Goal: Task Accomplishment & Management: Use online tool/utility

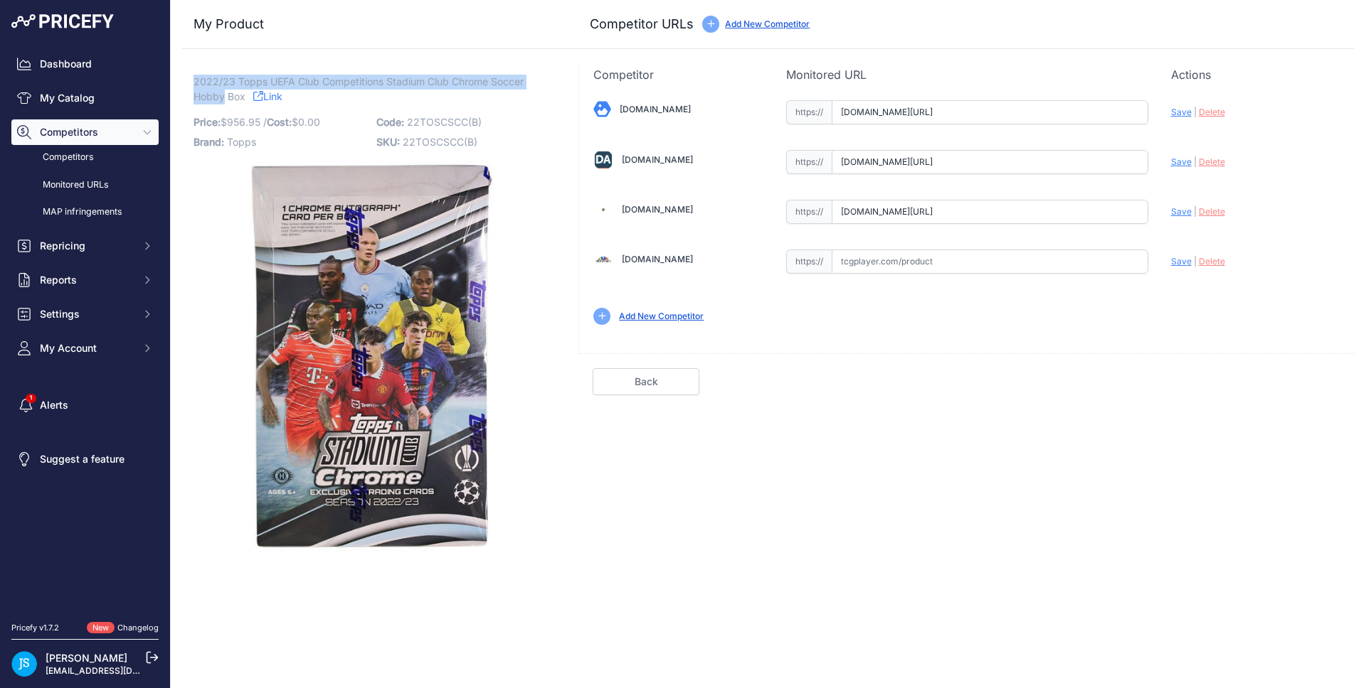
drag, startPoint x: 194, startPoint y: 79, endPoint x: 222, endPoint y: 97, distance: 32.9
click at [222, 97] on span "2022/23 Topps UEFA Club Competitions Stadium Club Chrome Soccer Hobby Box" at bounding box center [358, 89] width 330 height 33
copy span "2022/23 Topps UEFA Club Competitions Stadium Club Chrome Soccer Hobby"
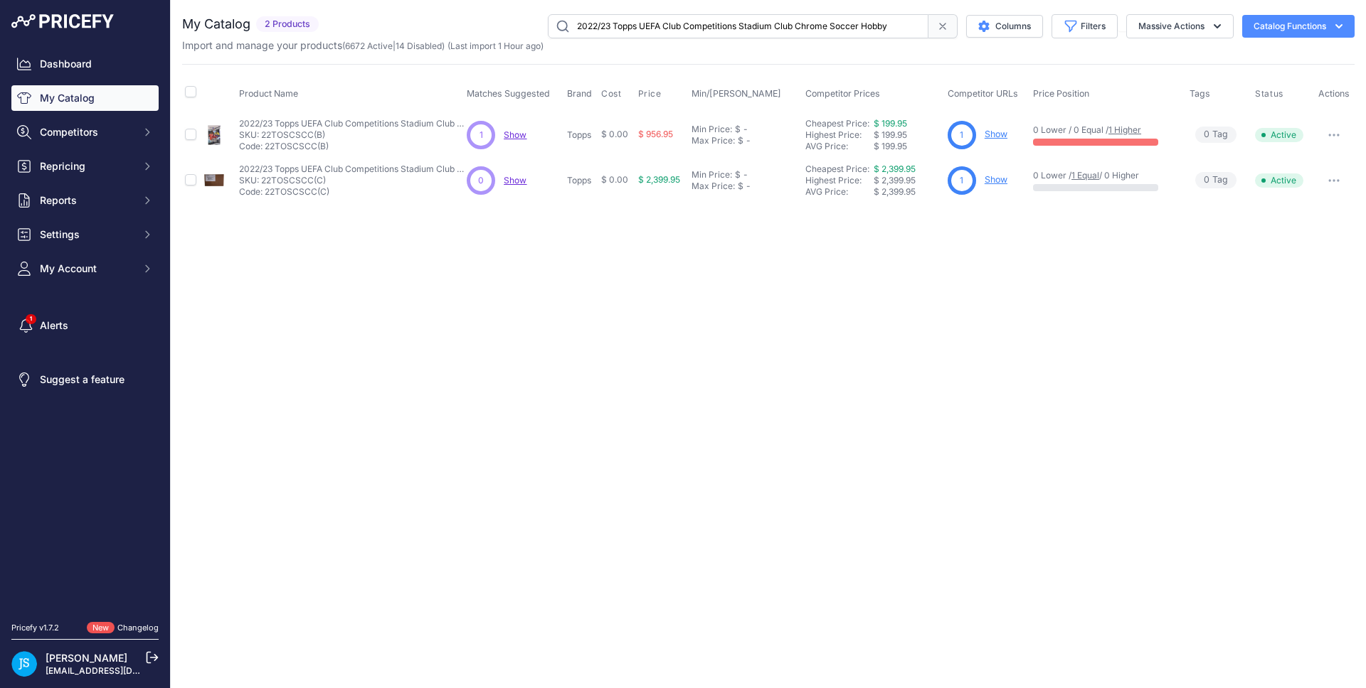
click at [1003, 131] on link "Show" at bounding box center [995, 134] width 23 height 11
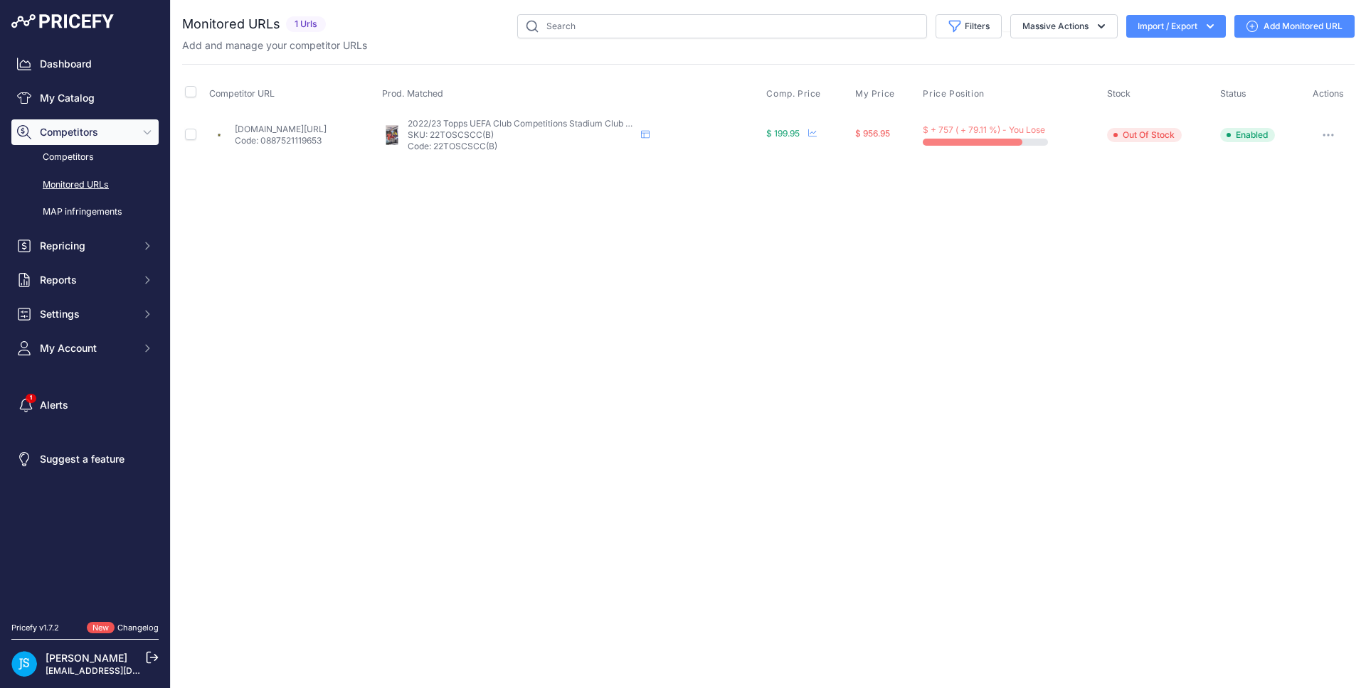
click at [1287, 33] on link "Add Monitored URL" at bounding box center [1294, 26] width 120 height 23
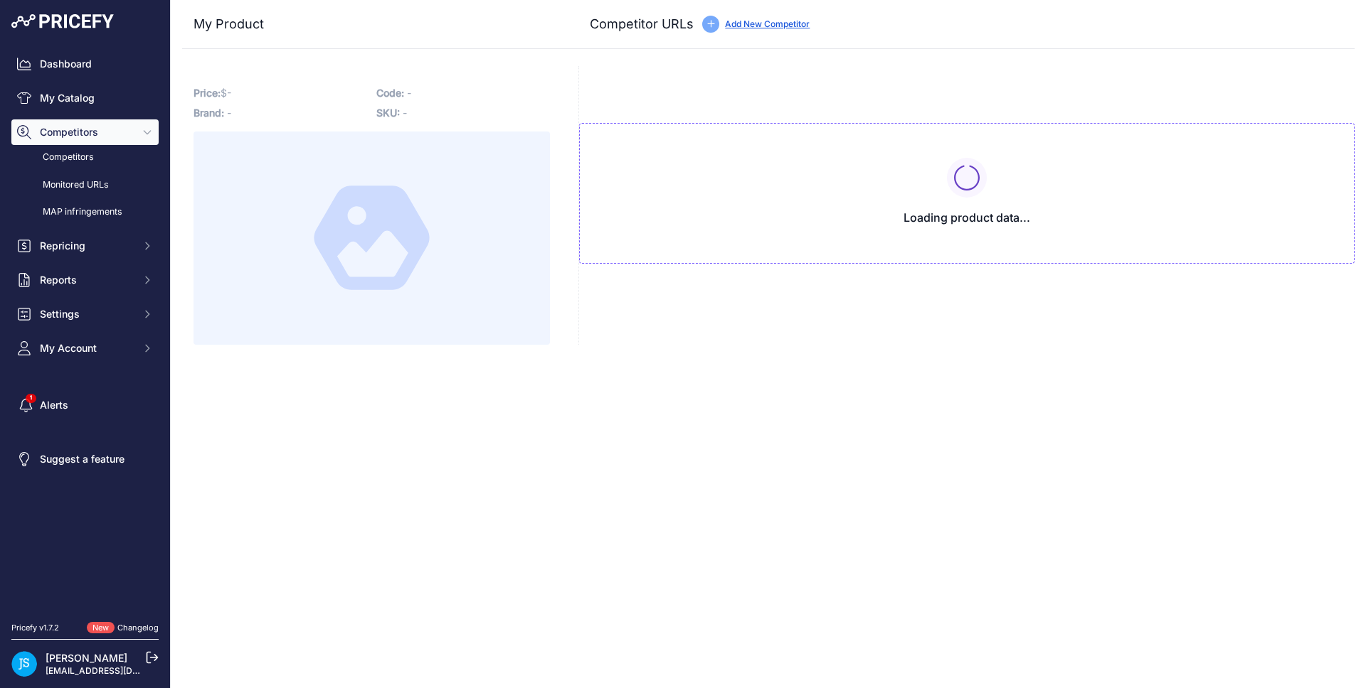
type input "www.blowoutcards.com/2022-23-topps-uefa-club-competitions-stadium-club-chrome-s…"
type input "www.dacardworld.com/sports-cards/2022-23-topps-stadium-club-chrome-uefa-club-co…"
type input "www.steelcitycollectibles.com/i/2022-23-topps-stadium-club-chrome-uefa-club-com…"
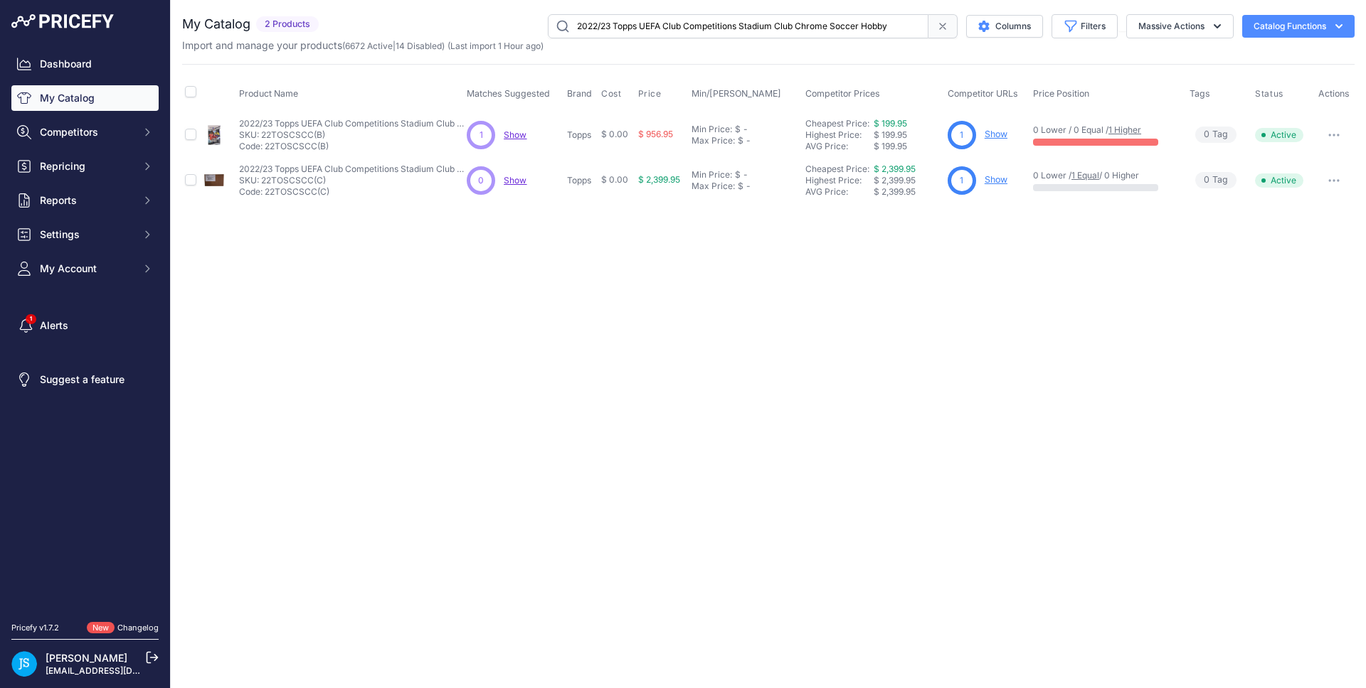
click at [866, 364] on div "Close You are not connected to the internet." at bounding box center [768, 344] width 1195 height 688
click at [671, 245] on div "Close You are not connected to the internet." at bounding box center [768, 344] width 1195 height 688
click at [682, 22] on input "2022/23 Topps UEFA Club Competitions Stadium Club Chrome Soccer Hobby" at bounding box center [738, 26] width 381 height 24
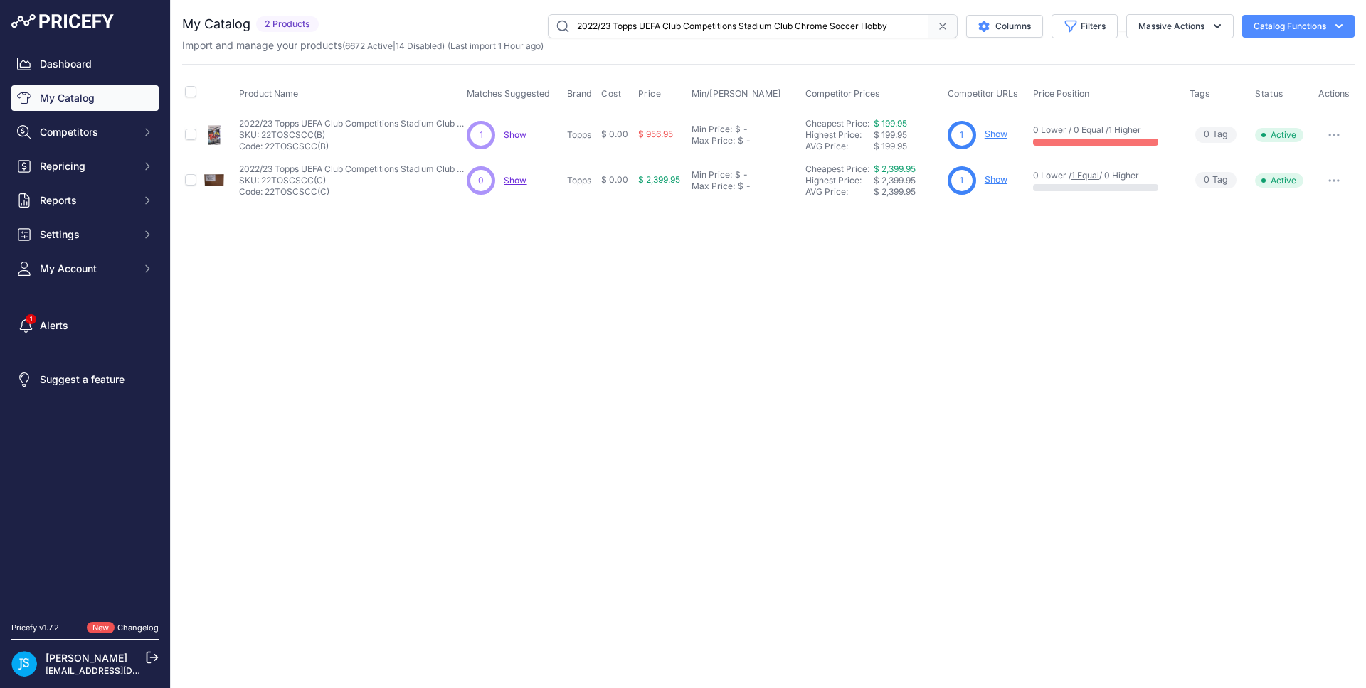
paste input "5 Panini Ohio State University Collegiate"
type input "2025 Panini Ohio State University Collegiate Hobby"
click at [994, 134] on link "Show" at bounding box center [997, 134] width 23 height 11
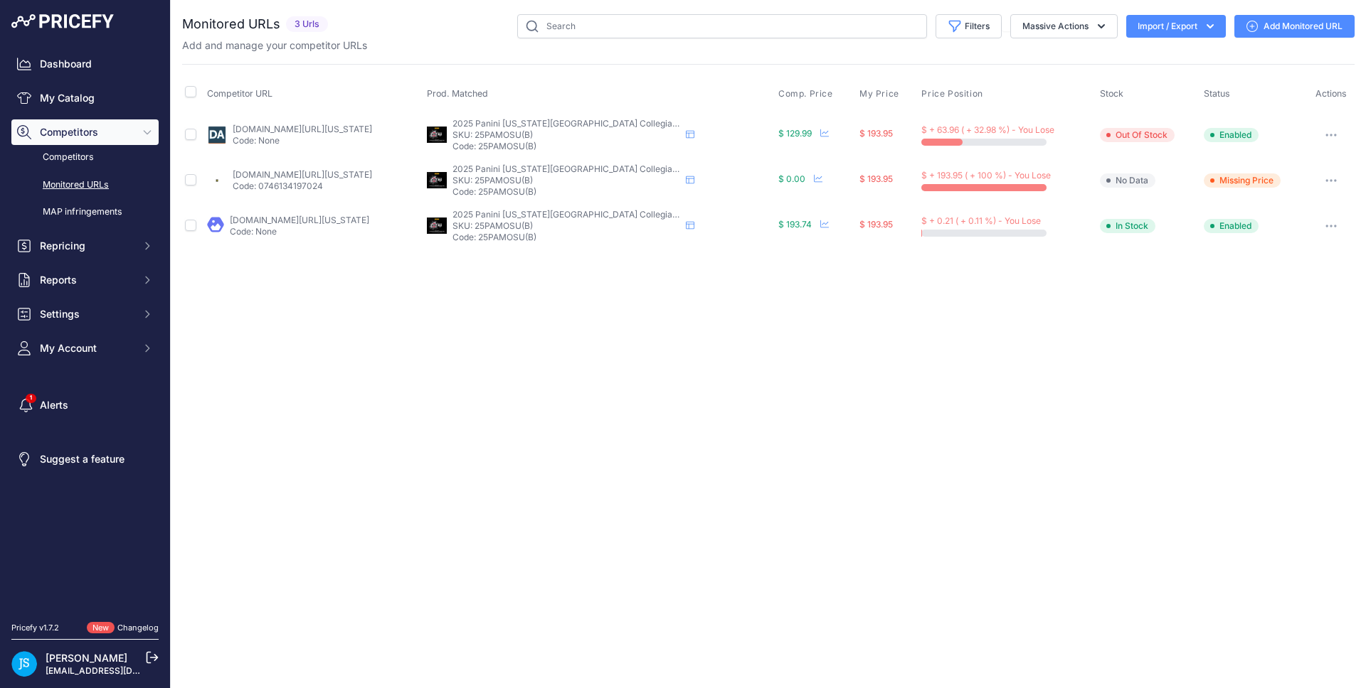
click at [1265, 33] on link "Add Monitored URL" at bounding box center [1294, 26] width 120 height 23
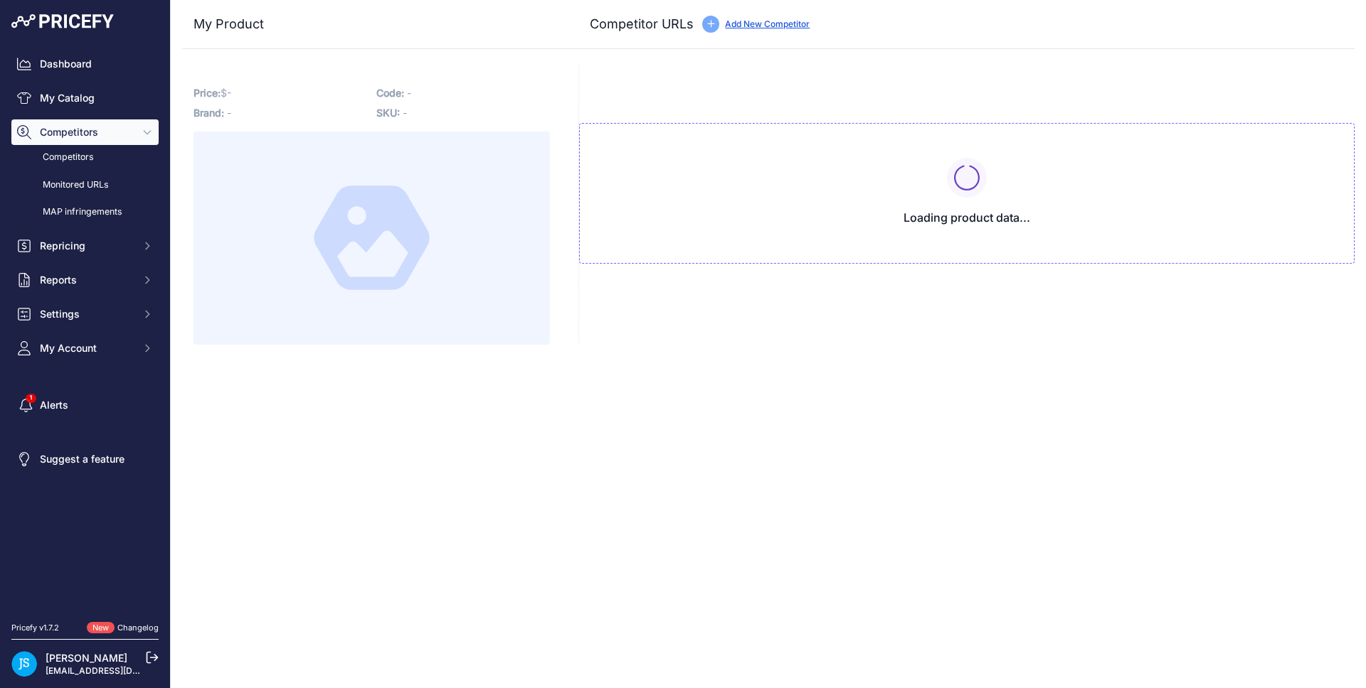
type input "[DOMAIN_NAME][URL][US_STATE]"
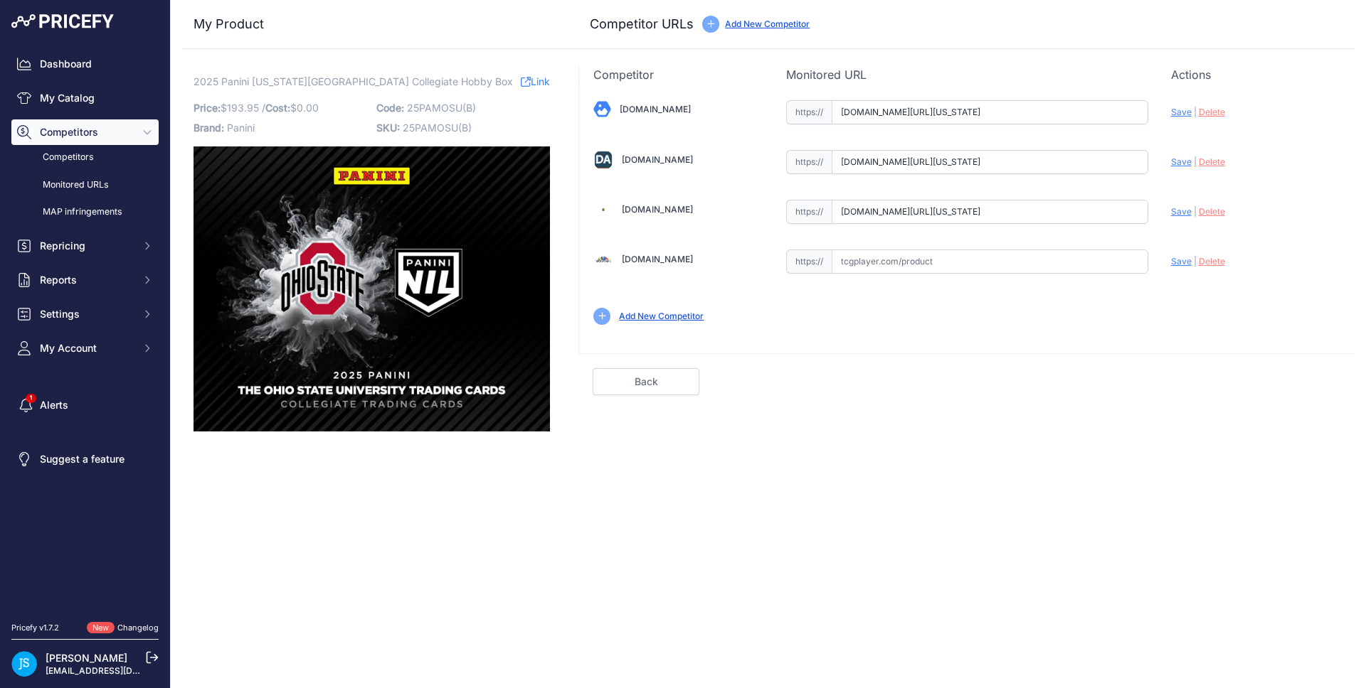
scroll to position [0, 159]
drag, startPoint x: 1058, startPoint y: 114, endPoint x: 1151, endPoint y: 111, distance: 93.2
click at [1151, 111] on div "Blowoutcards.com Valid Save" at bounding box center [966, 211] width 775 height 256
drag, startPoint x: 1081, startPoint y: 156, endPoint x: 1154, endPoint y: 161, distance: 73.4
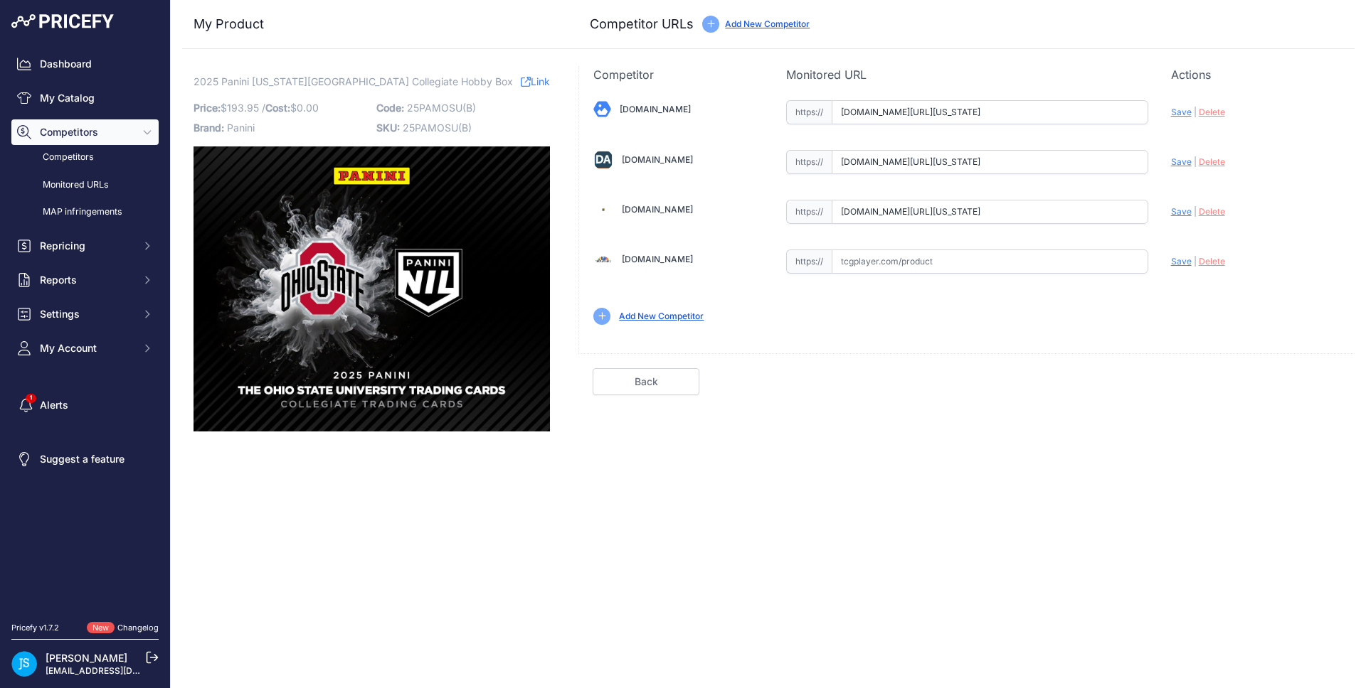
click at [1154, 161] on div "Blowoutcards.com Valid Save" at bounding box center [966, 211] width 775 height 256
drag, startPoint x: 1092, startPoint y: 213, endPoint x: 1174, endPoint y: 214, distance: 81.8
click at [1174, 214] on div "Blowoutcards.com Valid Save" at bounding box center [966, 211] width 775 height 256
click at [1149, 358] on div "Back Done" at bounding box center [966, 374] width 776 height 42
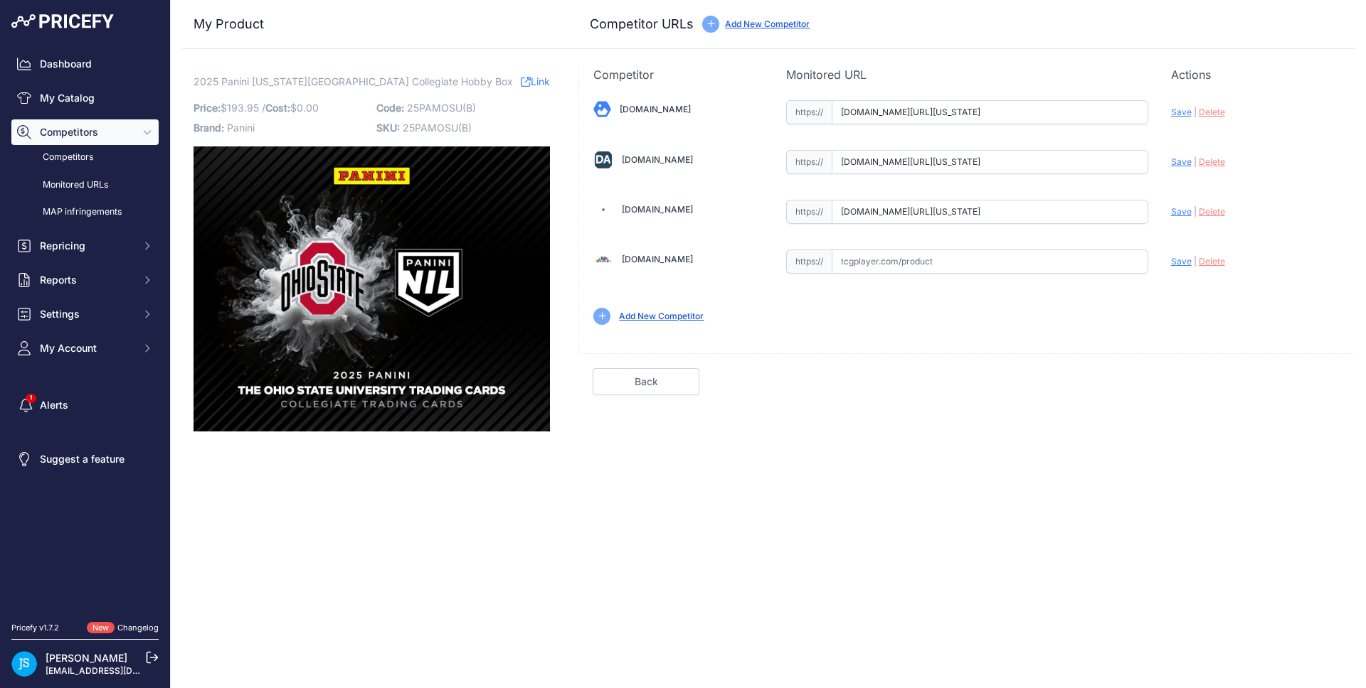
scroll to position [0, 0]
click at [42, 107] on link "My Catalog" at bounding box center [84, 98] width 147 height 26
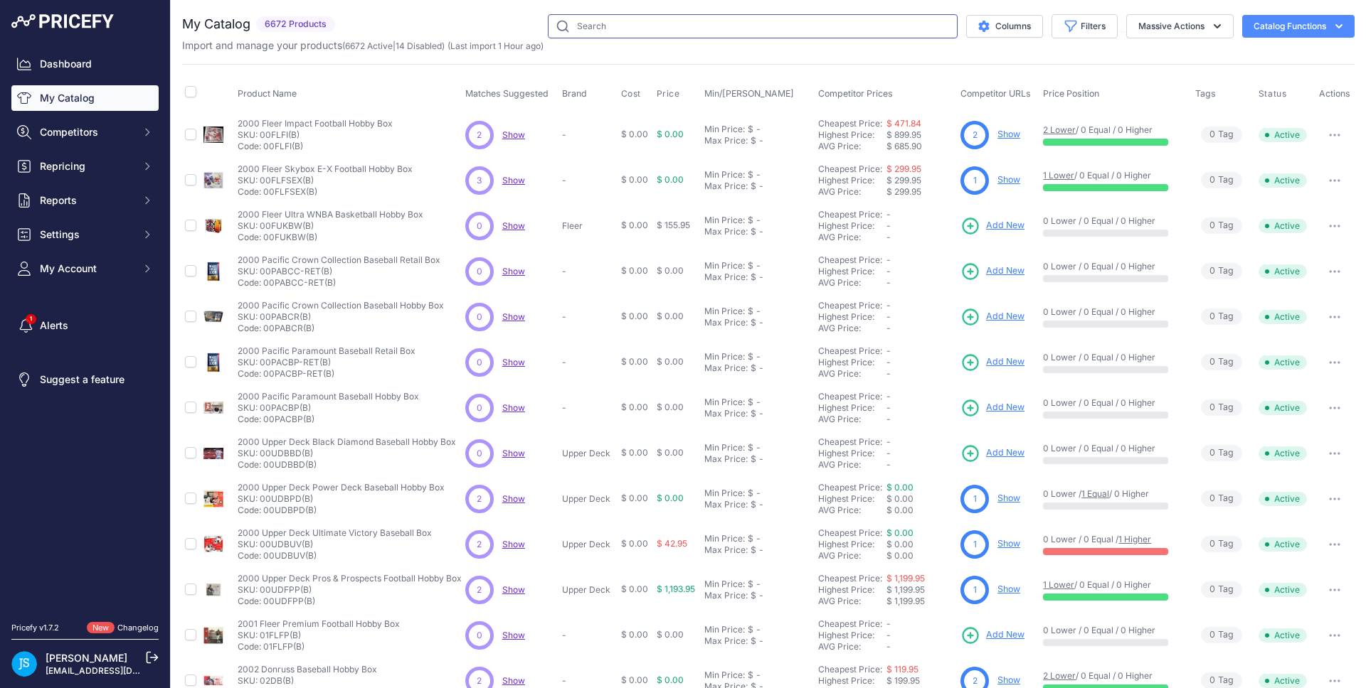
click at [642, 22] on input "text" at bounding box center [753, 26] width 410 height 24
paste input "2025 Panini Donruss Football Hobby Winter Tins"
type input "2025 Panini Donruss Football Hobby Winter Tin"
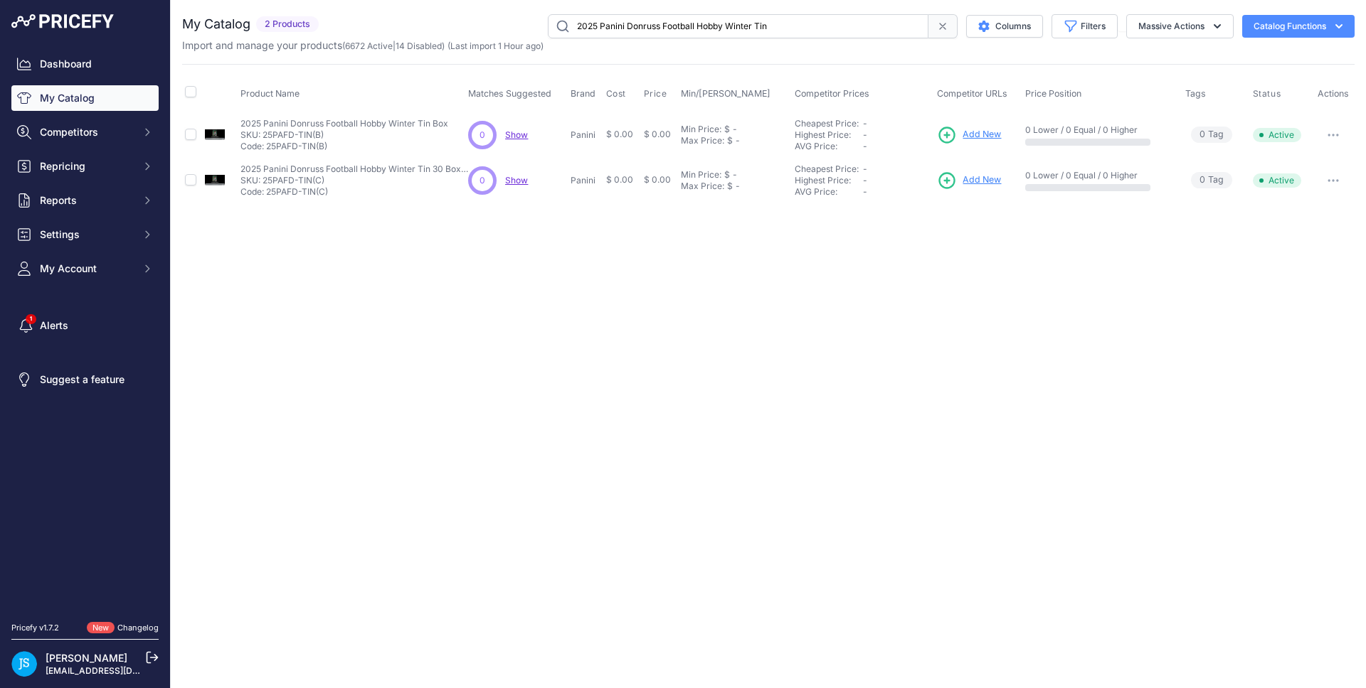
click at [989, 132] on span "Add New" at bounding box center [981, 135] width 38 height 14
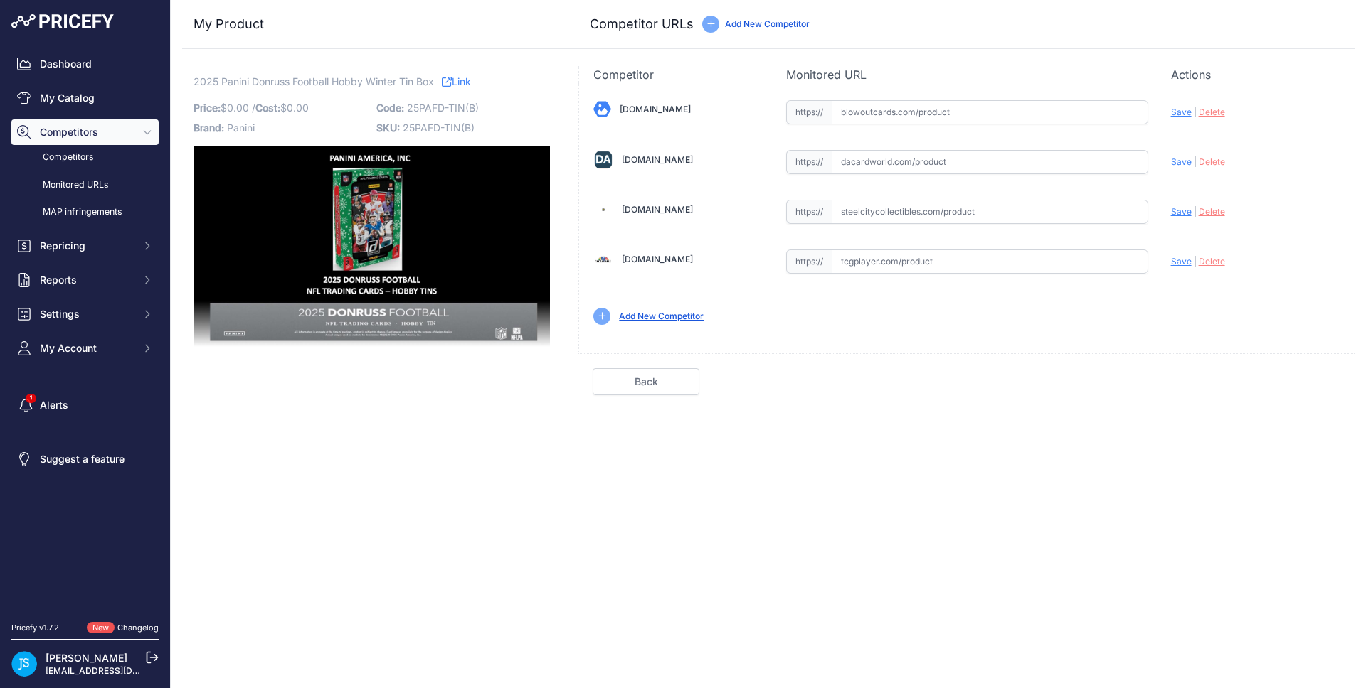
click at [949, 207] on input "text" at bounding box center [989, 212] width 317 height 24
paste input "[URL][DOMAIN_NAME]"
click at [1172, 214] on span "Save" at bounding box center [1181, 211] width 21 height 11
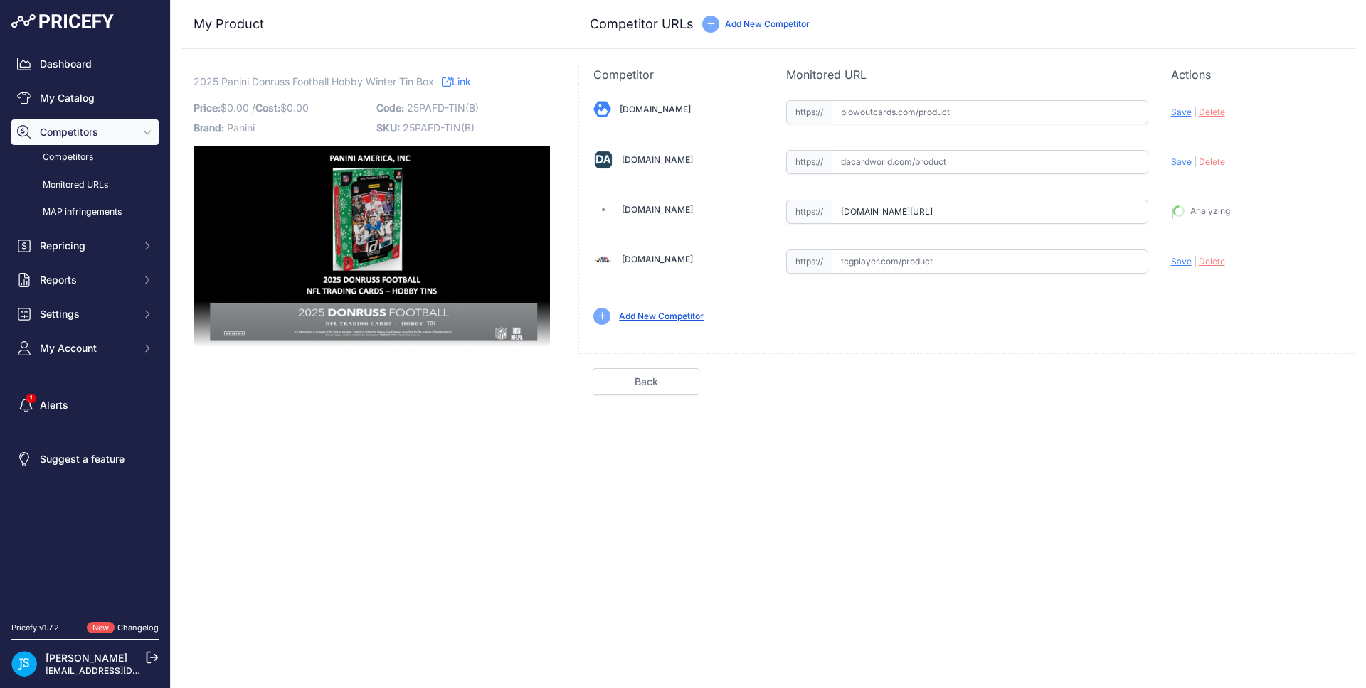
type input "[URL][DOMAIN_NAME]"
click at [977, 109] on input "text" at bounding box center [989, 112] width 317 height 24
paste input "[URL][DOMAIN_NAME]"
click at [1181, 113] on span "Save" at bounding box center [1181, 112] width 21 height 11
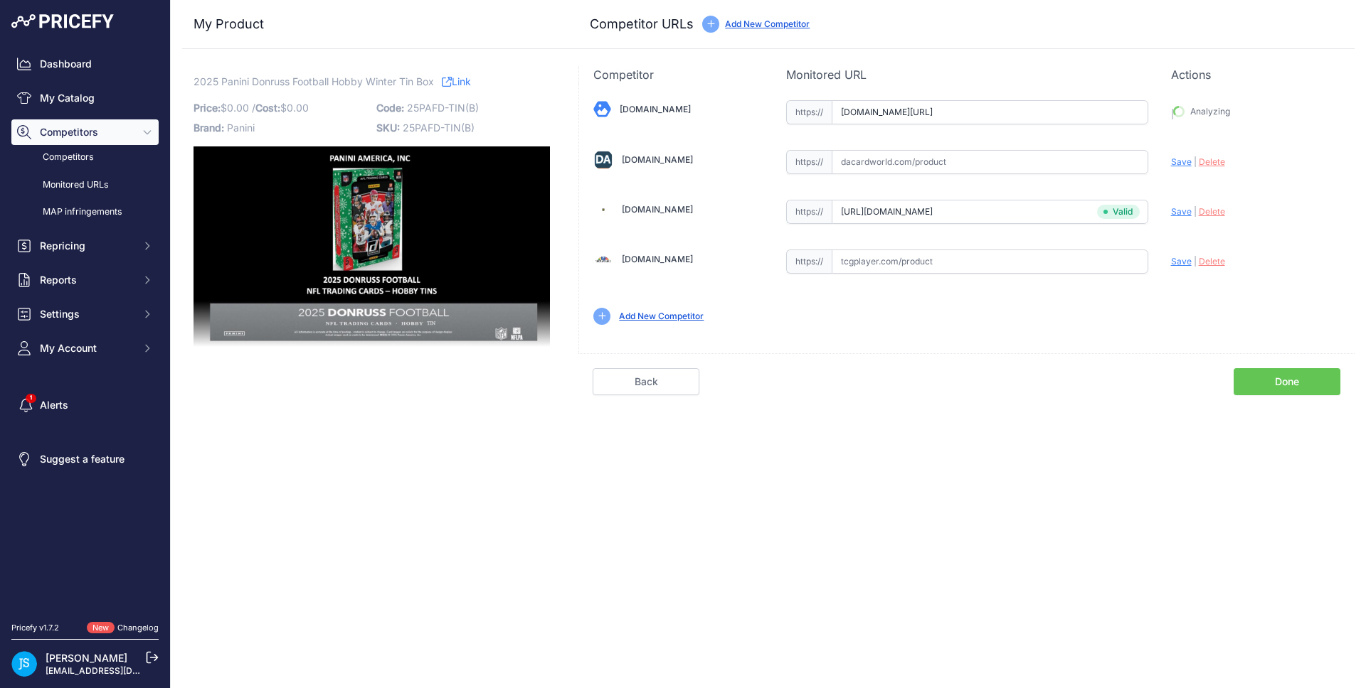
scroll to position [0, 0]
type input "[URL][DOMAIN_NAME]"
drag, startPoint x: 195, startPoint y: 82, endPoint x: 416, endPoint y: 77, distance: 221.3
click at [416, 77] on span "2025 Panini Donruss Football Hobby Winter Tin Box" at bounding box center [313, 82] width 240 height 18
copy span "2025 Panini Donruss Football Hobby Winter Tin"
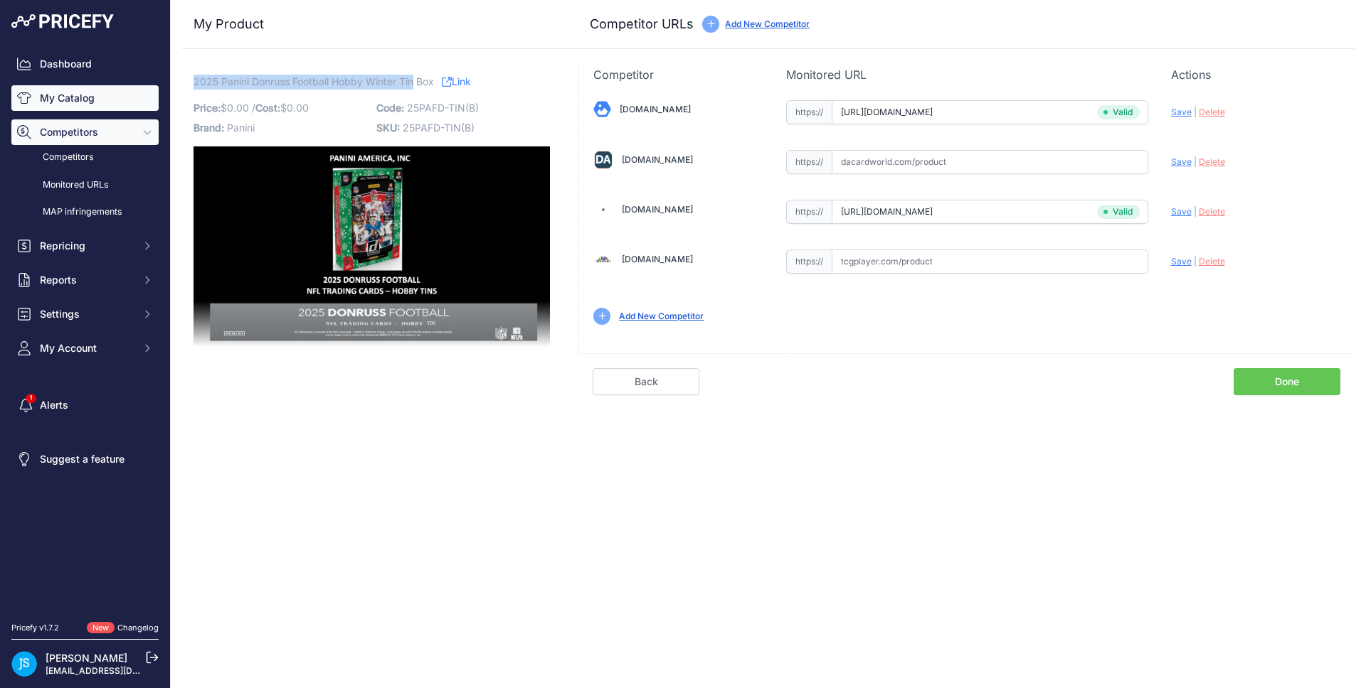
click at [128, 102] on link "My Catalog" at bounding box center [84, 98] width 147 height 26
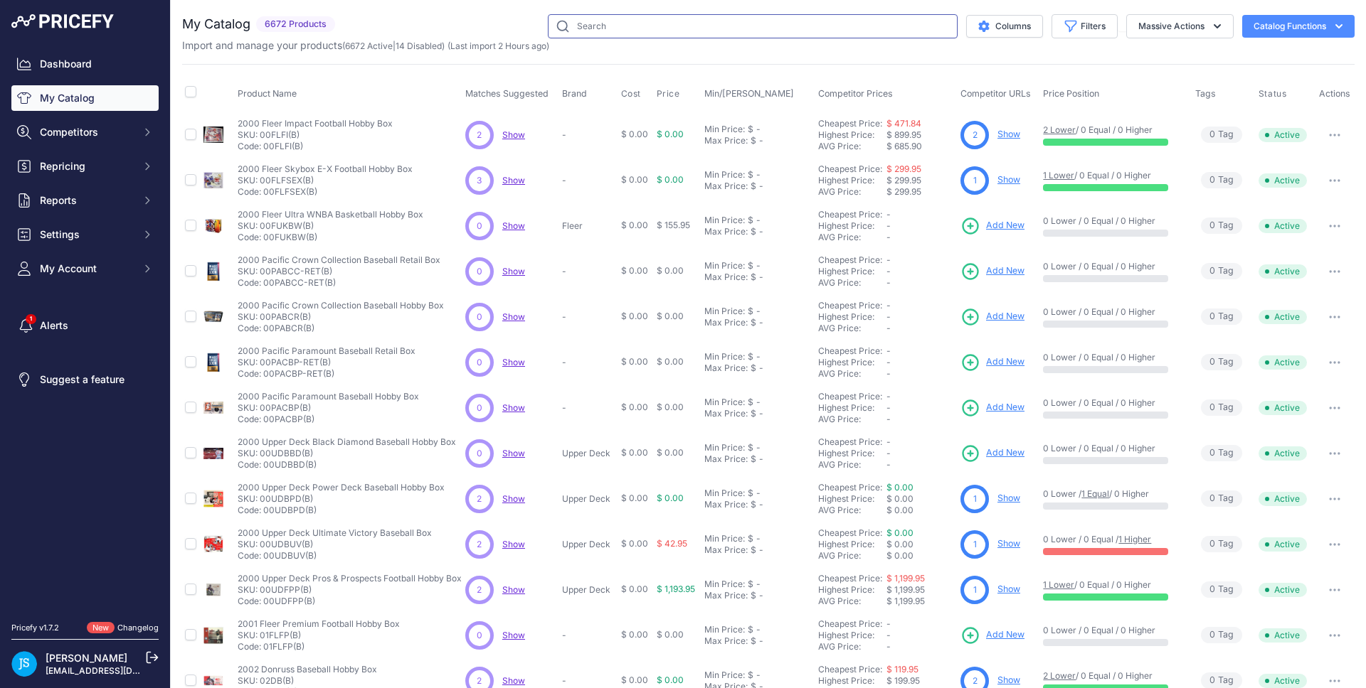
click at [645, 26] on input "text" at bounding box center [753, 26] width 410 height 24
paste input "2025 Panini Donruss Football Hobby Winter Tin"
type input "2025 Panini Donruss Football Hobby Winter Tin"
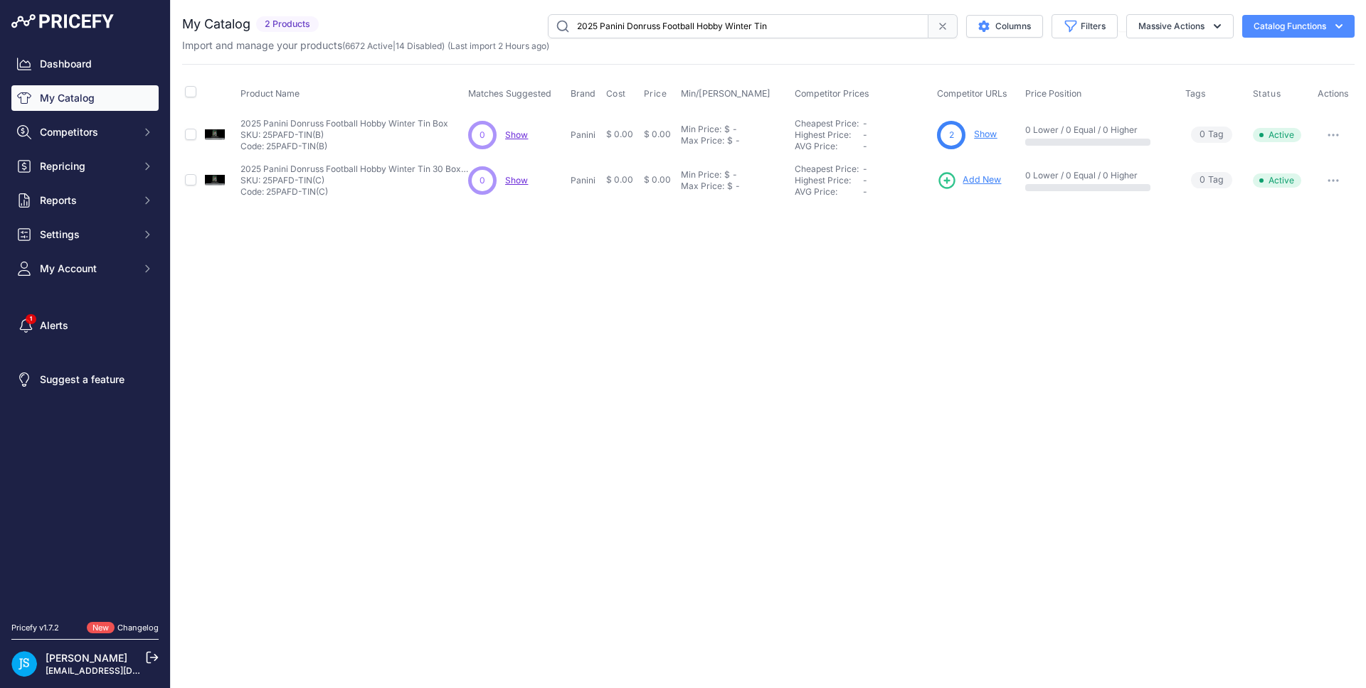
click at [991, 181] on span "Add New" at bounding box center [981, 181] width 38 height 14
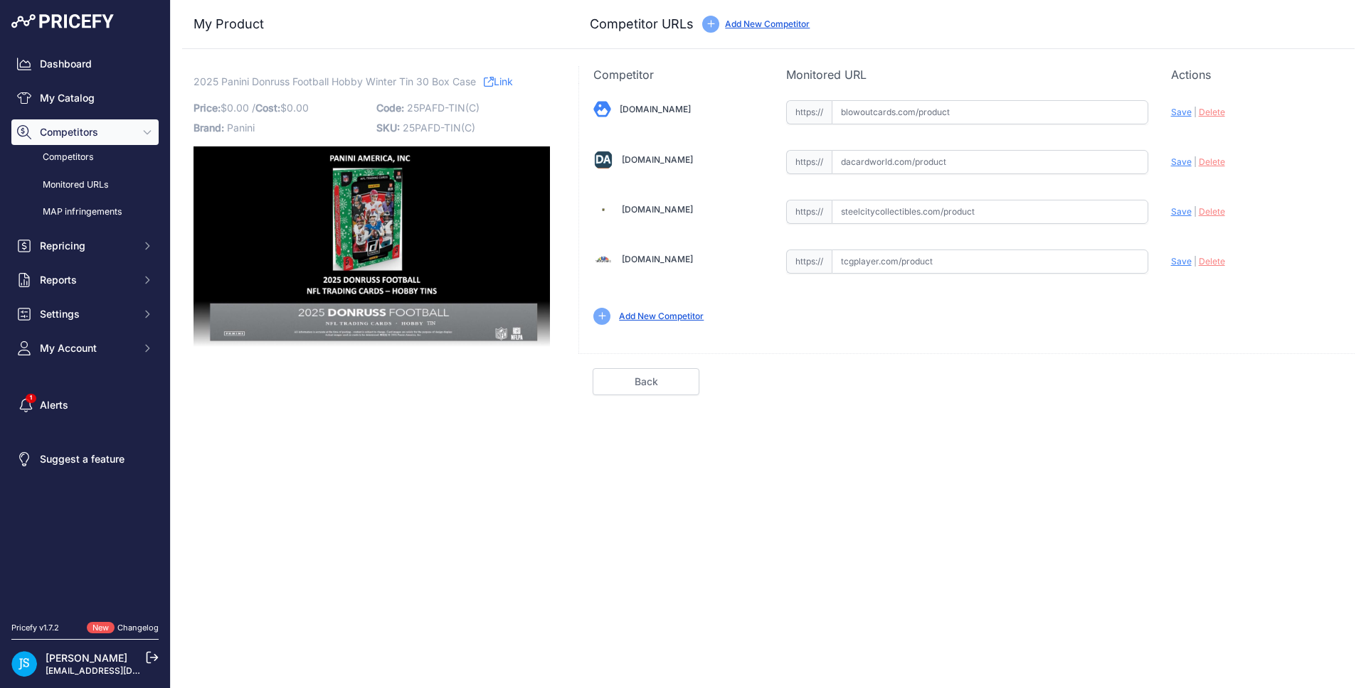
click at [962, 210] on input "text" at bounding box center [989, 212] width 317 height 24
paste input "[URL][DOMAIN_NAME]"
click at [1179, 213] on span "Save" at bounding box center [1181, 211] width 21 height 11
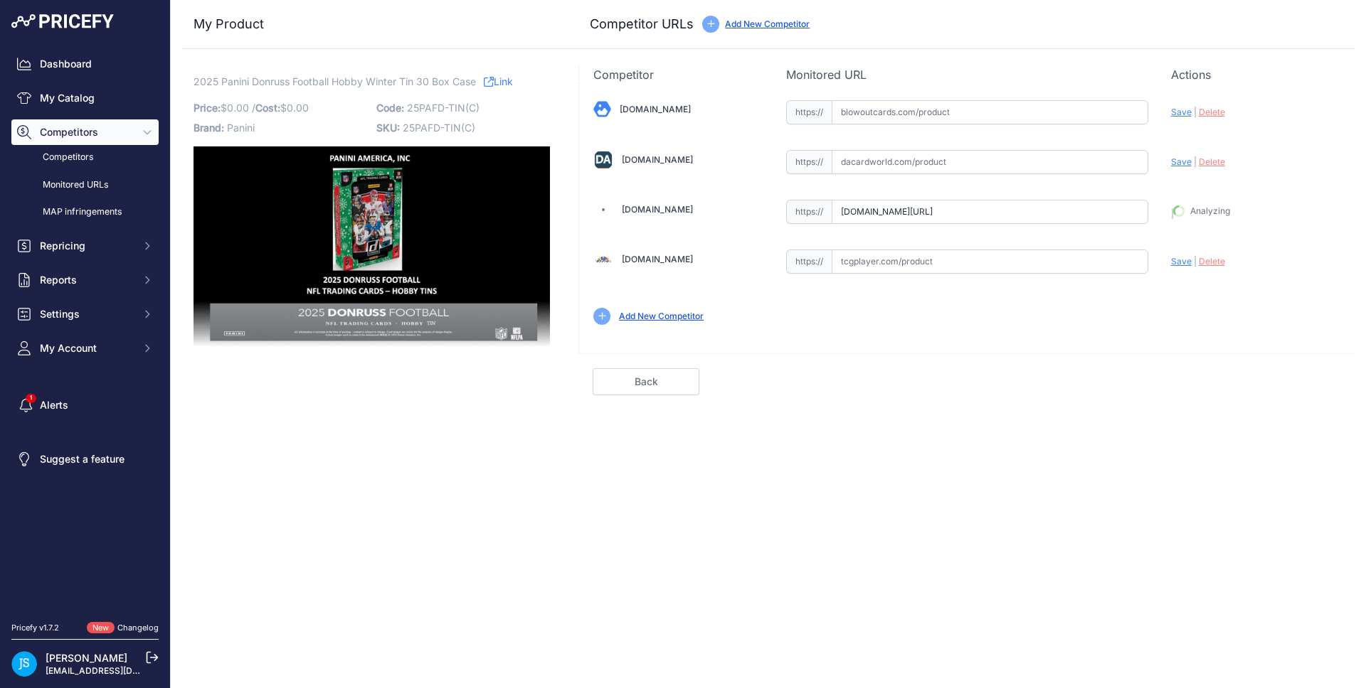
type input "https://www.steelcitycollectibles.com/i/2025-panini-donruss-football-hobby-wint…"
click at [957, 124] on input "text" at bounding box center [989, 112] width 317 height 24
paste input "https://www.blowoutcards.com/2025-panini-donruss-football-hobby-tin-30-tin-case…"
click at [1175, 115] on span "Save" at bounding box center [1181, 112] width 21 height 11
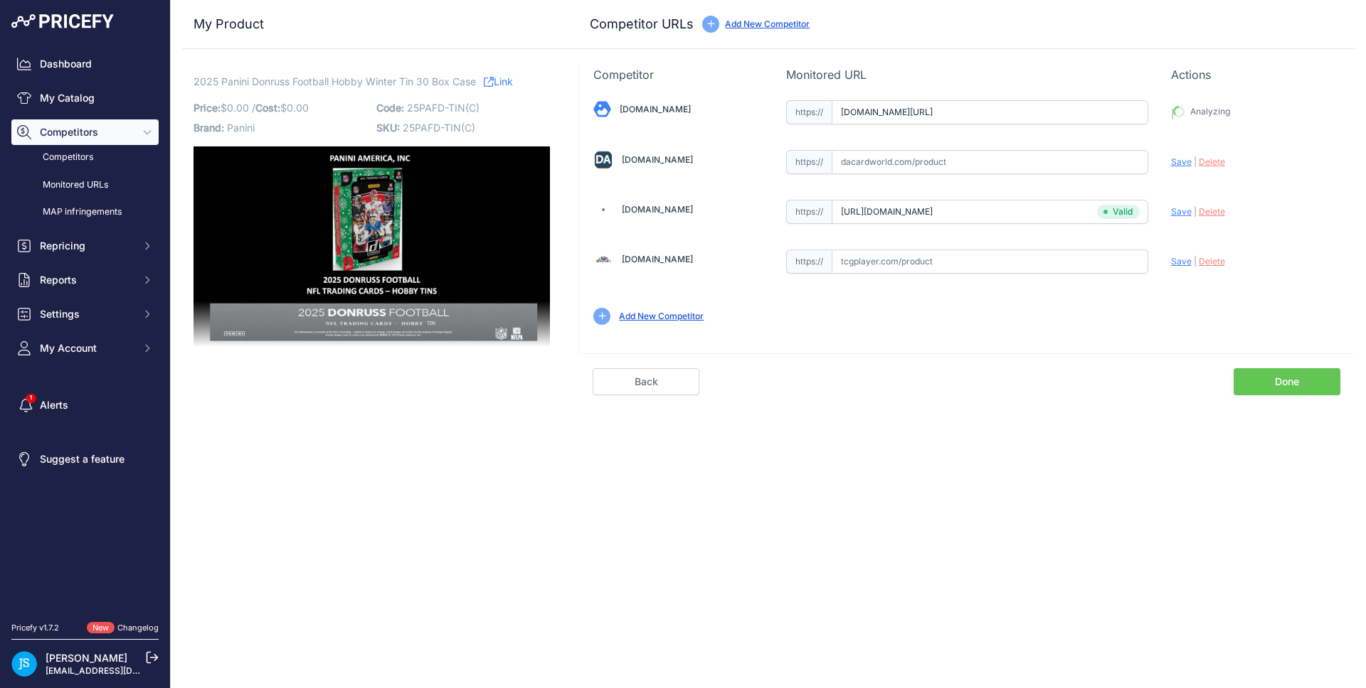
scroll to position [0, 0]
type input "https://www.blowoutcards.com/2025-panini-donruss-football-hobby-tin-30-tin-case…"
click at [92, 102] on link "My Catalog" at bounding box center [84, 98] width 147 height 26
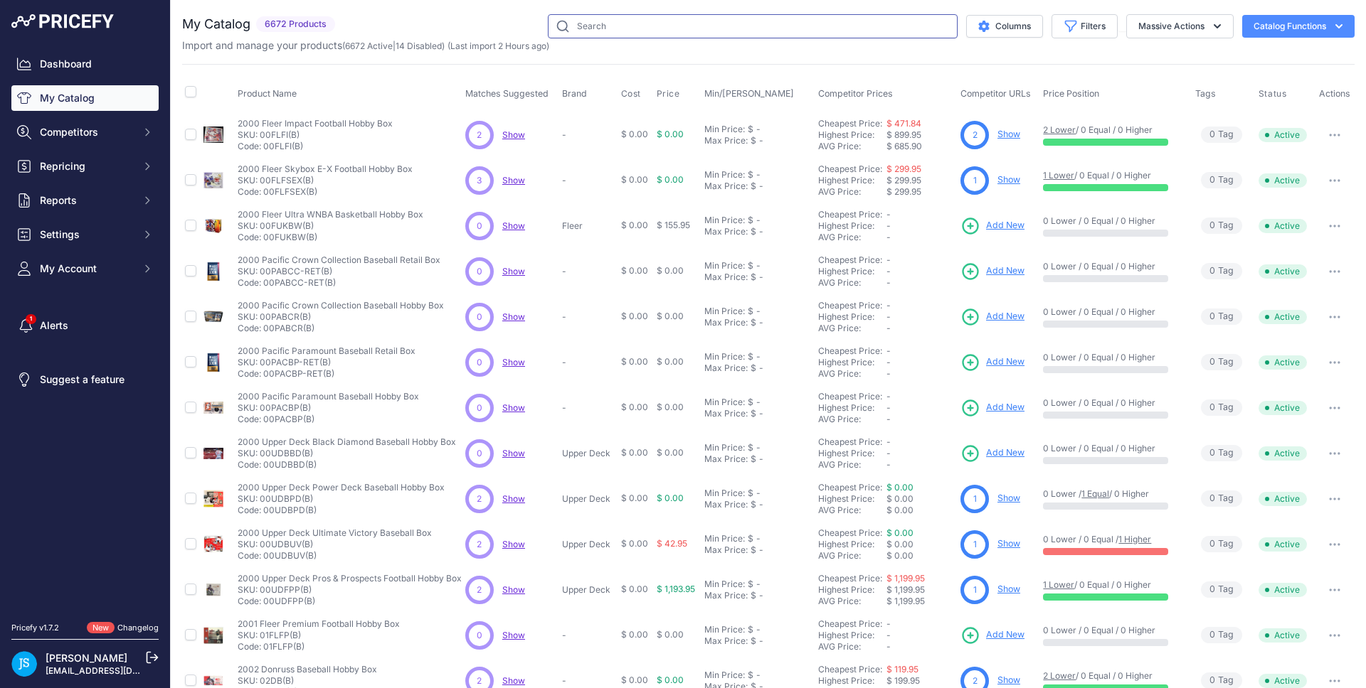
click at [578, 31] on input "text" at bounding box center [753, 26] width 410 height 24
paste input "2025 Panini Impeccable WNBA"
type input "2025 Panini Impeccable WNBA"
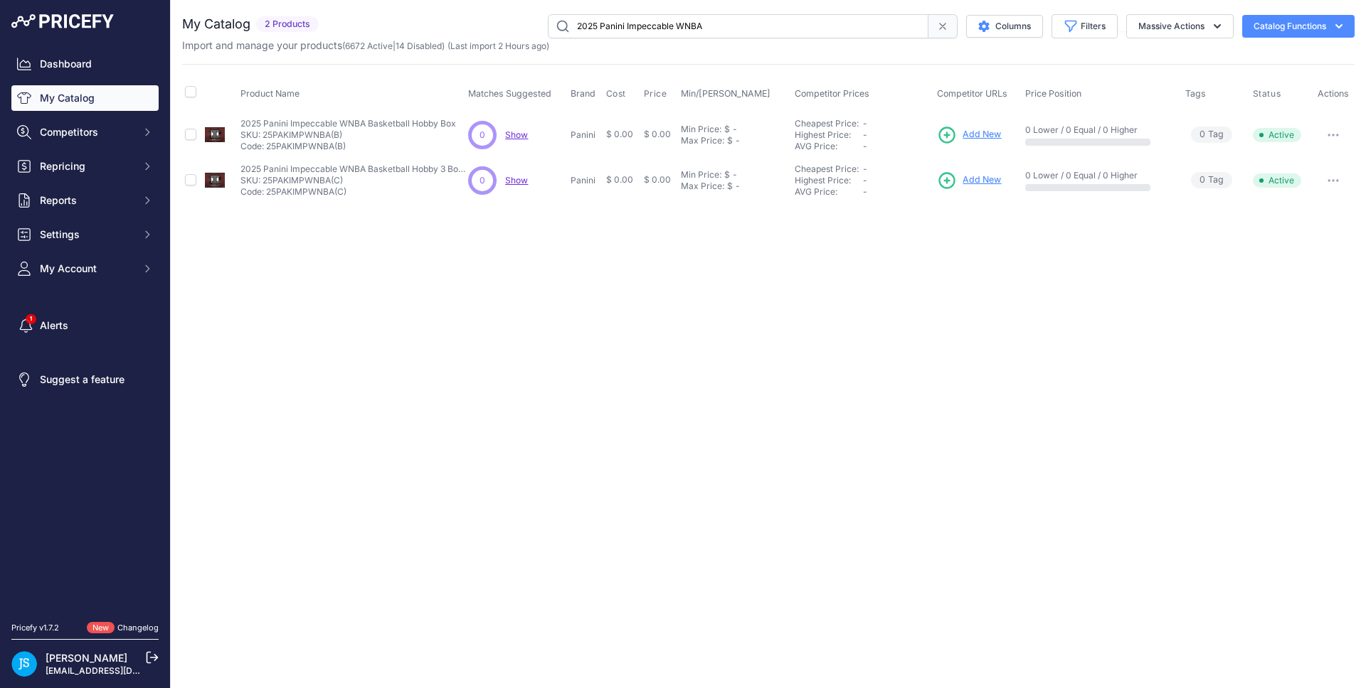
click at [972, 134] on span "Add New" at bounding box center [981, 135] width 38 height 14
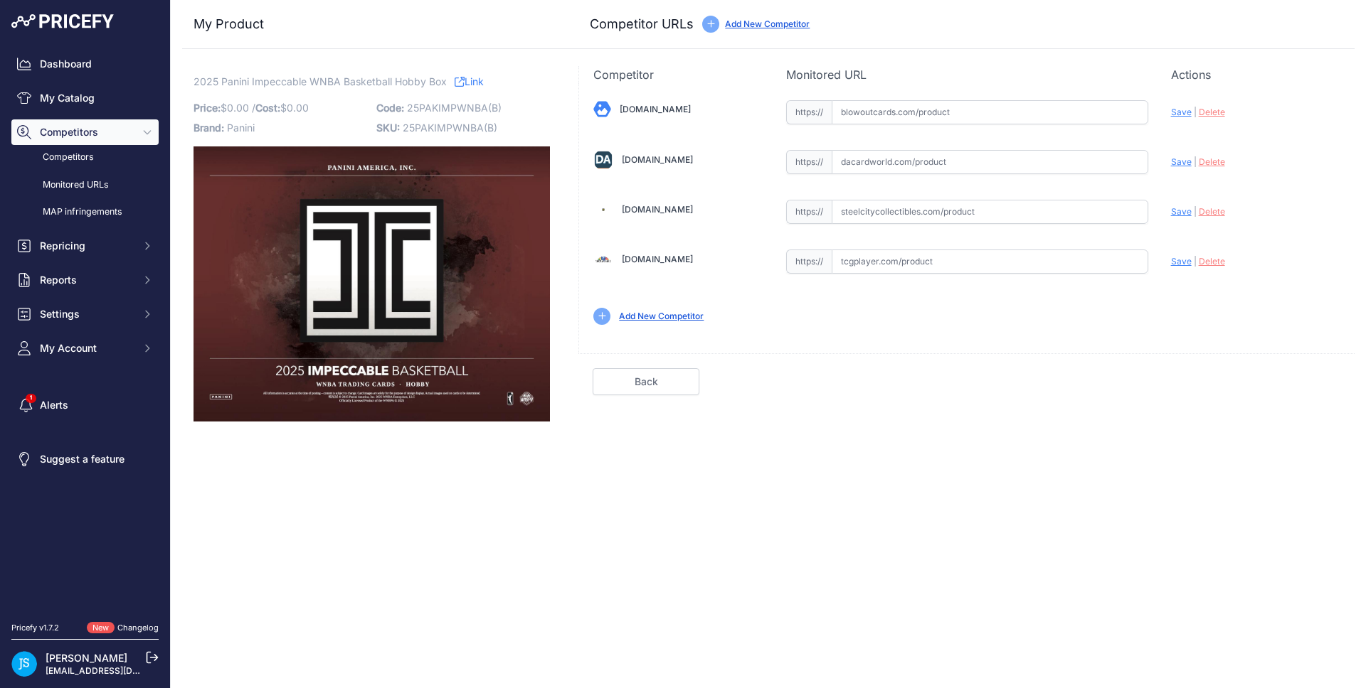
click at [960, 207] on input "text" at bounding box center [989, 212] width 317 height 24
paste input "https://www.steelcitycollectibles.com/i/2025-panini-impeccable-wnba-basketball-…"
click at [1185, 208] on span "Save" at bounding box center [1181, 211] width 21 height 11
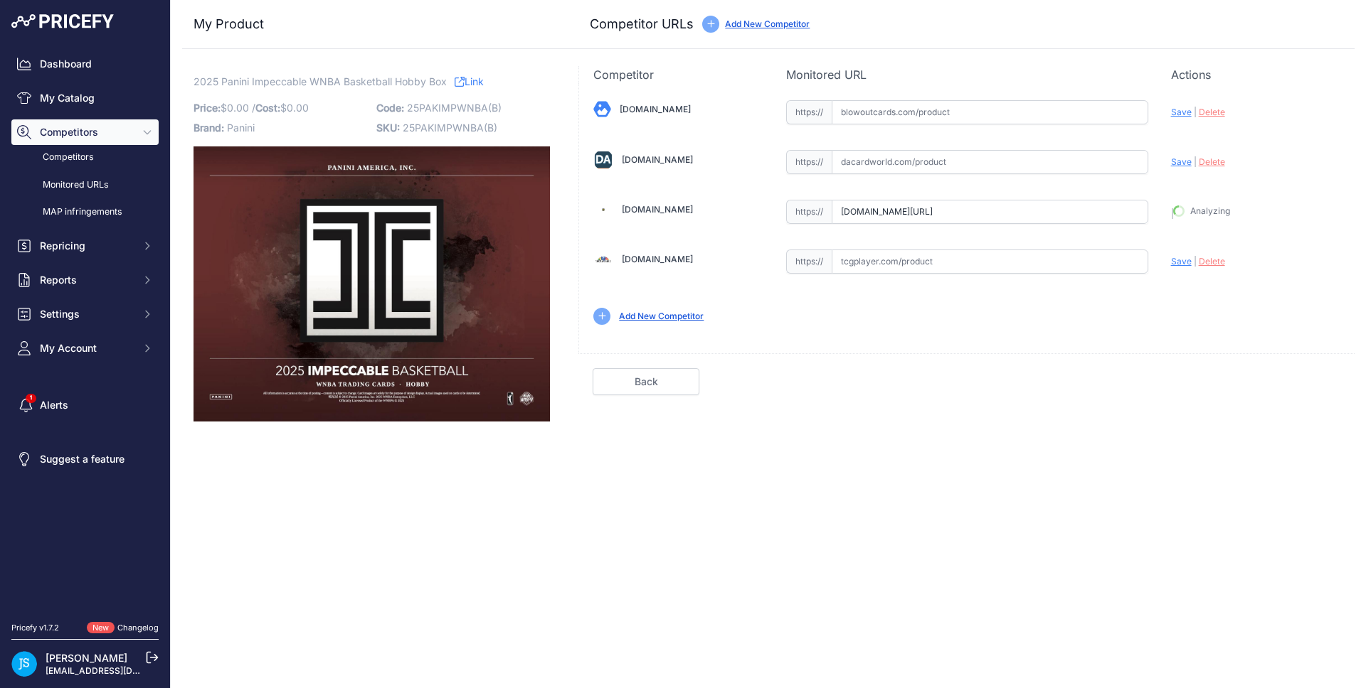
type input "https://www.steelcitycollectibles.com/i/2025-panini-impeccable-wnba-basketball-…"
click at [963, 117] on input "text" at bounding box center [989, 112] width 317 height 24
paste input "https://www.blowoutcards.com/2025-panini-impeccable-wnba-basketball-hobby-box.h…"
click at [1177, 108] on span "Save" at bounding box center [1181, 112] width 21 height 11
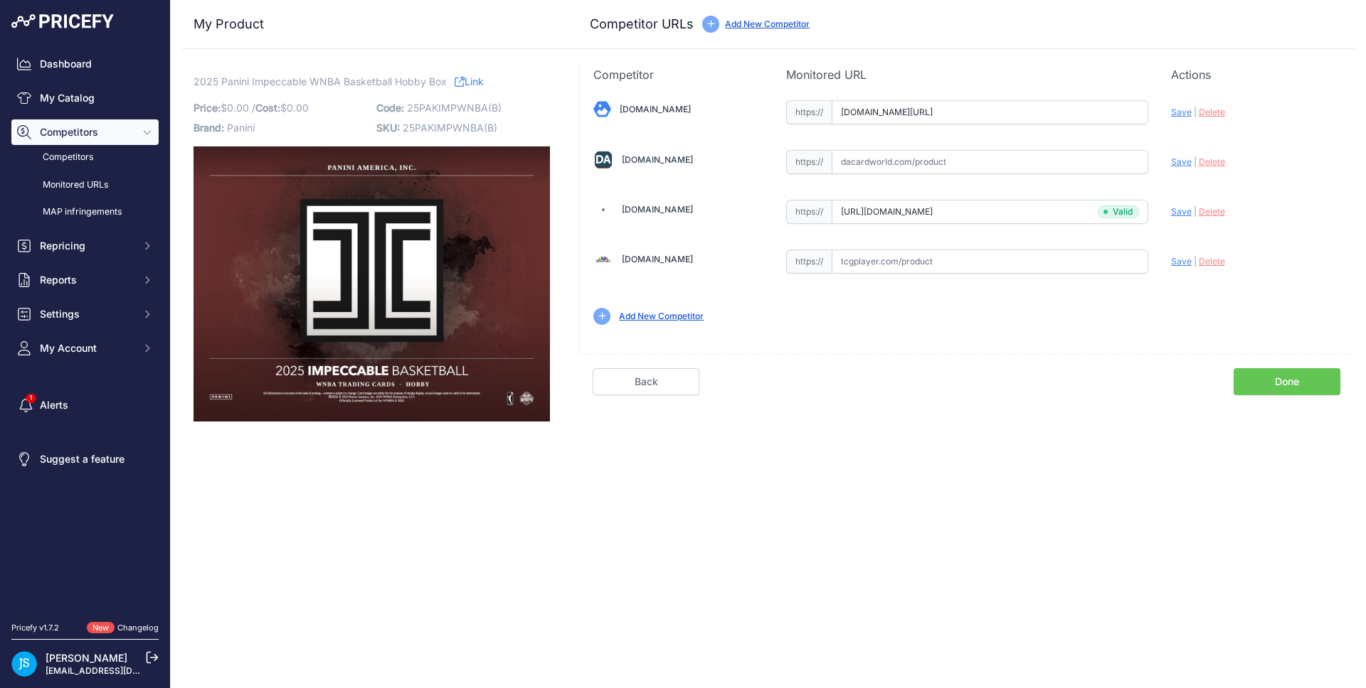
scroll to position [0, 0]
type input "https://www.blowoutcards.com/2025-panini-impeccable-wnba-basketball-hobby-box.h…"
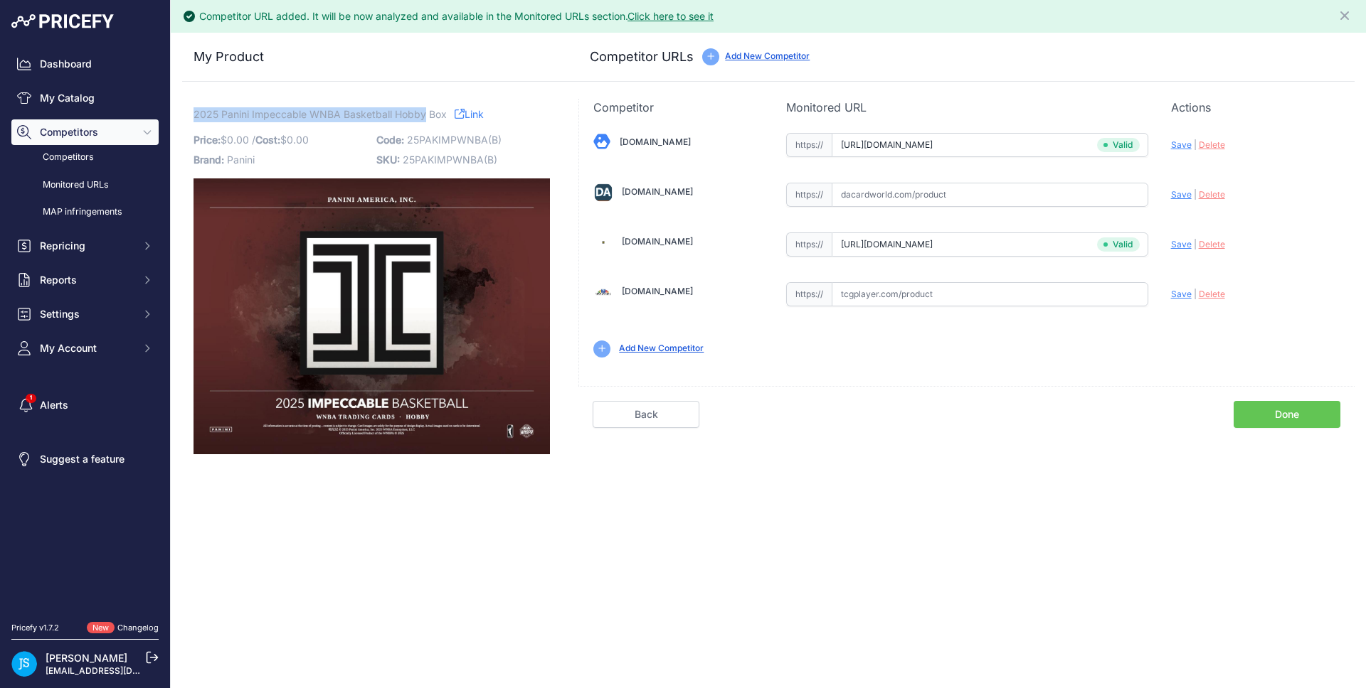
drag, startPoint x: 193, startPoint y: 111, endPoint x: 422, endPoint y: 108, distance: 229.0
click at [422, 108] on span "2025 Panini Impeccable WNBA Basketball Hobby Box" at bounding box center [319, 114] width 253 height 18
copy span "2025 Panini Impeccable WNBA Basketball Hobby"
click at [137, 105] on link "My Catalog" at bounding box center [84, 98] width 147 height 26
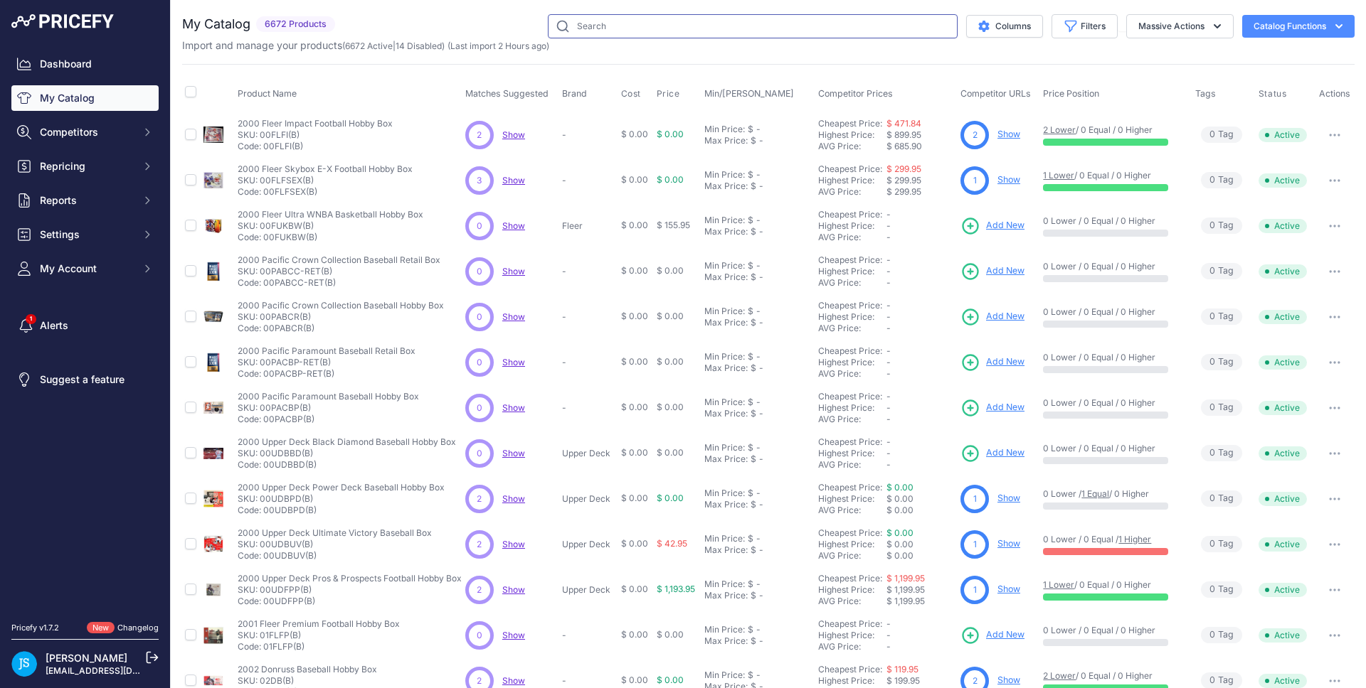
click at [728, 26] on input "text" at bounding box center [753, 26] width 410 height 24
paste input "2025 Panini Impeccable WNBA Basketball Hobby"
type input "2025 Panini Impeccable WNBA Basketball Hobby"
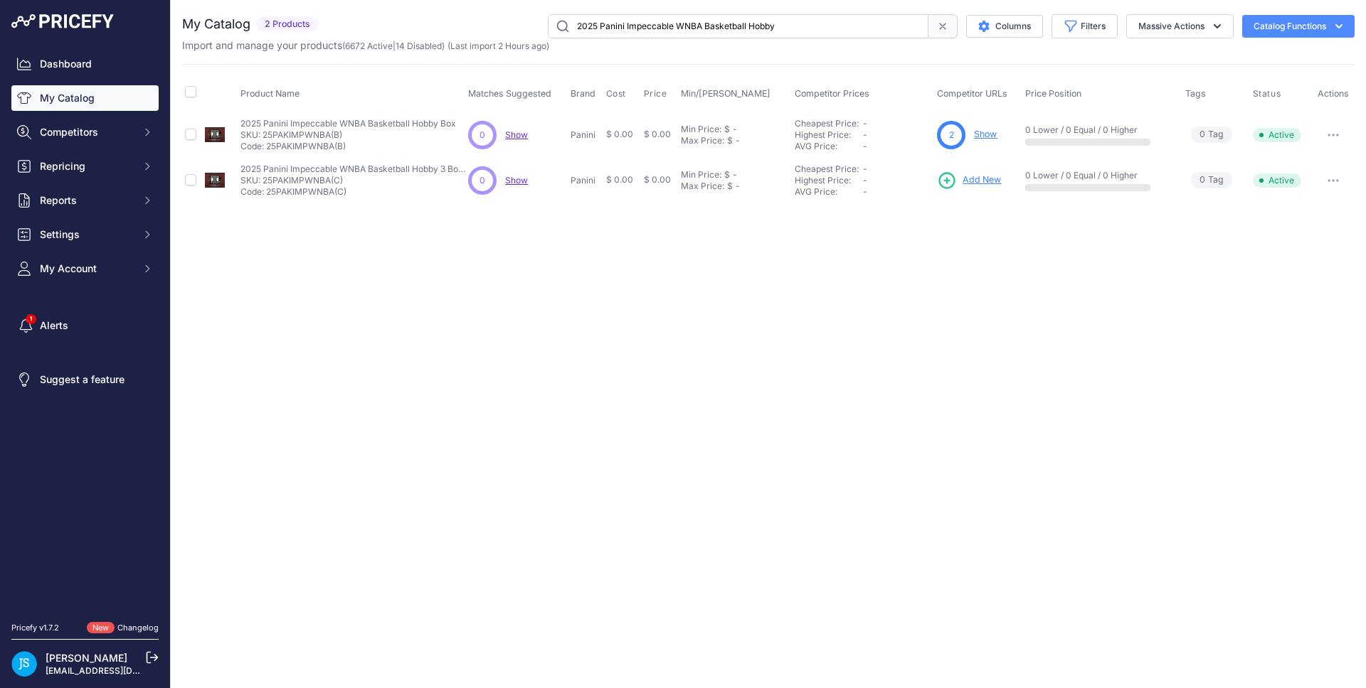
click at [991, 178] on span "Add New" at bounding box center [981, 181] width 38 height 14
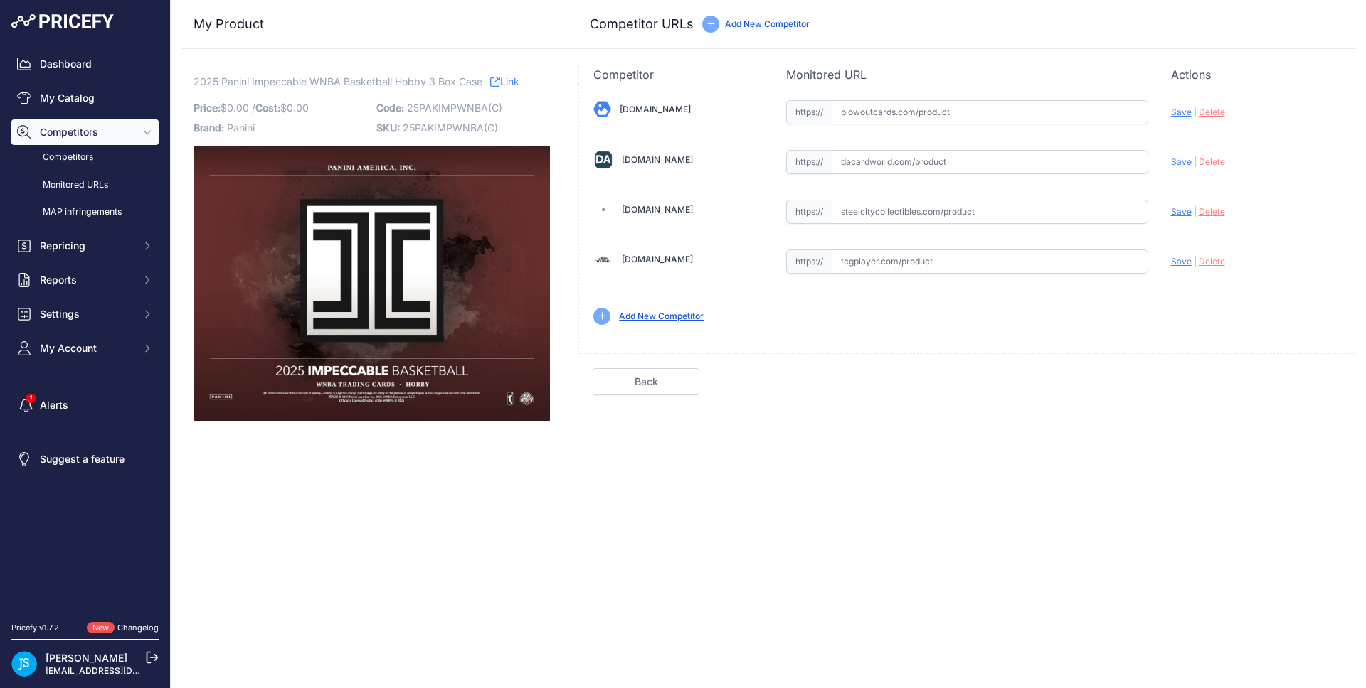
click at [982, 216] on input "text" at bounding box center [989, 212] width 317 height 24
paste input "https://www.steelcitycollectibles.com/i/2025-panini-impeccable-wnba-basketball-…"
click at [1176, 215] on span "Save" at bounding box center [1181, 211] width 21 height 11
type input "https://www.steelcitycollectibles.com/i/2025-panini-impeccable-wnba-basketball-…"
click at [1028, 109] on input "text" at bounding box center [989, 112] width 317 height 24
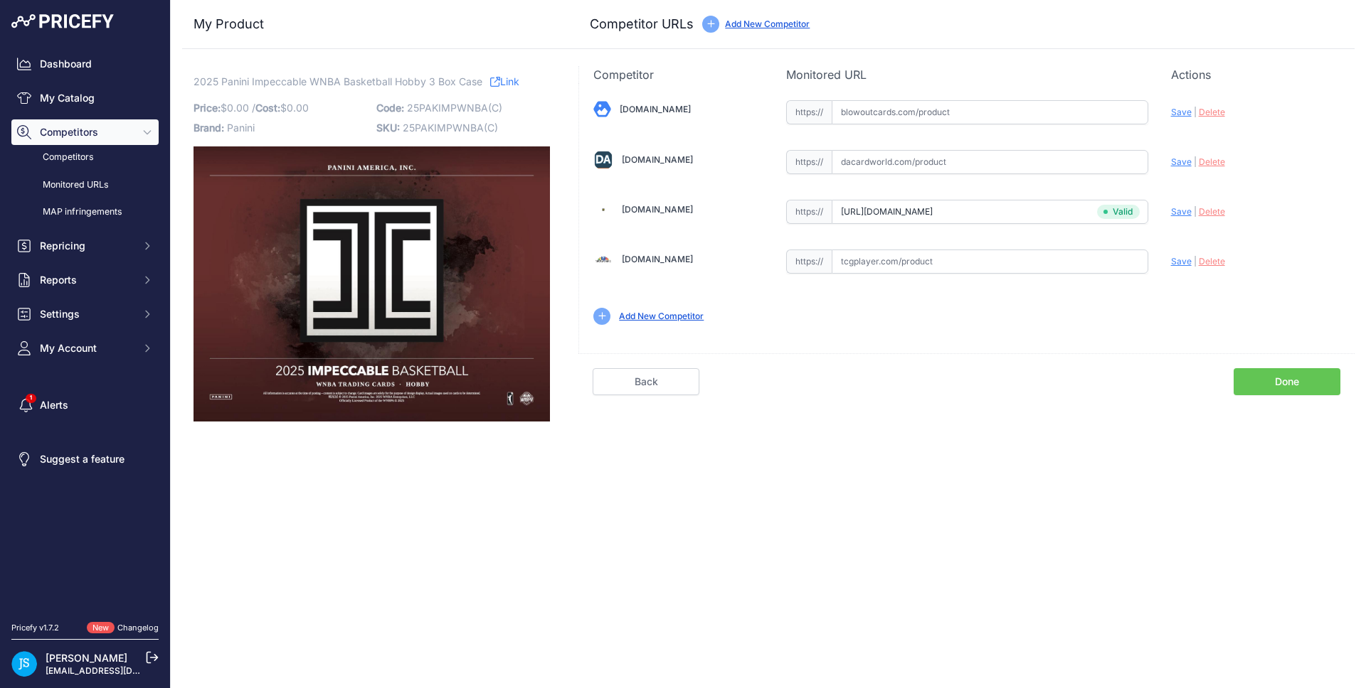
paste input "https://www.blowoutcards.com/2025-panini-impeccable-wnba-basketball-hobby-3-box…"
click at [1180, 113] on span "Save" at bounding box center [1181, 112] width 21 height 11
type input "https://www.blowoutcards.com/2025-panini-impeccable-wnba-basketball-hobby-3-box…"
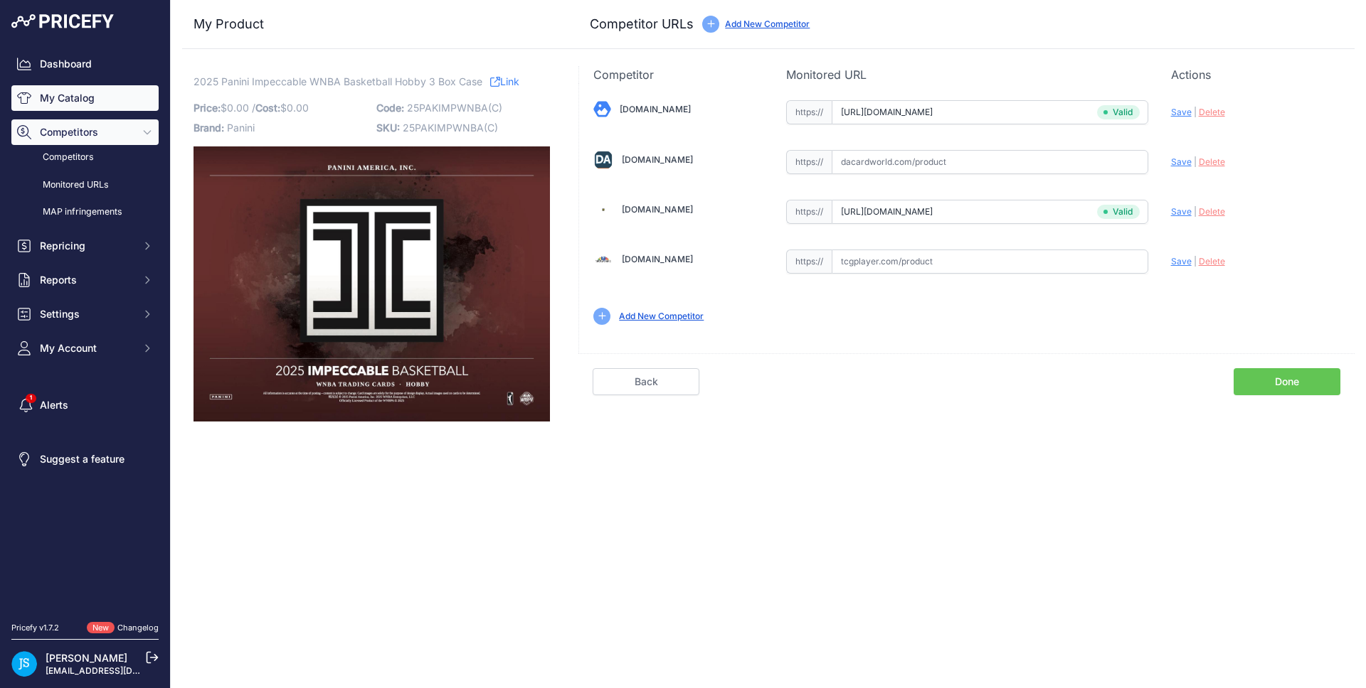
click at [115, 98] on link "My Catalog" at bounding box center [84, 98] width 147 height 26
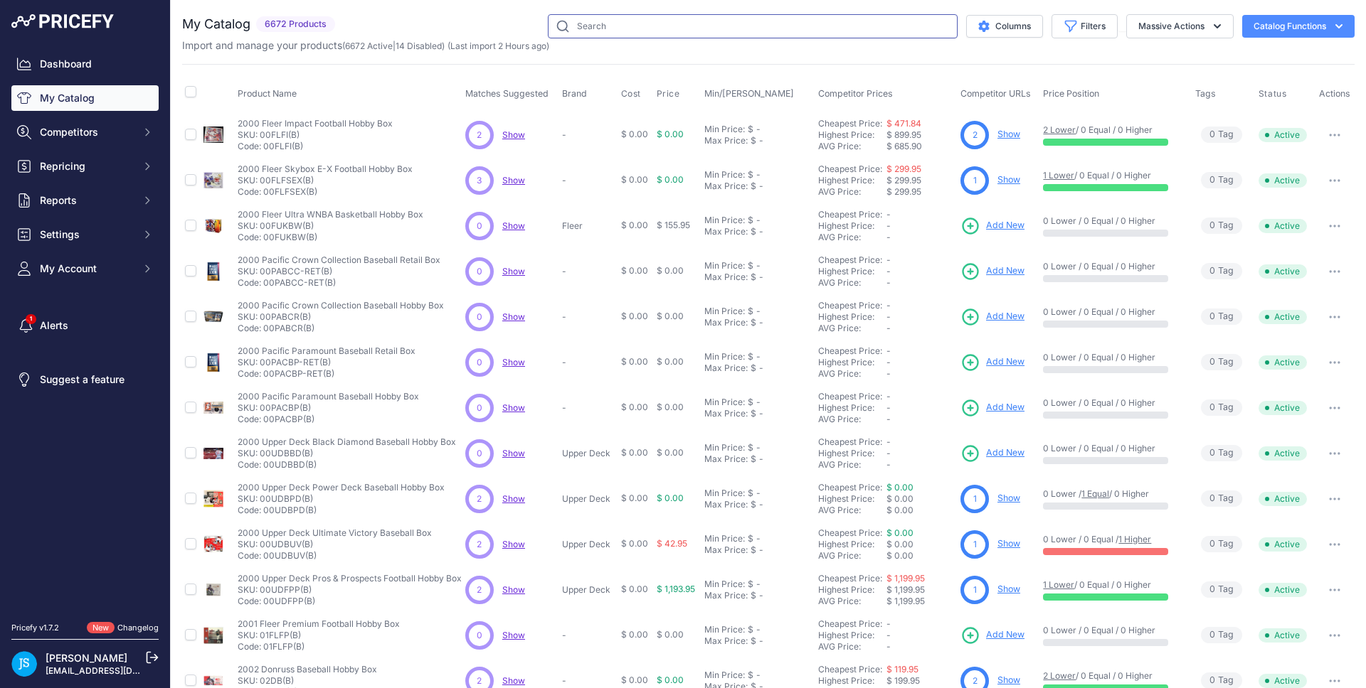
click at [637, 32] on input "text" at bounding box center [753, 26] width 410 height 24
paste input "Dune Chrome"
type input "Dune Chrome"
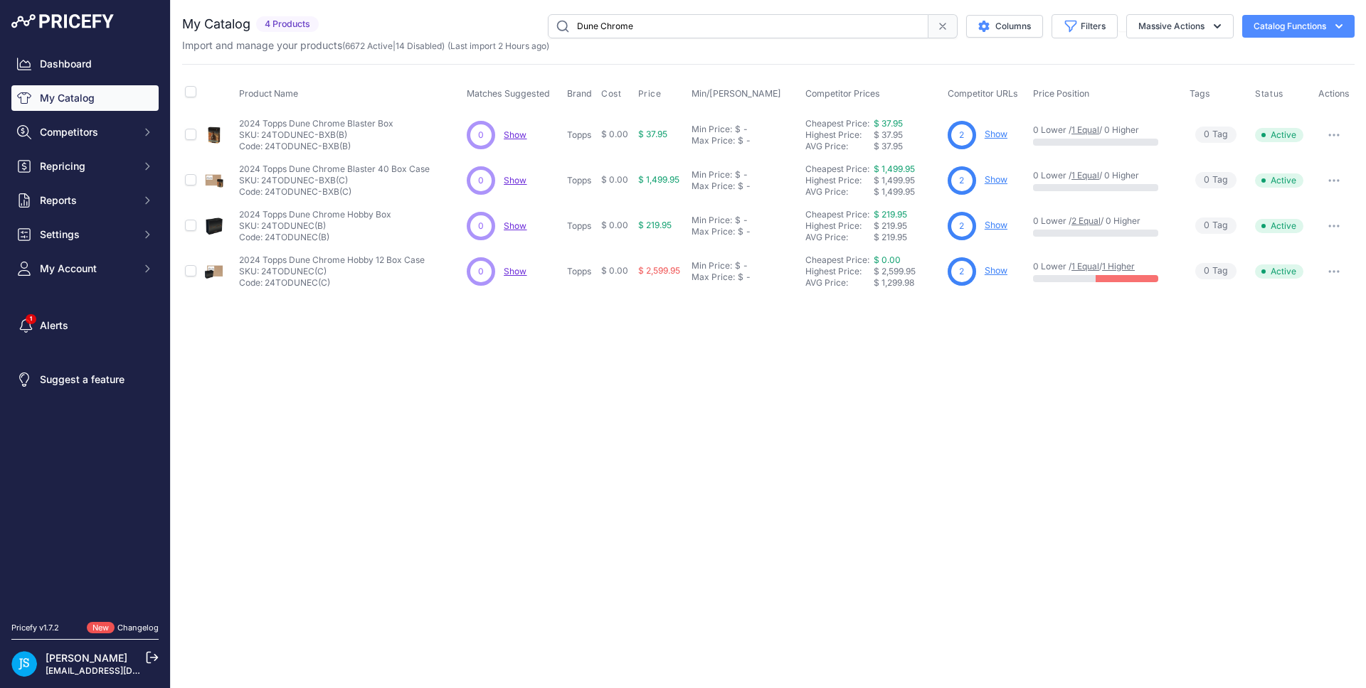
click at [999, 134] on link "Show" at bounding box center [995, 134] width 23 height 11
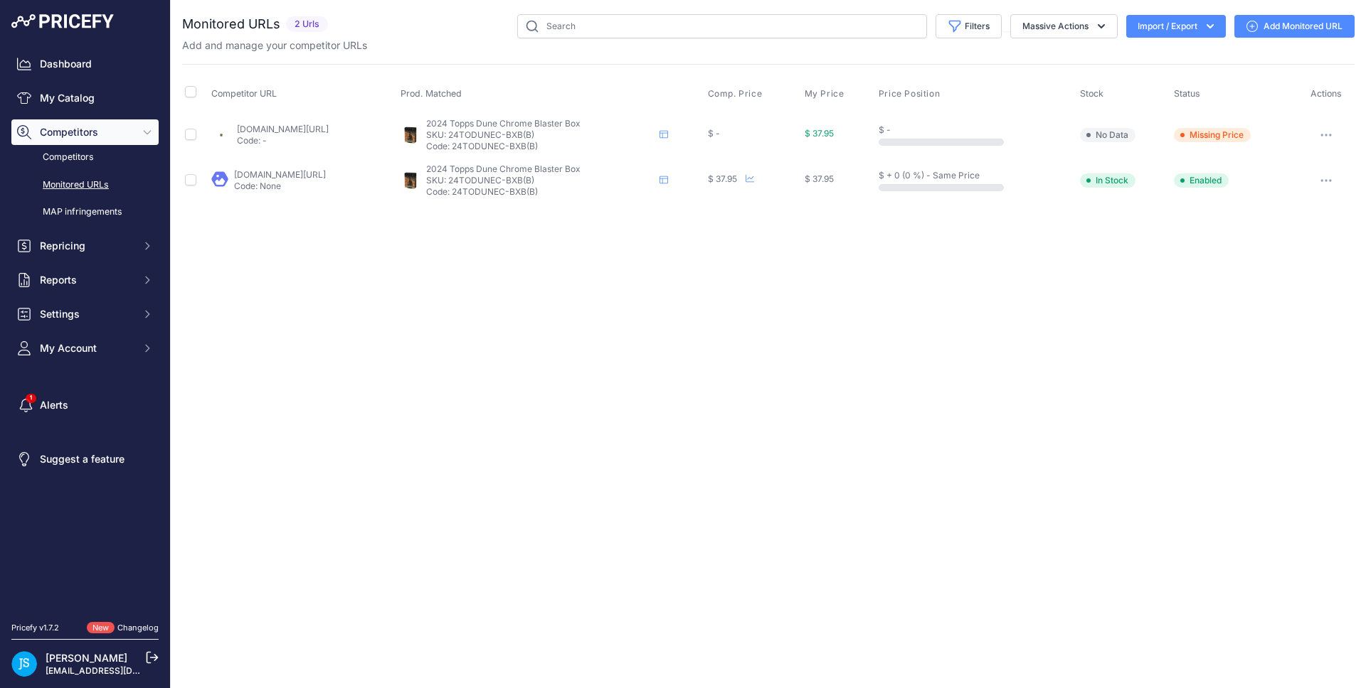
click at [1291, 26] on link "Add Monitored URL" at bounding box center [1294, 26] width 120 height 23
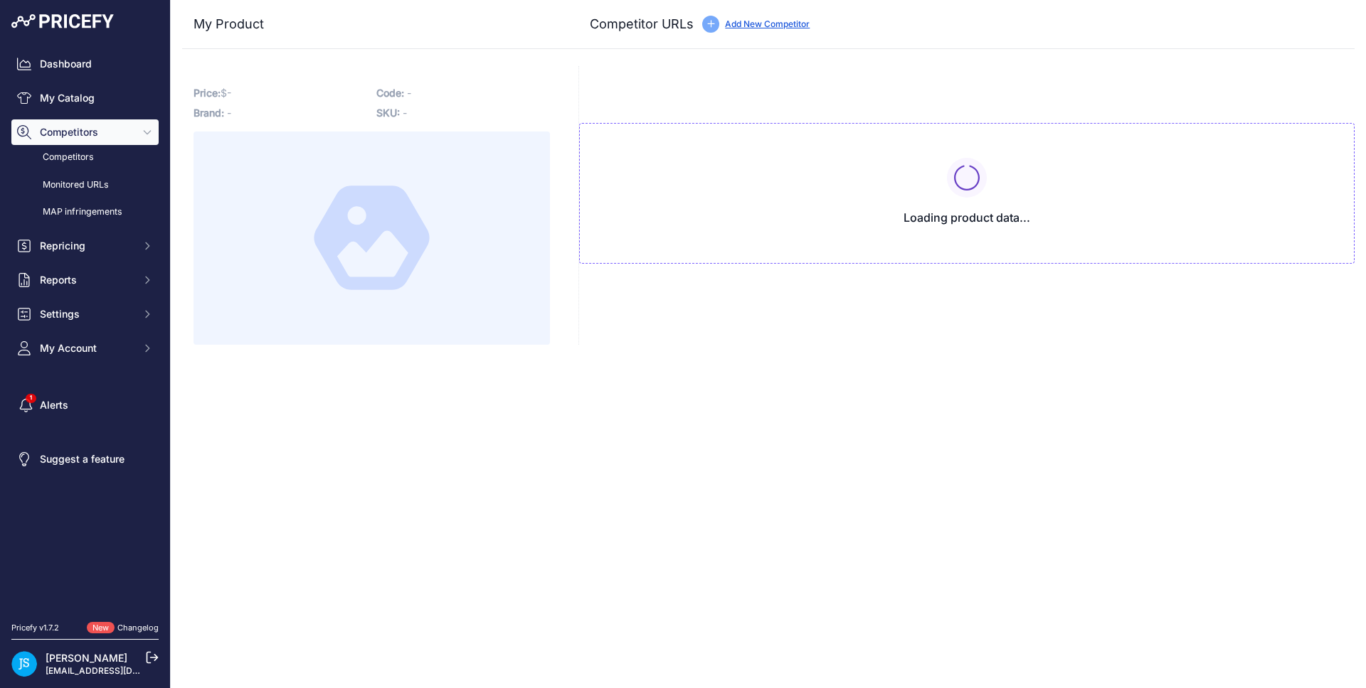
type input "[DOMAIN_NAME][URL]"
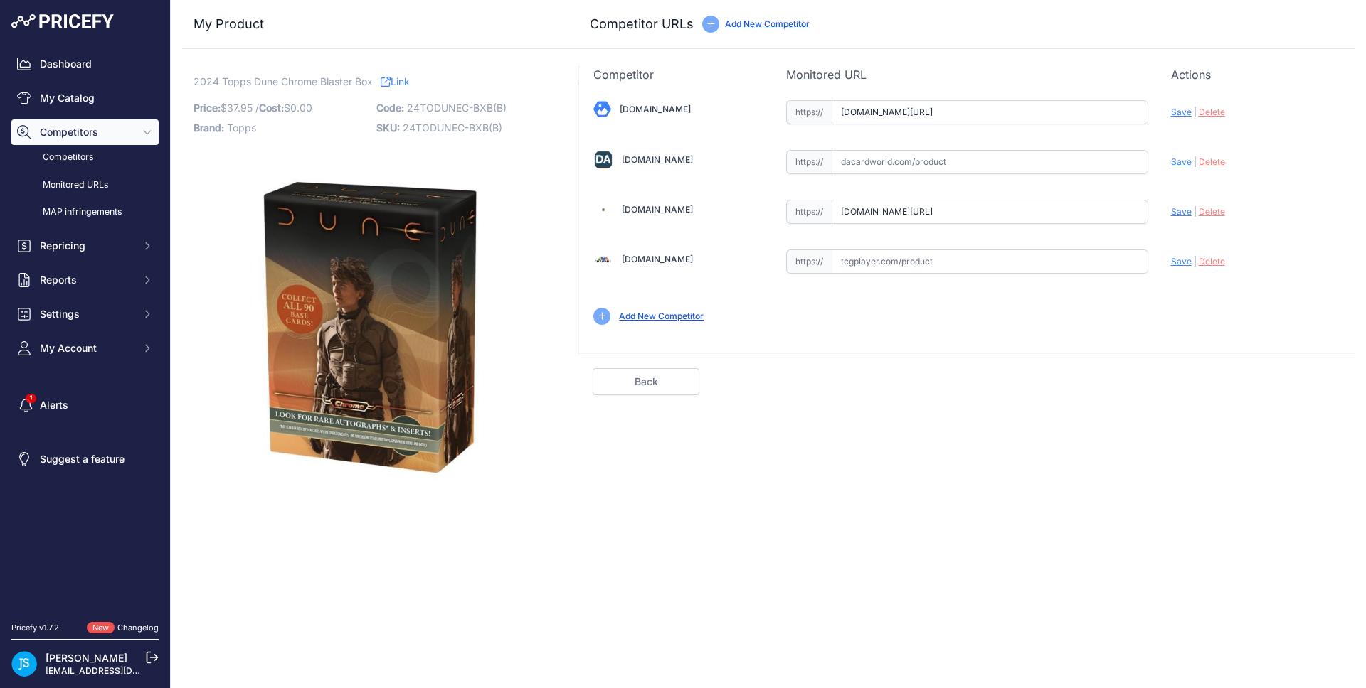
click at [998, 161] on input "text" at bounding box center [989, 162] width 317 height 24
paste input "https://www.dacardworld.com/entertainment/dune-chrome-7-pack-blaster-box-topps-…"
click at [1169, 161] on div "Blowoutcards.com Valid Save" at bounding box center [966, 211] width 775 height 256
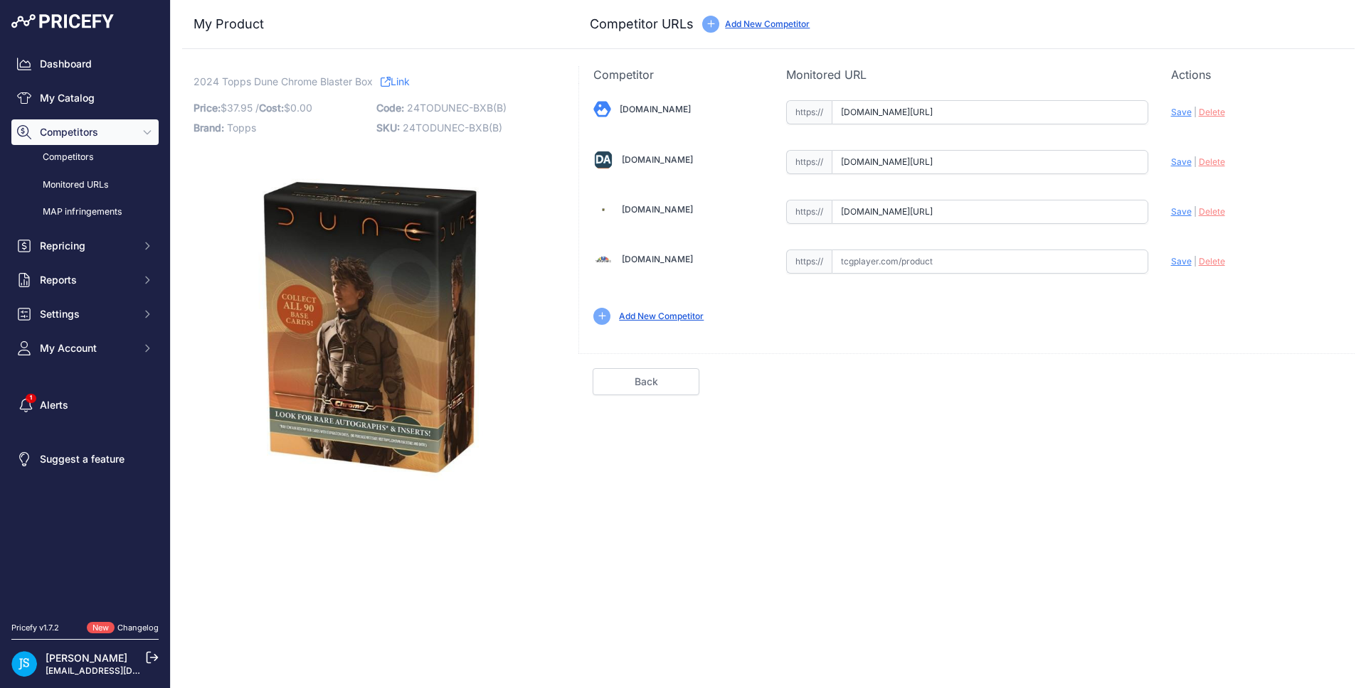
click at [1174, 161] on span "Save" at bounding box center [1181, 161] width 21 height 11
type input "https://www.dacardworld.com/entertainment/dune-chrome-7-pack-blaster-box-topps-…"
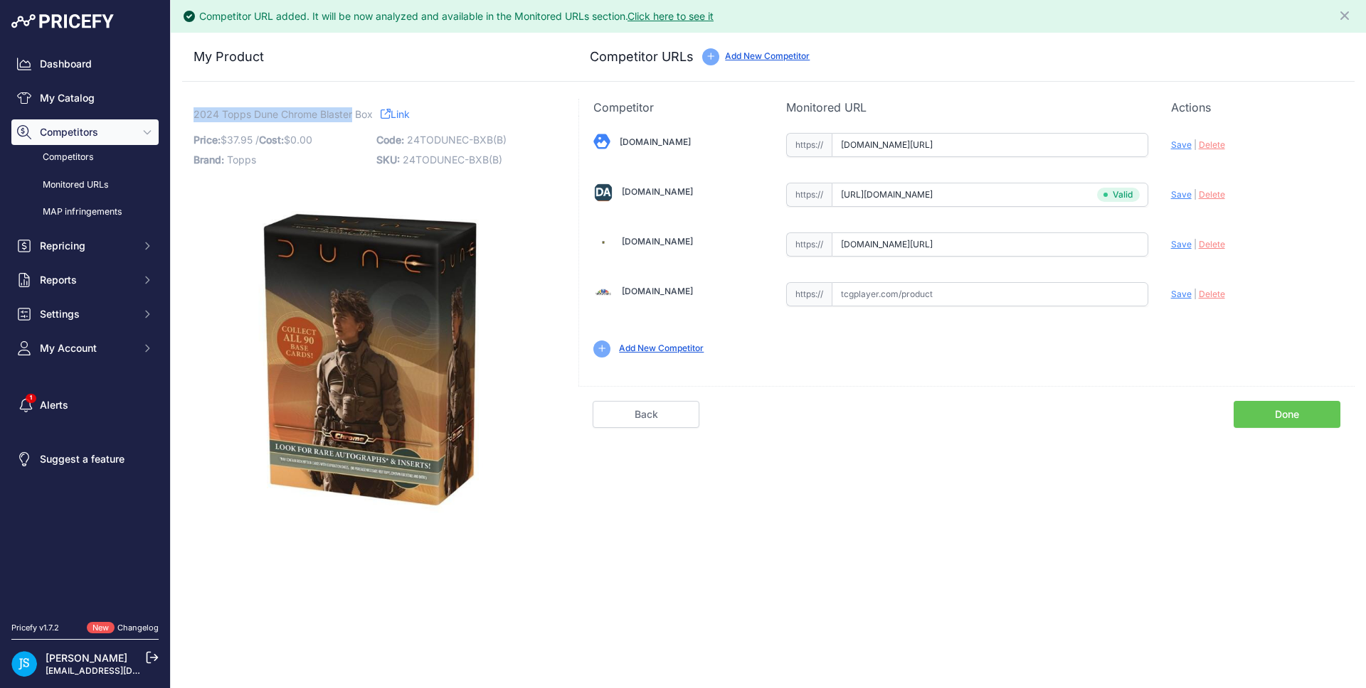
drag, startPoint x: 196, startPoint y: 109, endPoint x: 351, endPoint y: 110, distance: 155.1
click at [351, 110] on span "2024 Topps Dune Chrome Blaster Box" at bounding box center [282, 114] width 179 height 18
copy span "2024 Topps Dune Chrome Blaster"
click at [133, 97] on link "My Catalog" at bounding box center [84, 98] width 147 height 26
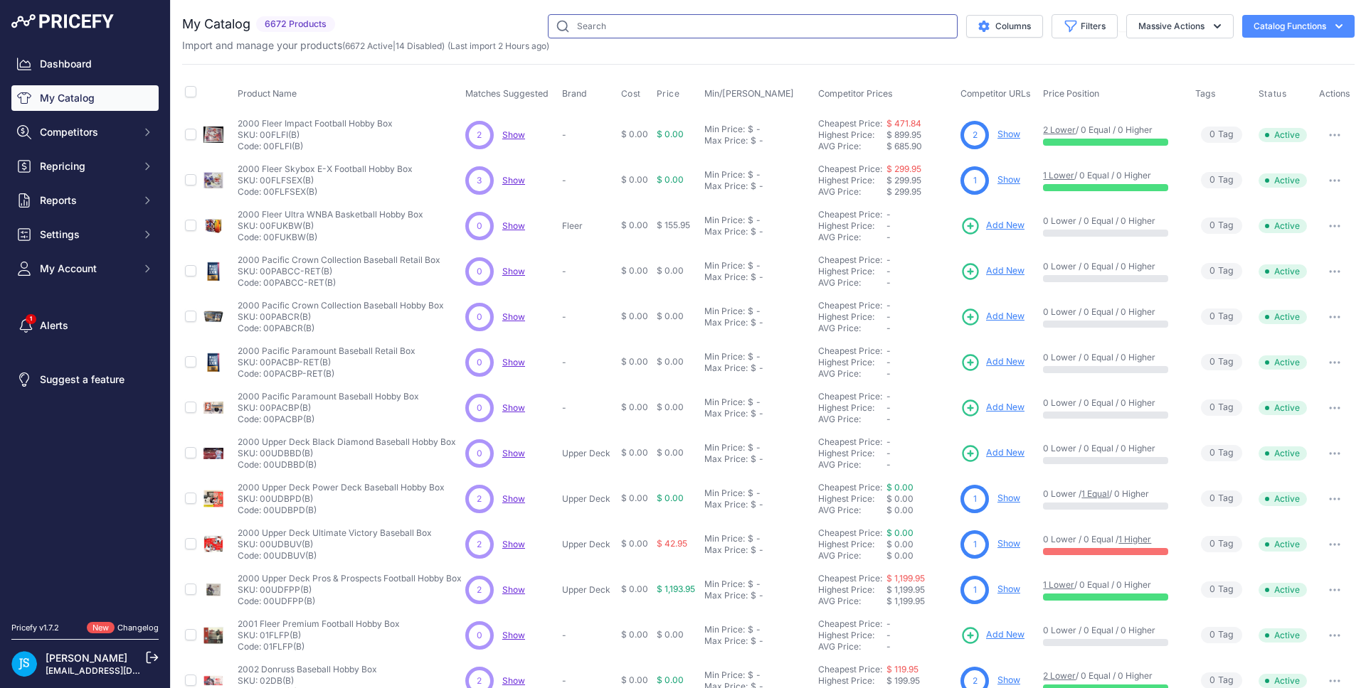
click at [824, 30] on input "text" at bounding box center [753, 26] width 410 height 24
paste input "2024 Topps Dune Chrome Blaster"
type input "2024 Topps Dune Chrome Blaster"
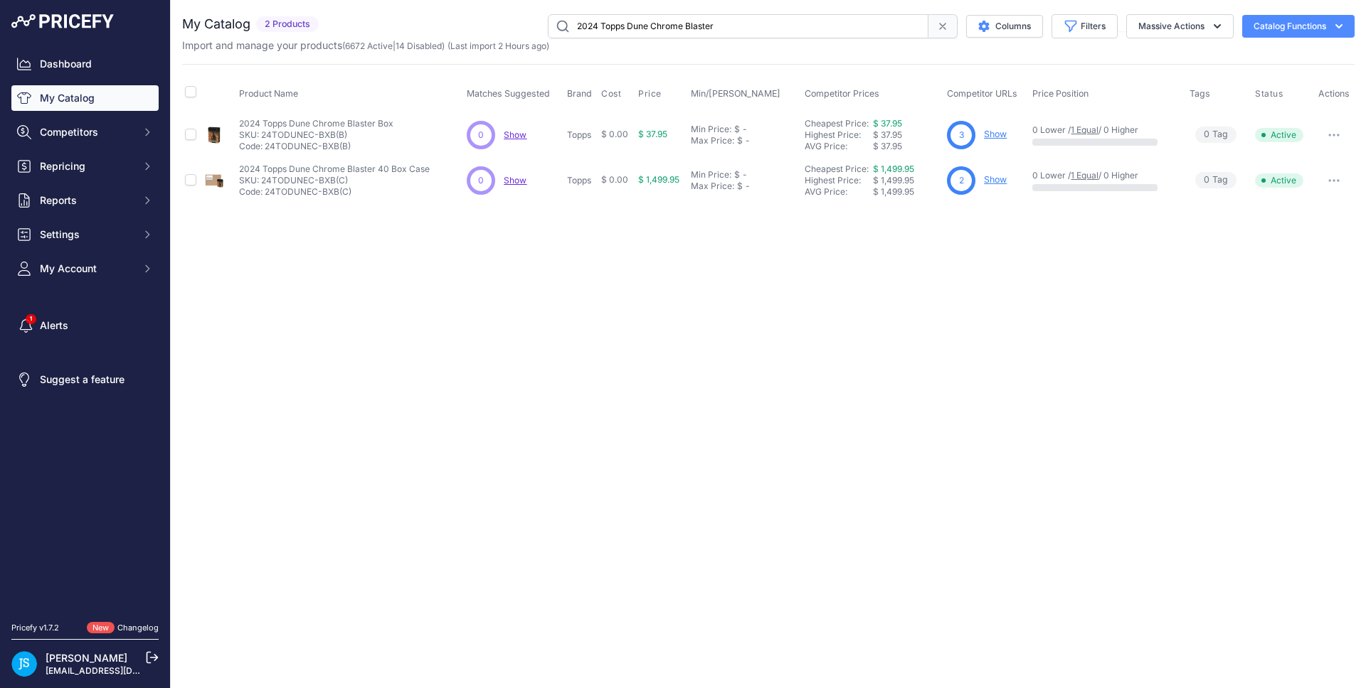
click at [999, 178] on link "Show" at bounding box center [995, 179] width 23 height 11
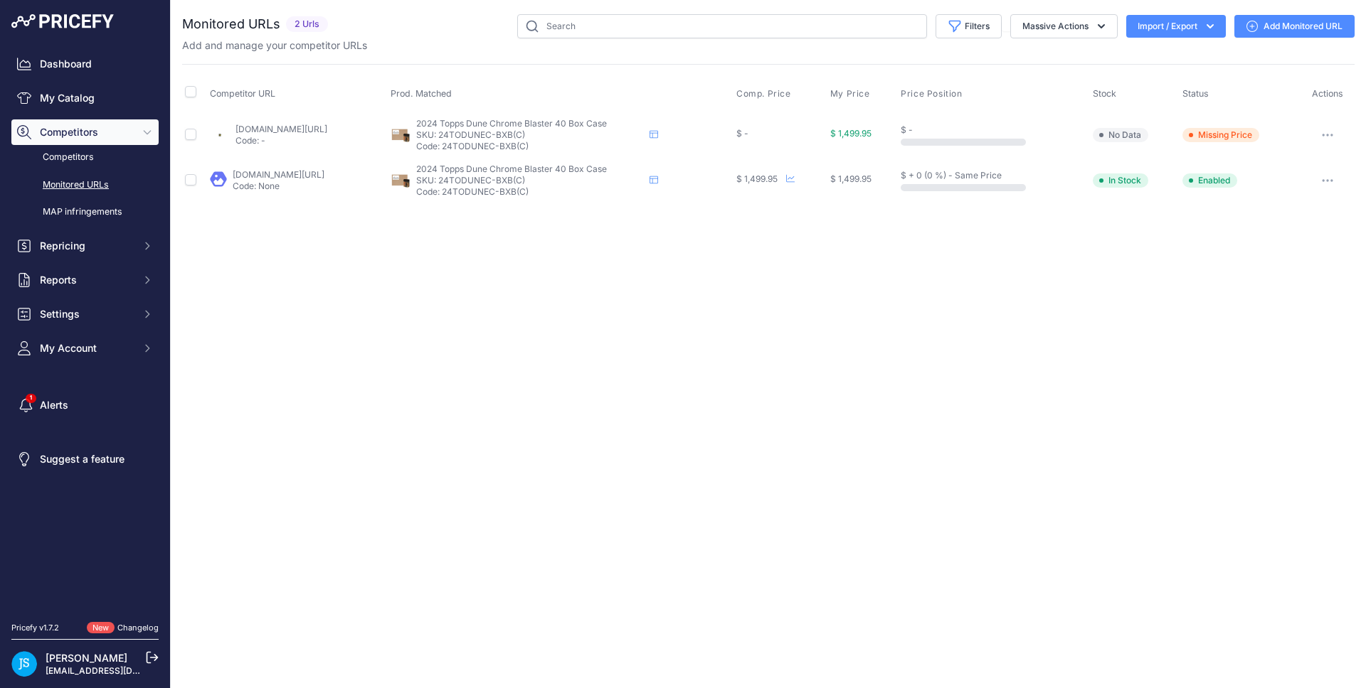
click at [1279, 16] on link "Add Monitored URL" at bounding box center [1294, 26] width 120 height 23
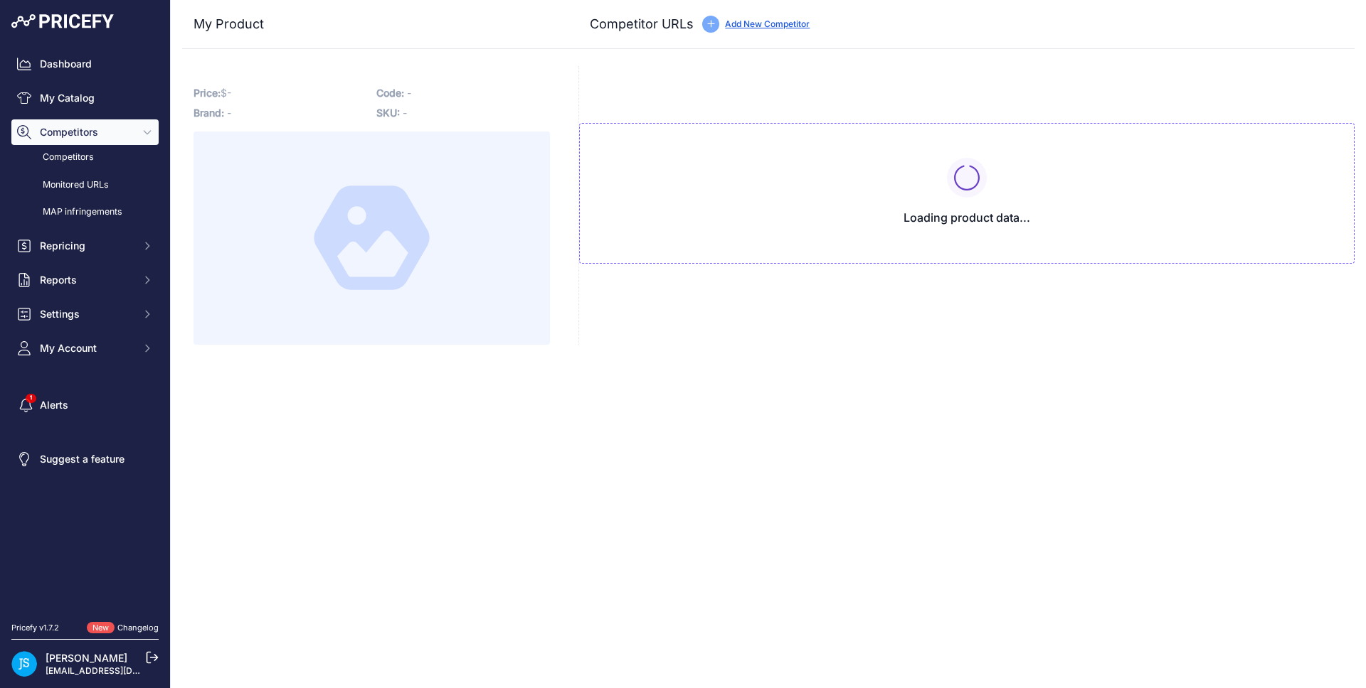
type input "www.blowoutcards.com/2024-topps-dune-chrome-blaster-40-box-case.html?prirule_jd…"
type input "www.steelcitycollectibles.com/i/2024-topps-dune-chrome-blaster-40-box-case?prir…"
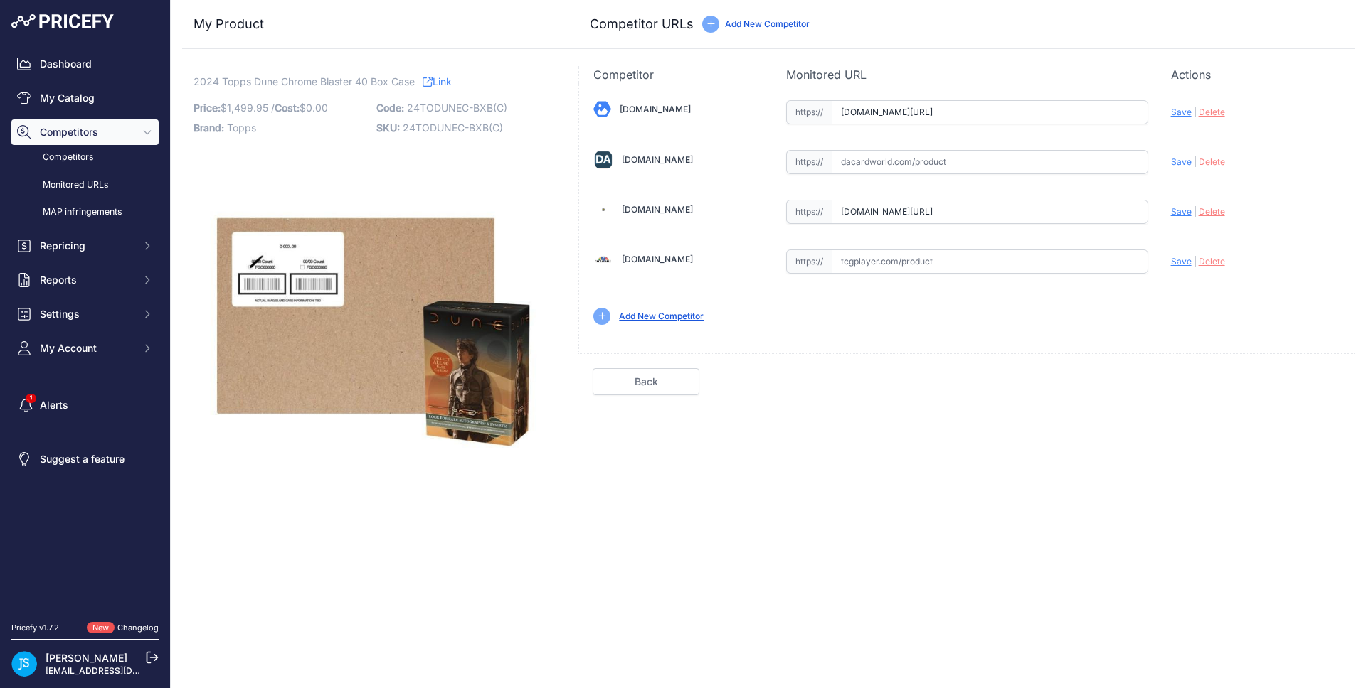
click at [1003, 168] on input "text" at bounding box center [989, 162] width 317 height 24
paste input "https://www.dacardworld.com/entertainment/dune-chrome-7-pack-blaster-40-box-cas…"
click at [1183, 160] on span "Save" at bounding box center [1181, 161] width 21 height 11
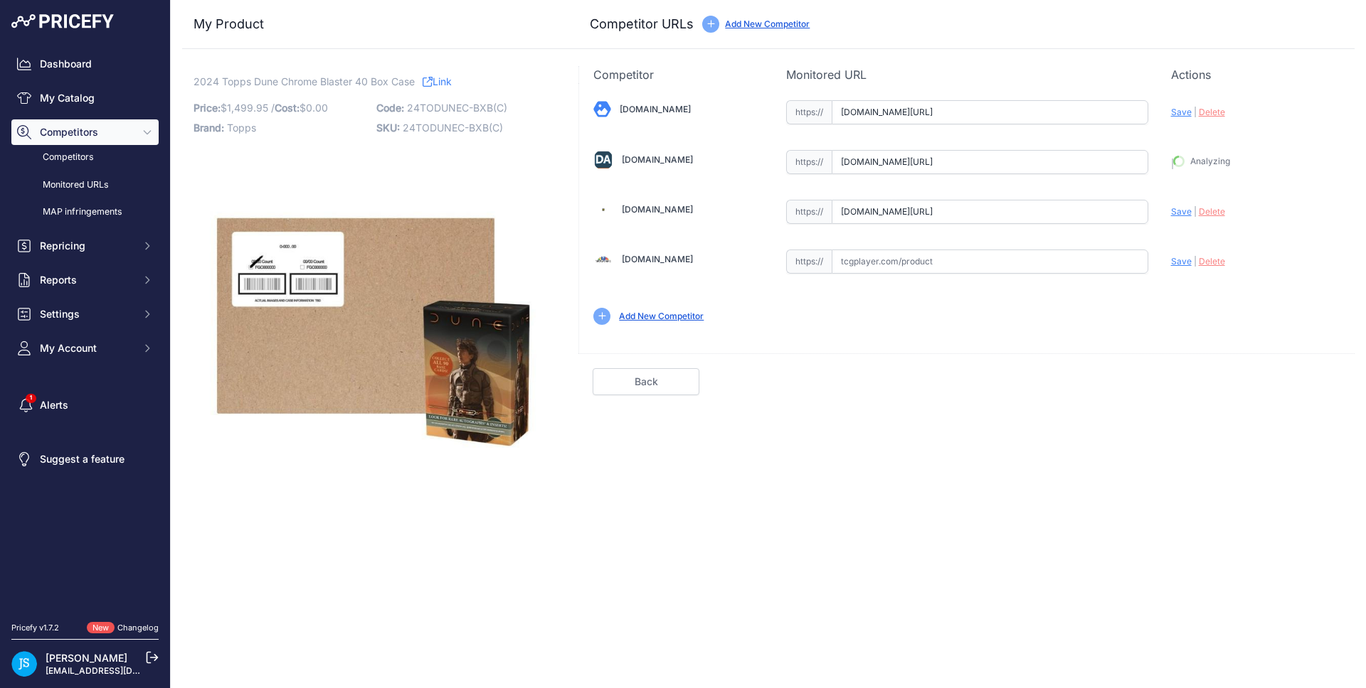
type input "https://www.dacardworld.com/entertainment/dune-chrome-7-pack-blaster-40-box-cas…"
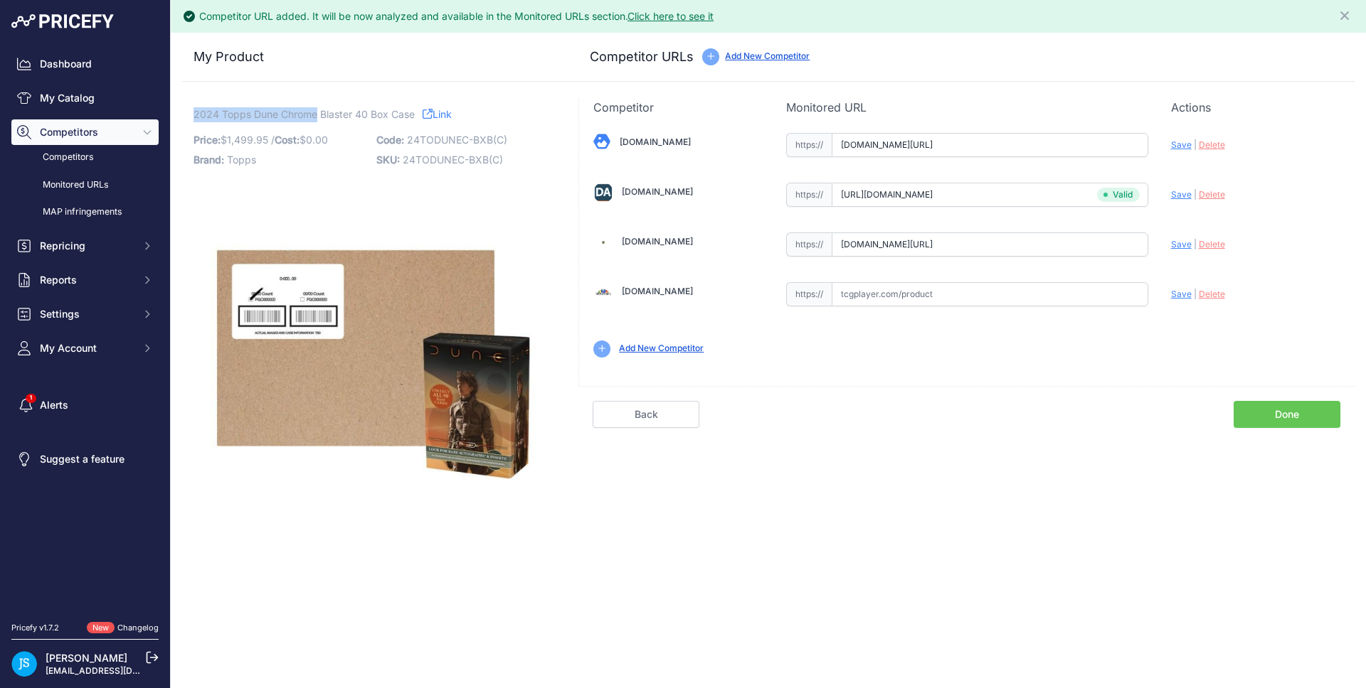
drag, startPoint x: 194, startPoint y: 111, endPoint x: 316, endPoint y: 110, distance: 121.6
click at [316, 110] on span "2024 Topps Dune Chrome Blaster 40 Box Case" at bounding box center [303, 114] width 221 height 18
copy span "2024 Topps Dune Chrome"
click at [84, 91] on link "My Catalog" at bounding box center [84, 98] width 147 height 26
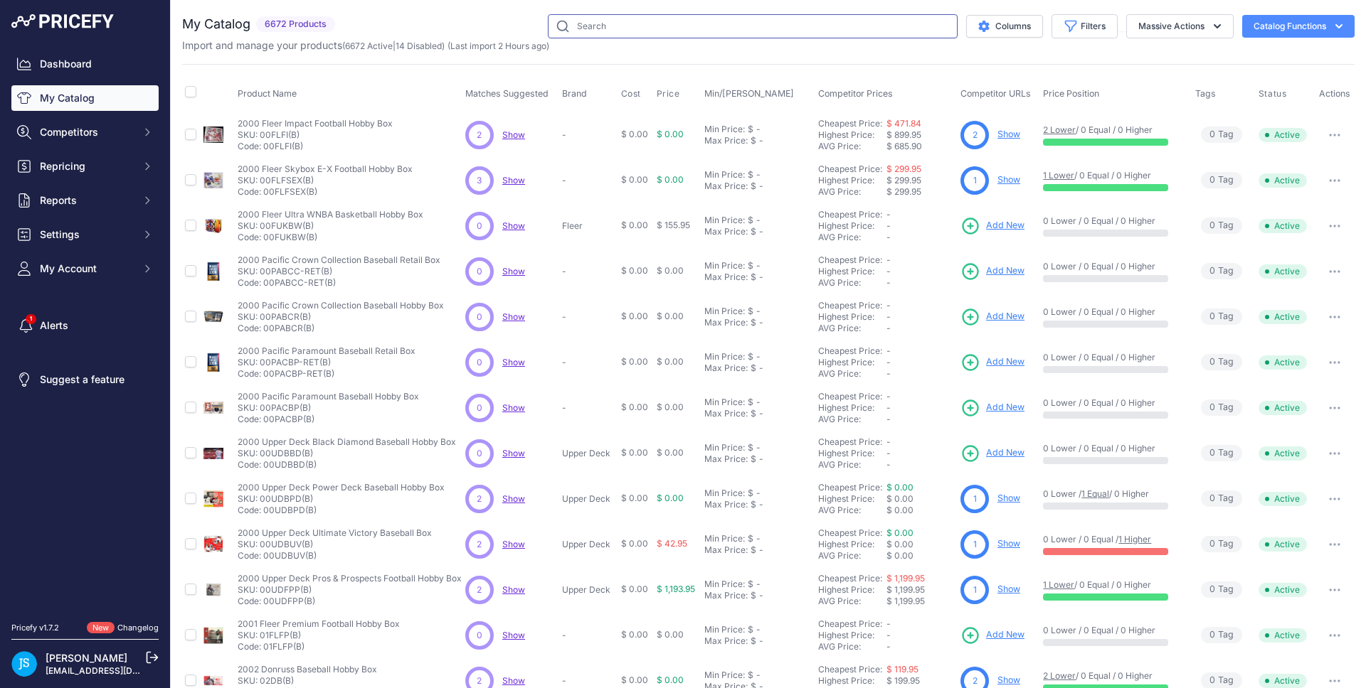
click at [831, 28] on input "text" at bounding box center [753, 26] width 410 height 24
paste input "2024 Topps Dune Chrome"
type input "2024 Topps Dune Chrome"
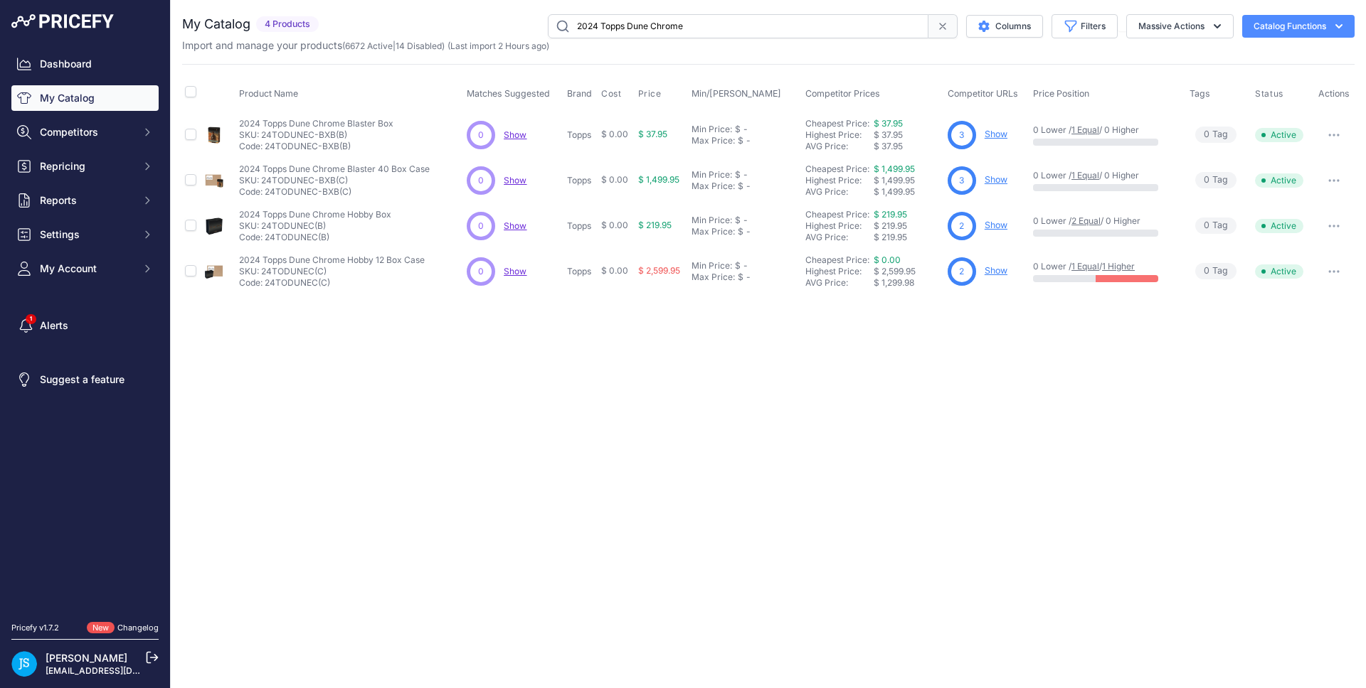
click at [994, 222] on link "Show" at bounding box center [995, 225] width 23 height 11
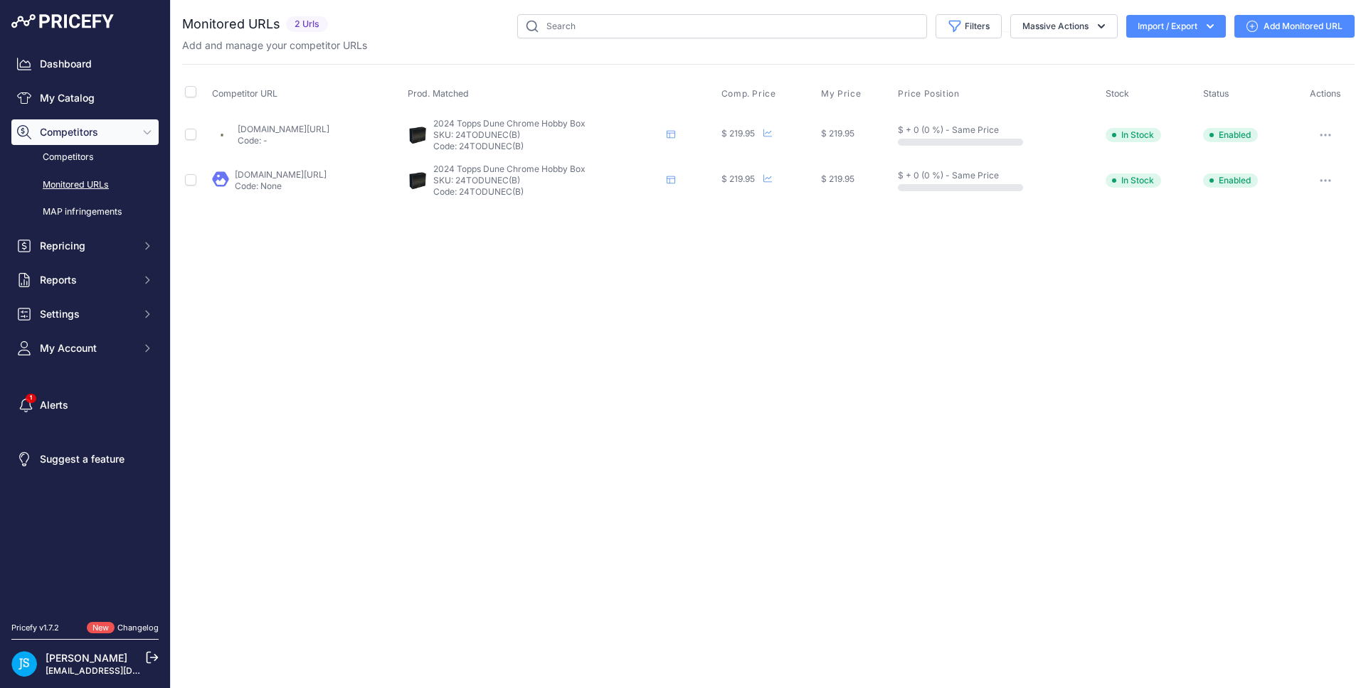
click at [1265, 28] on link "Add Monitored URL" at bounding box center [1294, 26] width 120 height 23
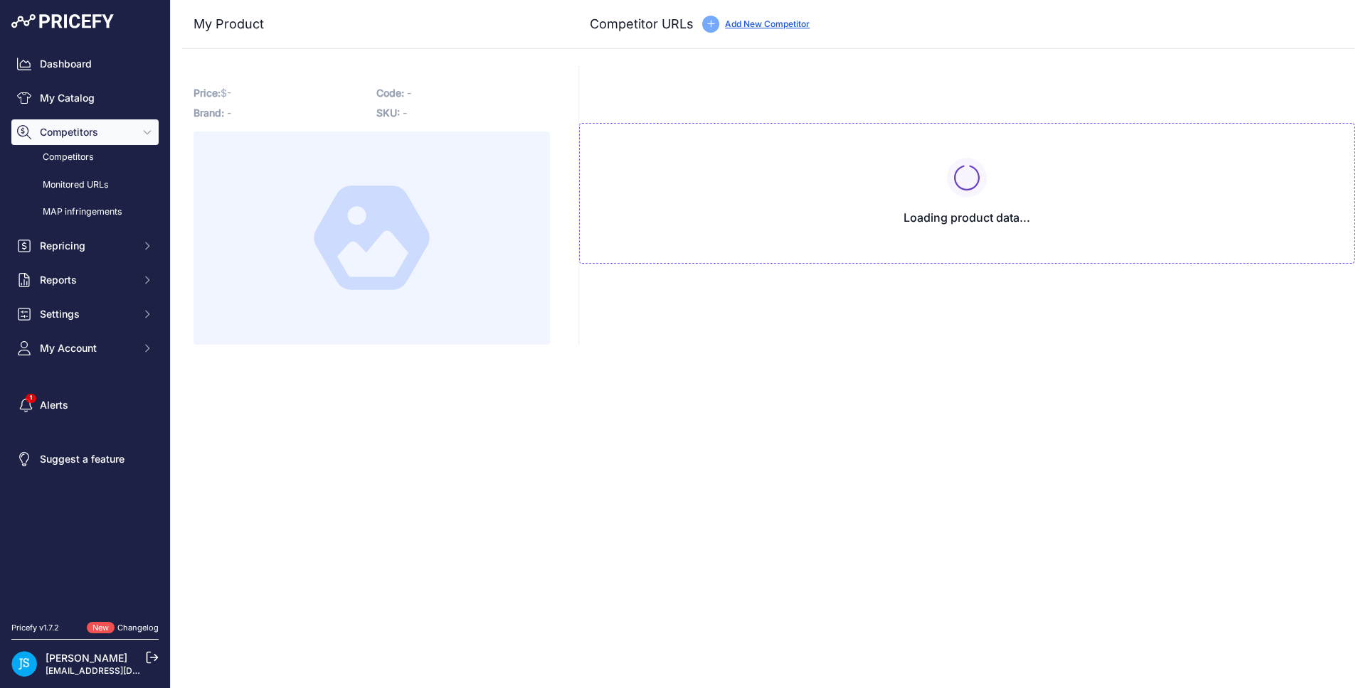
type input "[DOMAIN_NAME][URL]"
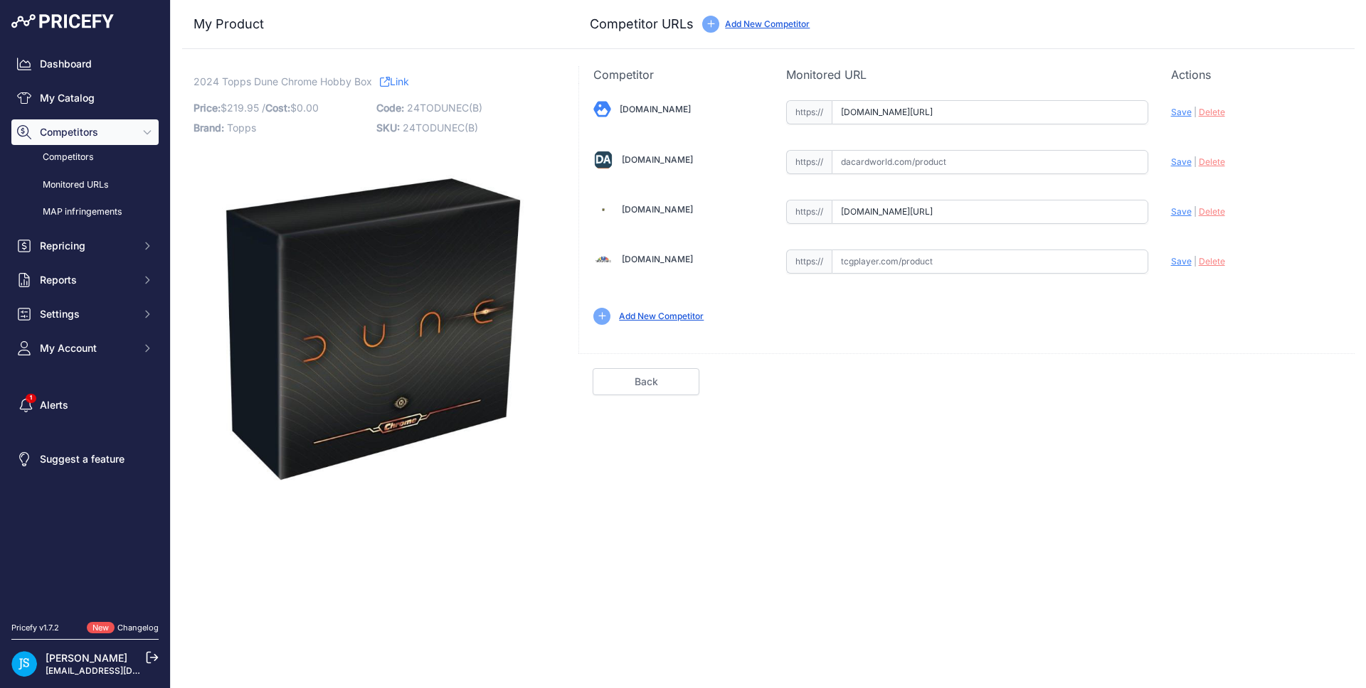
click at [992, 168] on input "text" at bounding box center [989, 162] width 317 height 24
paste input "[URL][DOMAIN_NAME]"
click at [1187, 164] on span "Save" at bounding box center [1181, 161] width 21 height 11
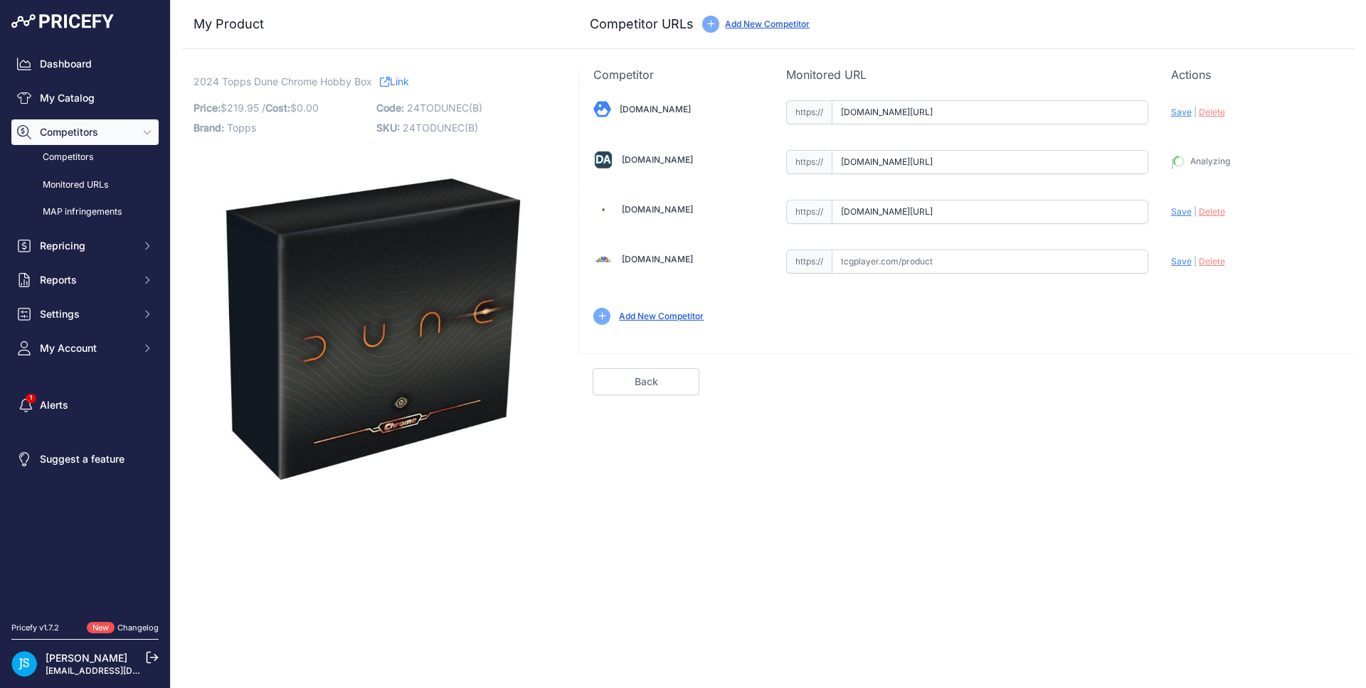
type input "https://www.dacardworld.com/entertainment/dune-chrome-hobby-box-topps-2025?prir…"
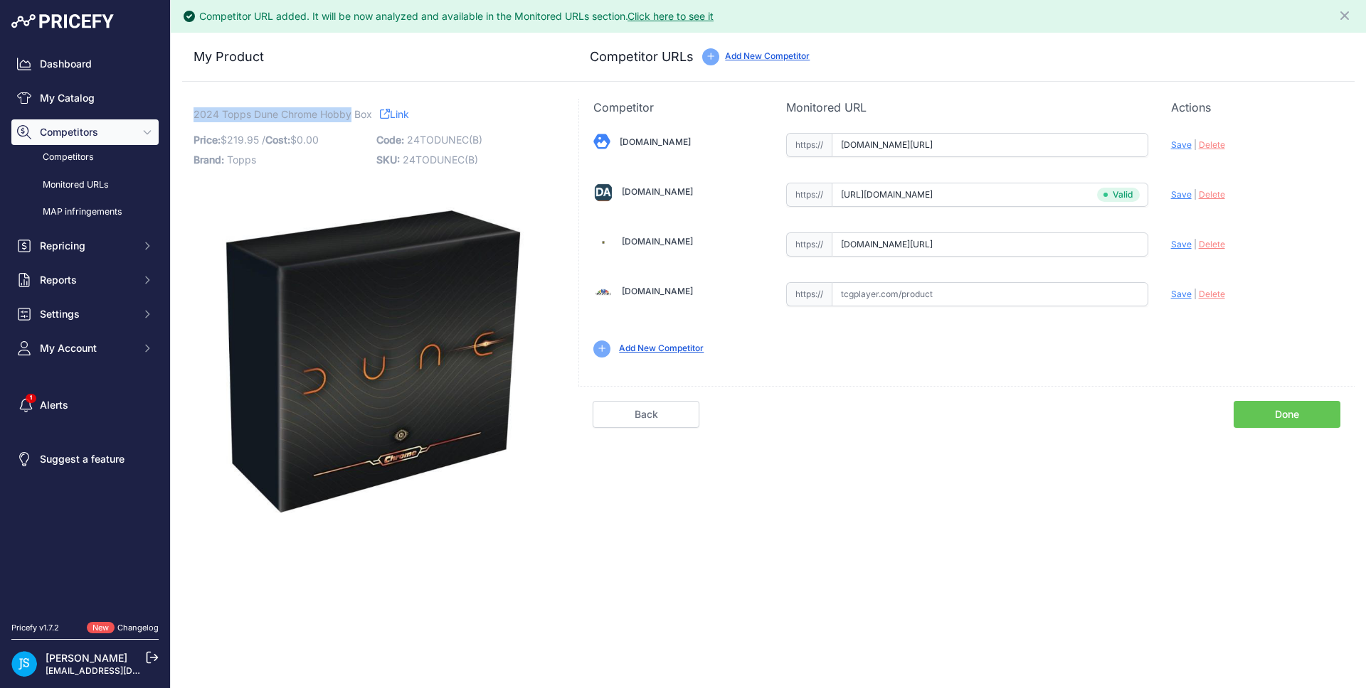
drag, startPoint x: 194, startPoint y: 110, endPoint x: 349, endPoint y: 115, distance: 155.2
click at [349, 115] on span "2024 Topps Dune Chrome Hobby Box" at bounding box center [282, 114] width 179 height 18
copy span "2024 Topps Dune Chrome Hobby"
click at [115, 107] on link "My Catalog" at bounding box center [84, 98] width 147 height 26
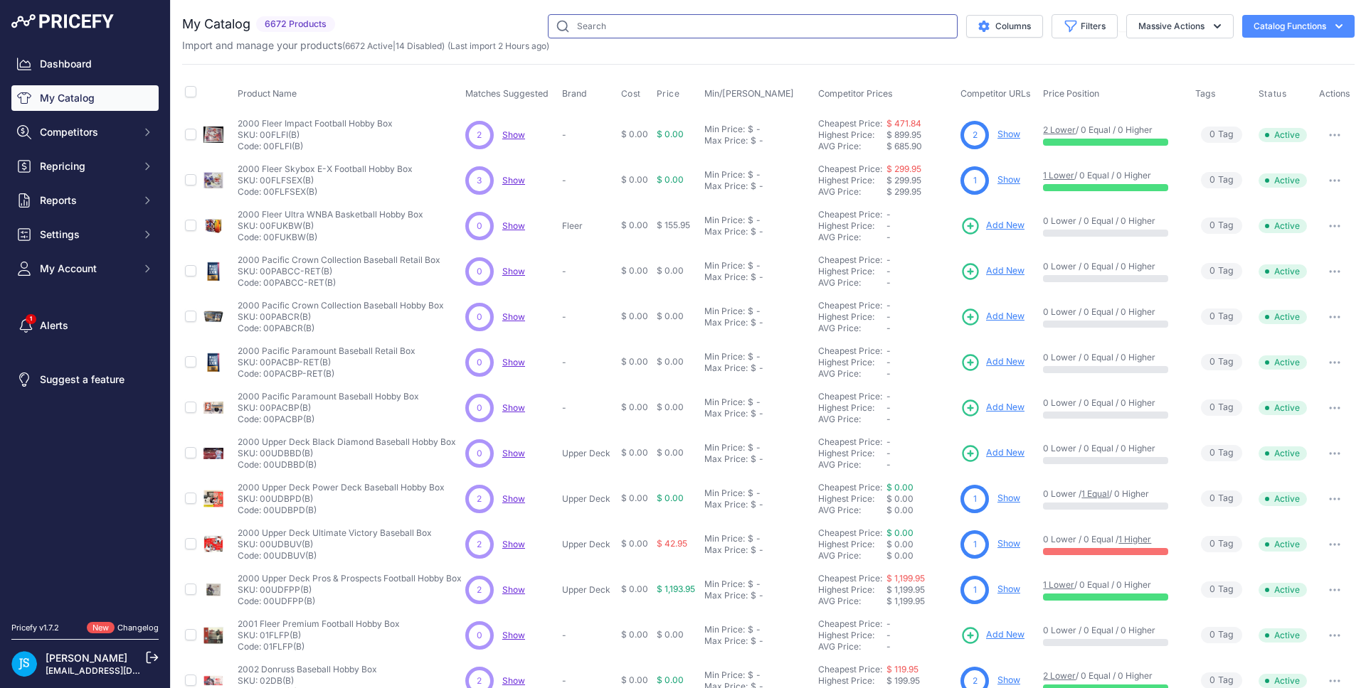
click at [654, 14] on input "text" at bounding box center [753, 26] width 410 height 24
paste input "2024 Topps Dune Chrome Hobby"
type input "2024 Topps Dune Chrome Hobby"
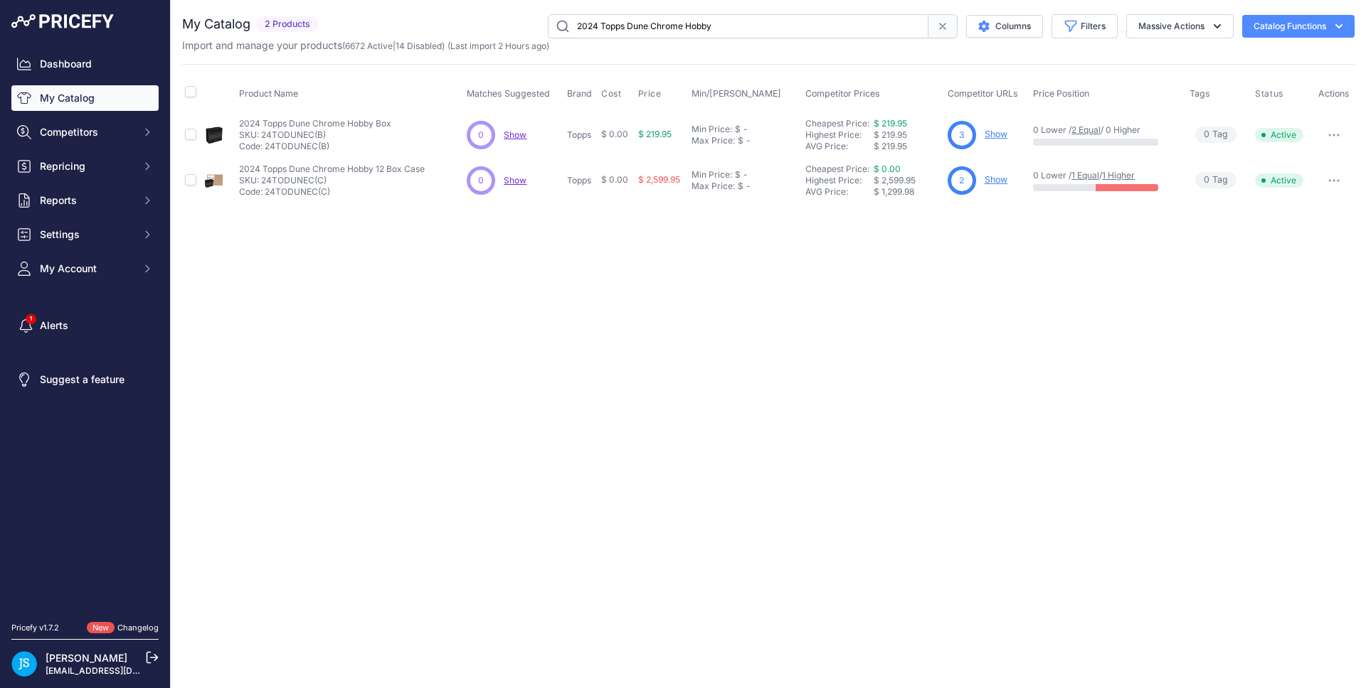
click at [996, 178] on link "Show" at bounding box center [995, 179] width 23 height 11
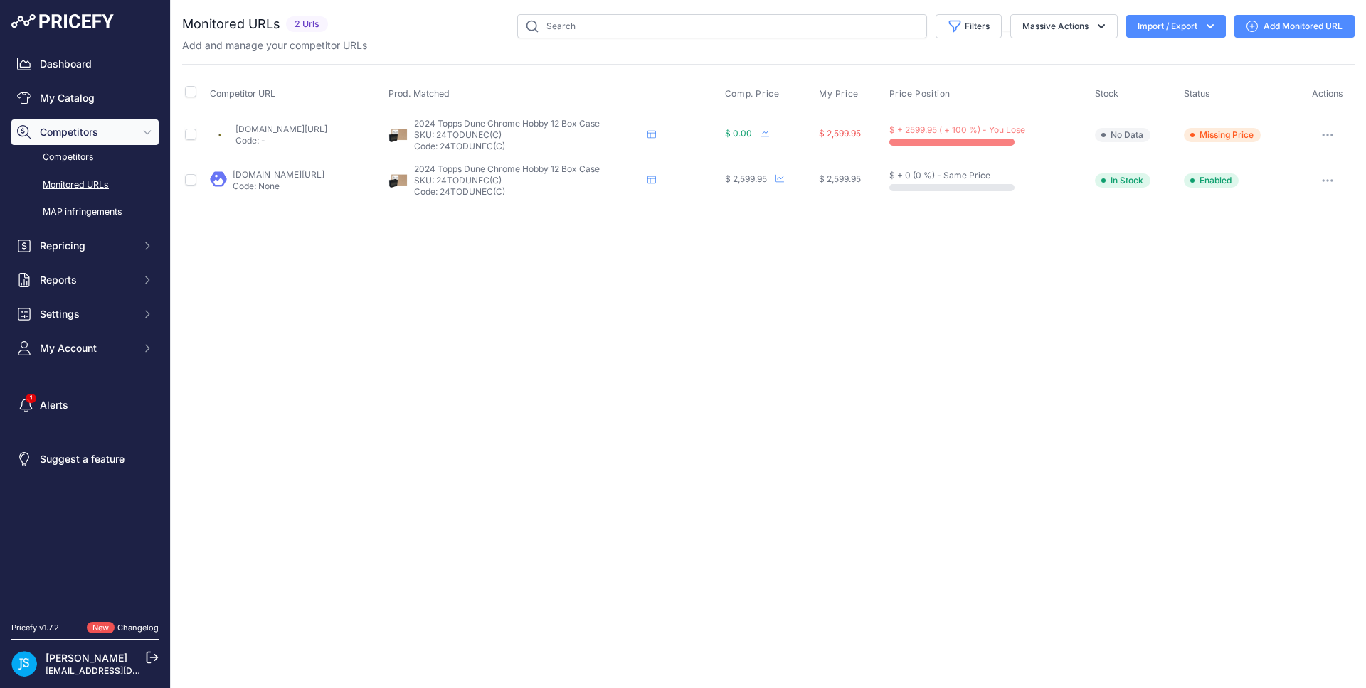
click at [1294, 33] on link "Add Monitored URL" at bounding box center [1294, 26] width 120 height 23
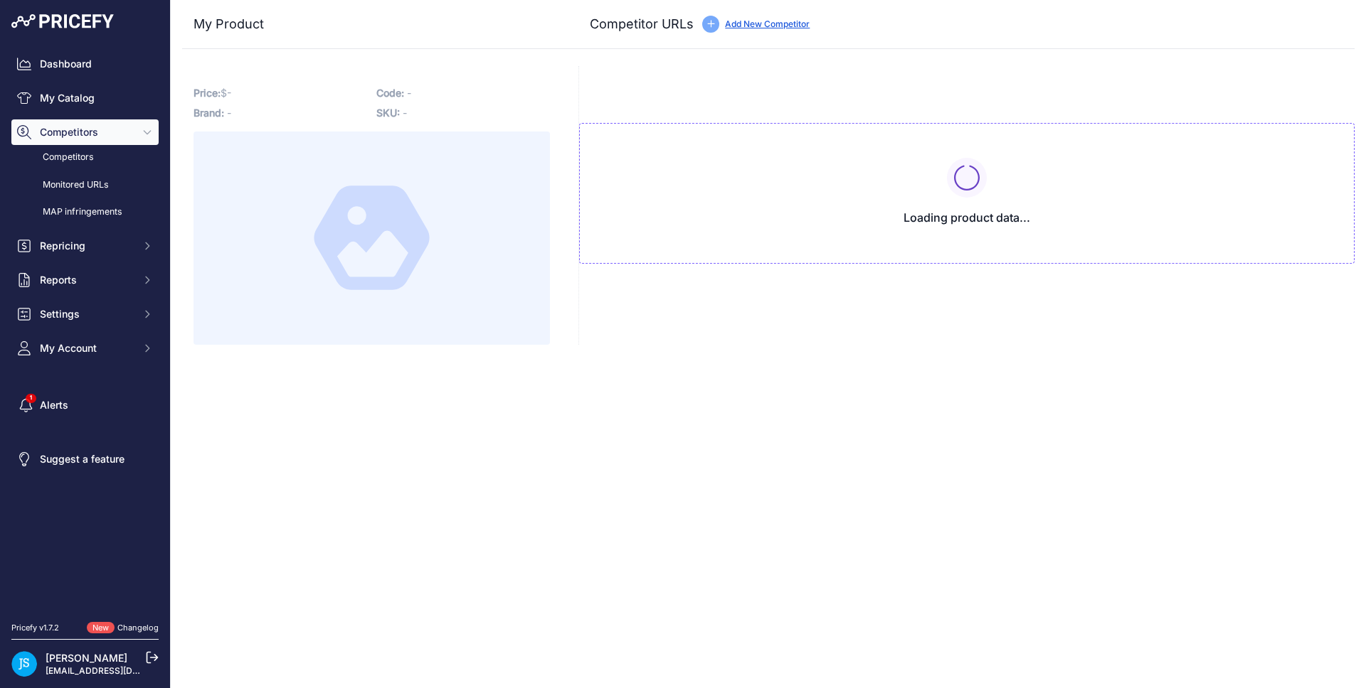
type input "[DOMAIN_NAME][URL]"
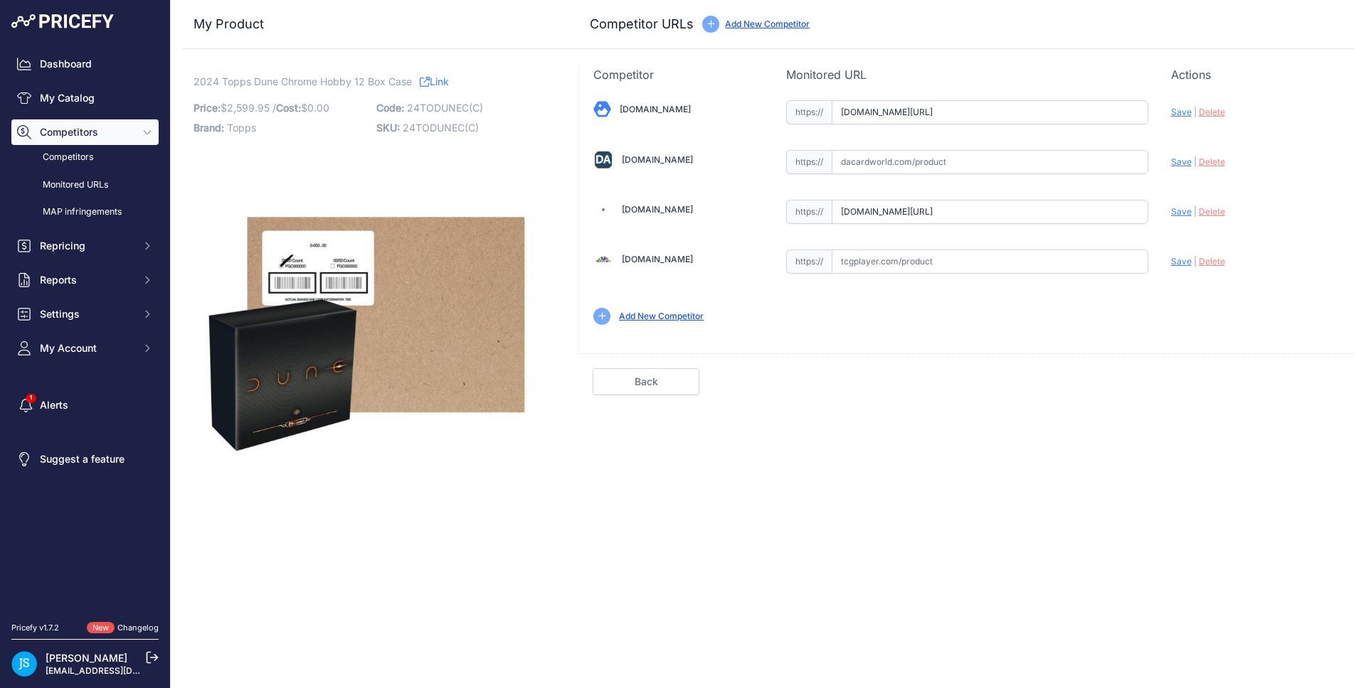
click at [925, 162] on input "text" at bounding box center [989, 162] width 317 height 24
paste input "[URL][DOMAIN_NAME]"
click at [1182, 164] on span "Save" at bounding box center [1181, 161] width 21 height 11
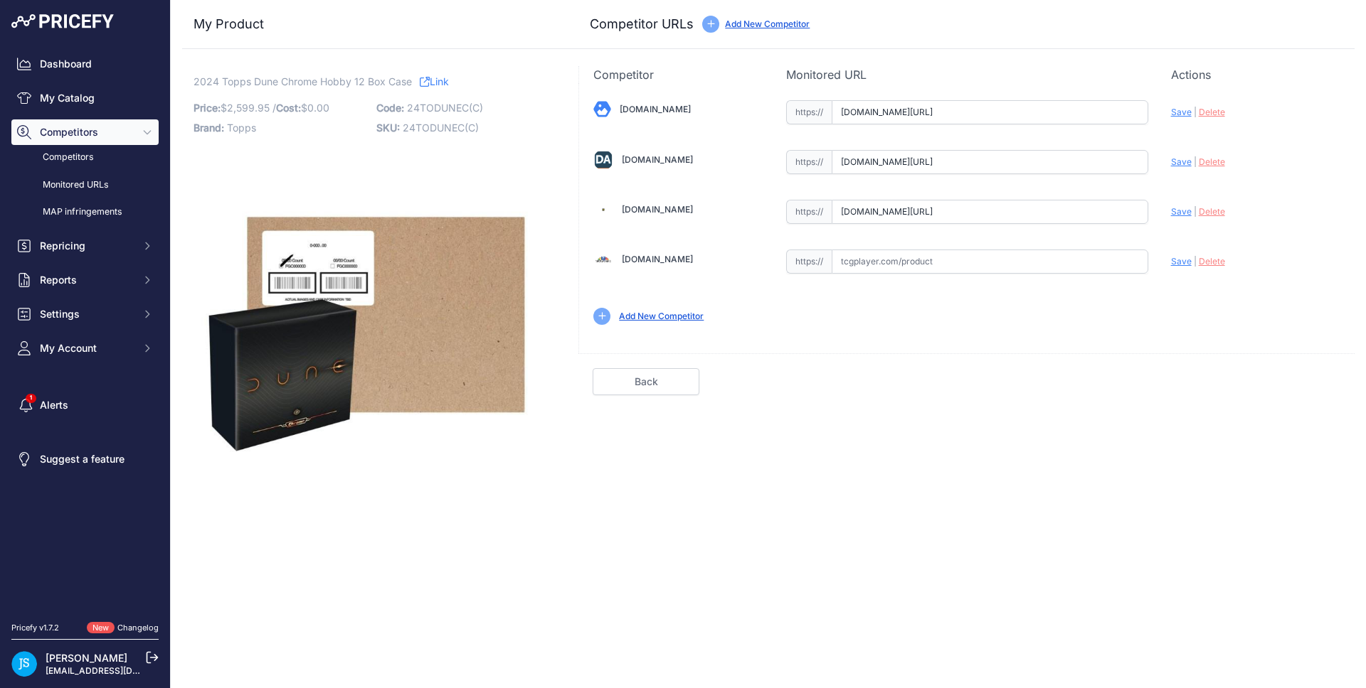
type input "https://www.dacardworld.com/entertainment/dune-chrome-hobby-12-box-case-topps-2…"
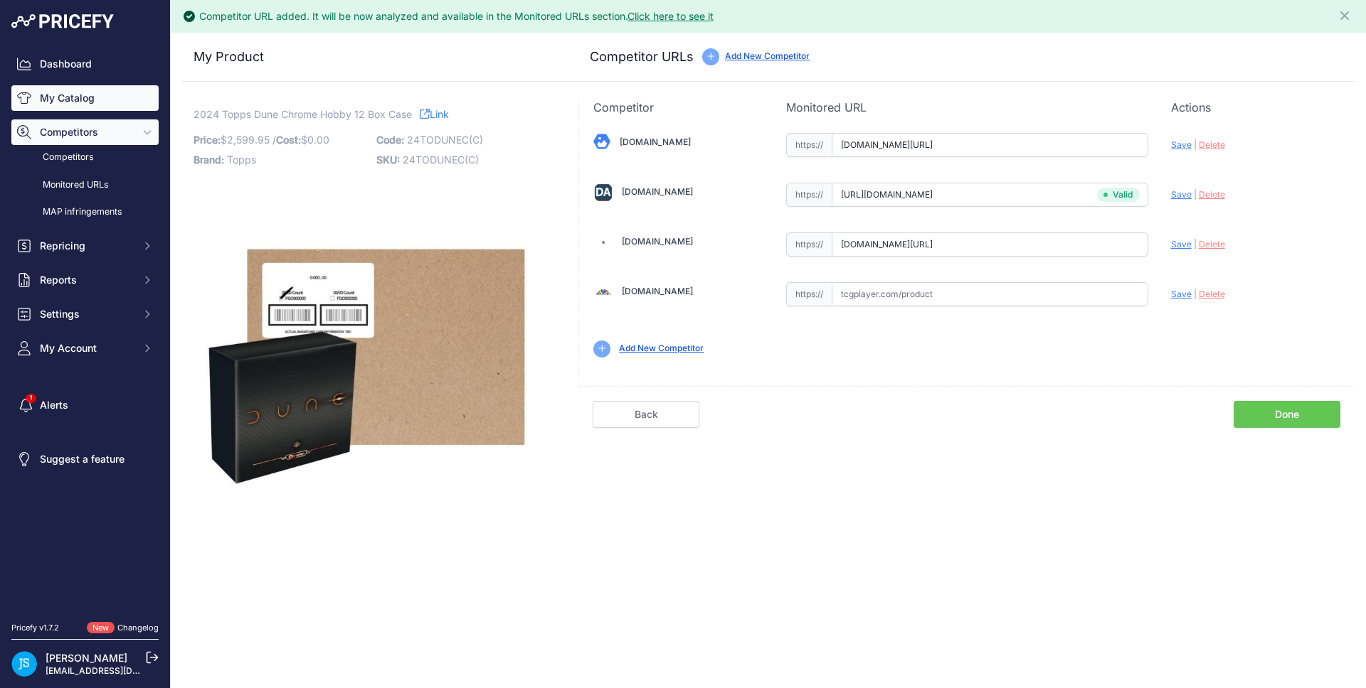
click at [97, 92] on link "My Catalog" at bounding box center [84, 98] width 147 height 26
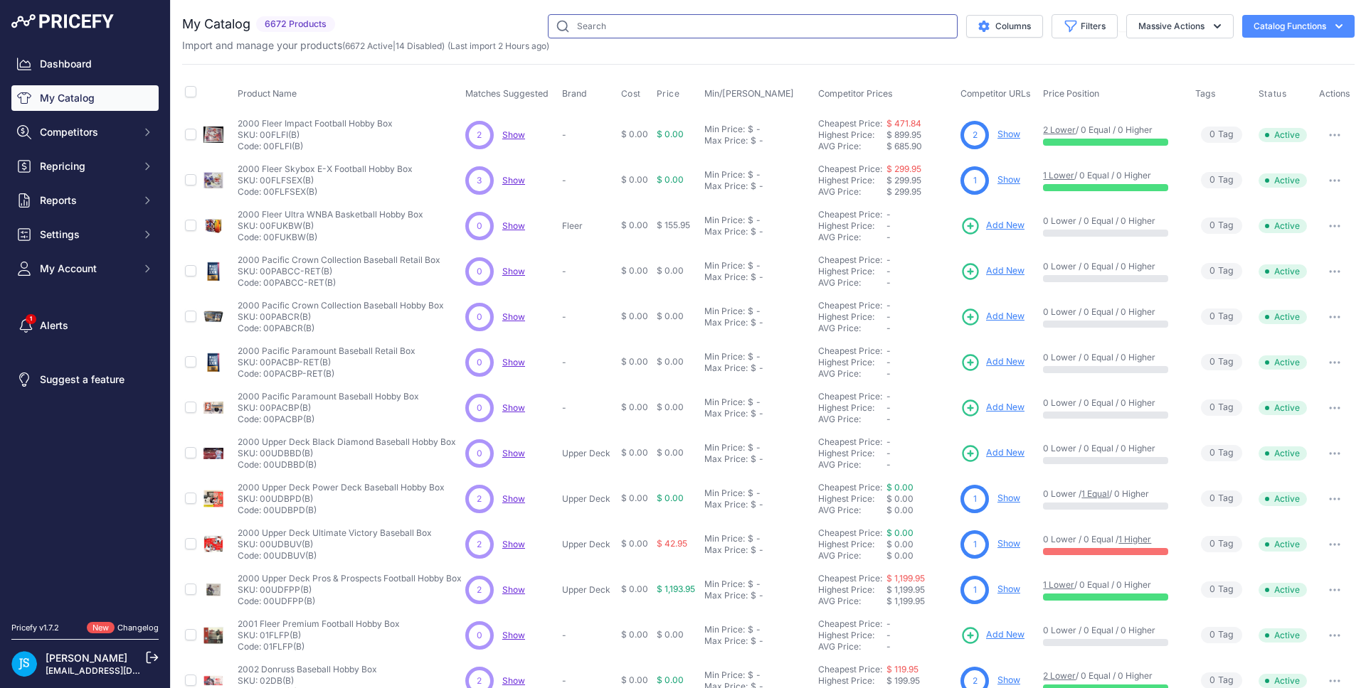
click at [618, 26] on input "text" at bounding box center [753, 26] width 410 height 24
paste input "2025 Panini Impeccable LIV Golf Hobby"
type input "2025 Panini Impeccable LIV Golf Hobby"
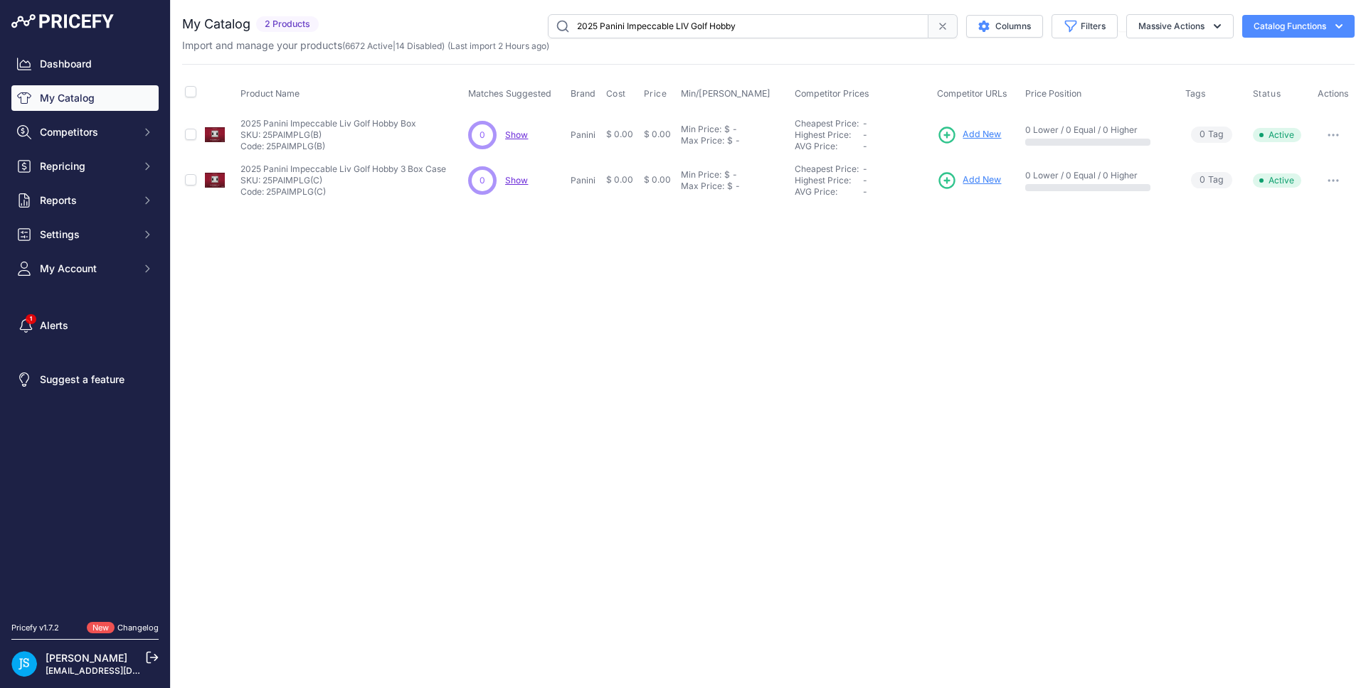
click at [977, 132] on span "Add New" at bounding box center [981, 135] width 38 height 14
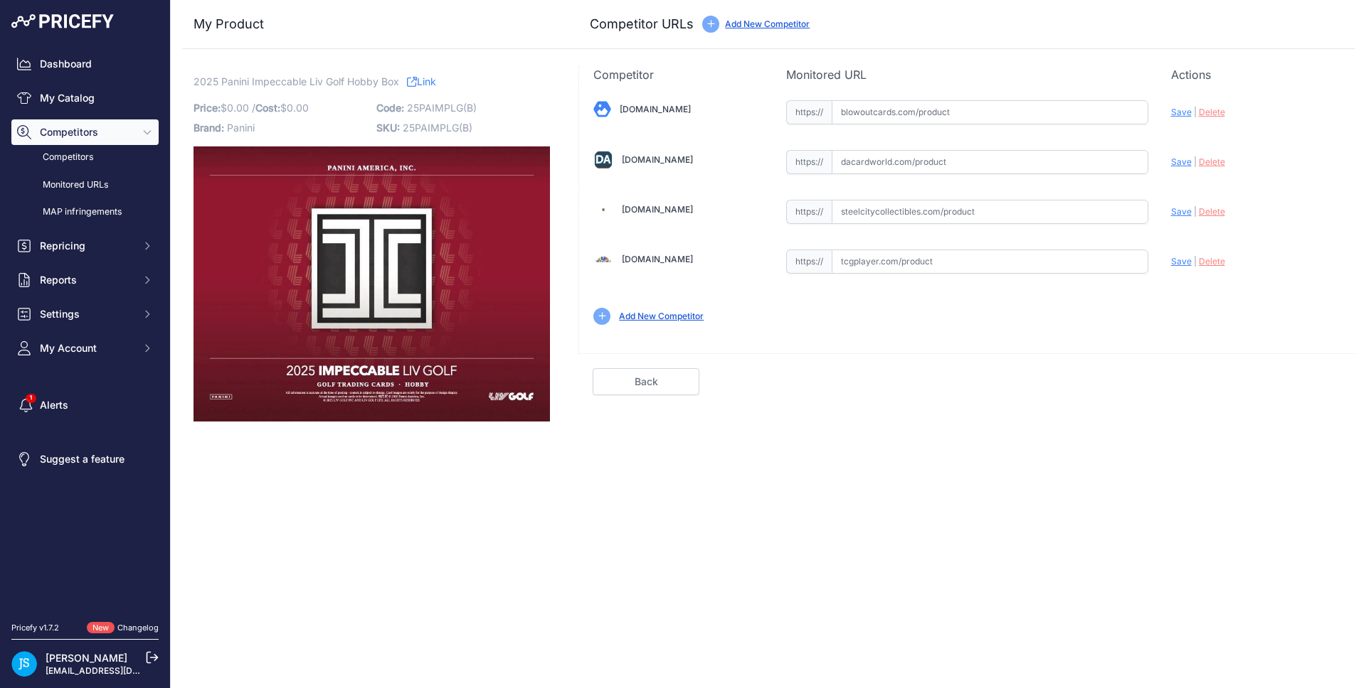
click at [911, 206] on input "text" at bounding box center [989, 212] width 317 height 24
paste input "https://www.steelcitycollectibles.com/i/2025-panini-impeccable-liv-golf-hobby-b…"
click at [1186, 211] on span "Save" at bounding box center [1181, 211] width 21 height 11
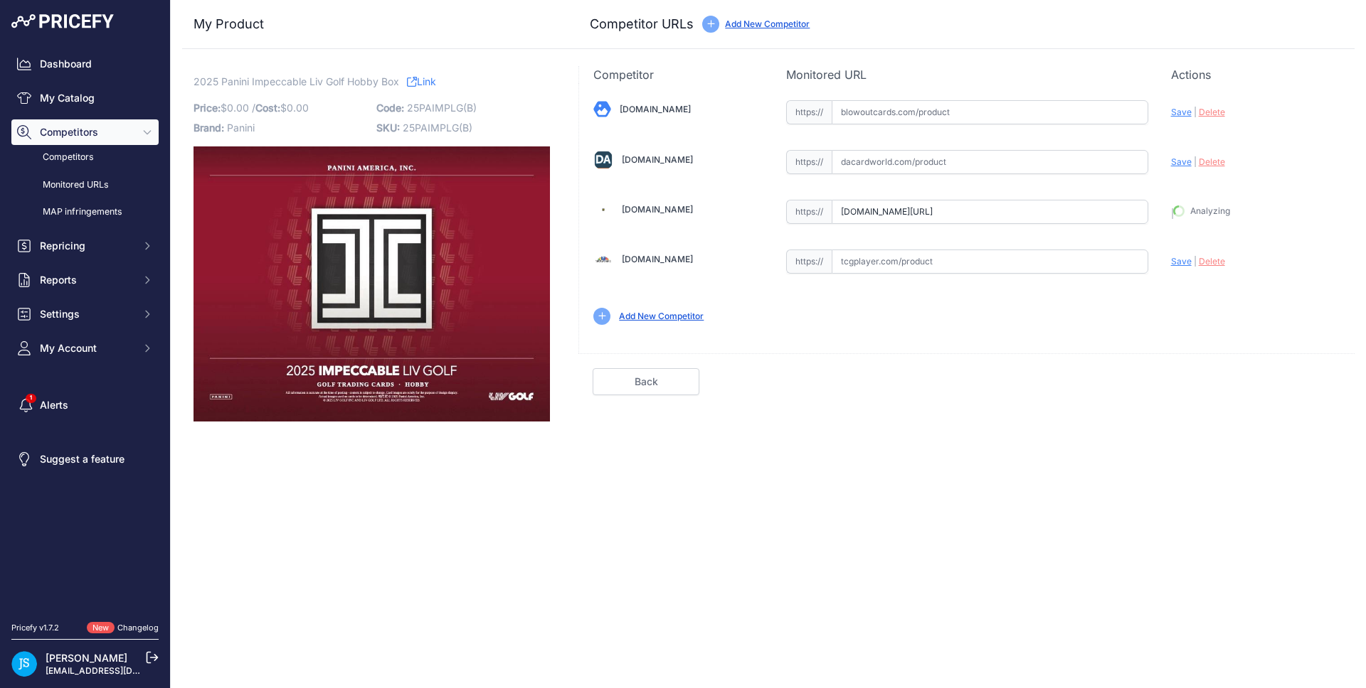
type input "https://www.steelcitycollectibles.com/i/2025-panini-impeccable-liv-golf-hobby-b…"
click at [861, 158] on input "text" at bounding box center [989, 162] width 317 height 24
paste input "https://www.dacardworld.com/sports-cards/2025-26-panini-impeccable-liv-golf-hob…"
click at [1183, 162] on span "Save" at bounding box center [1181, 161] width 21 height 11
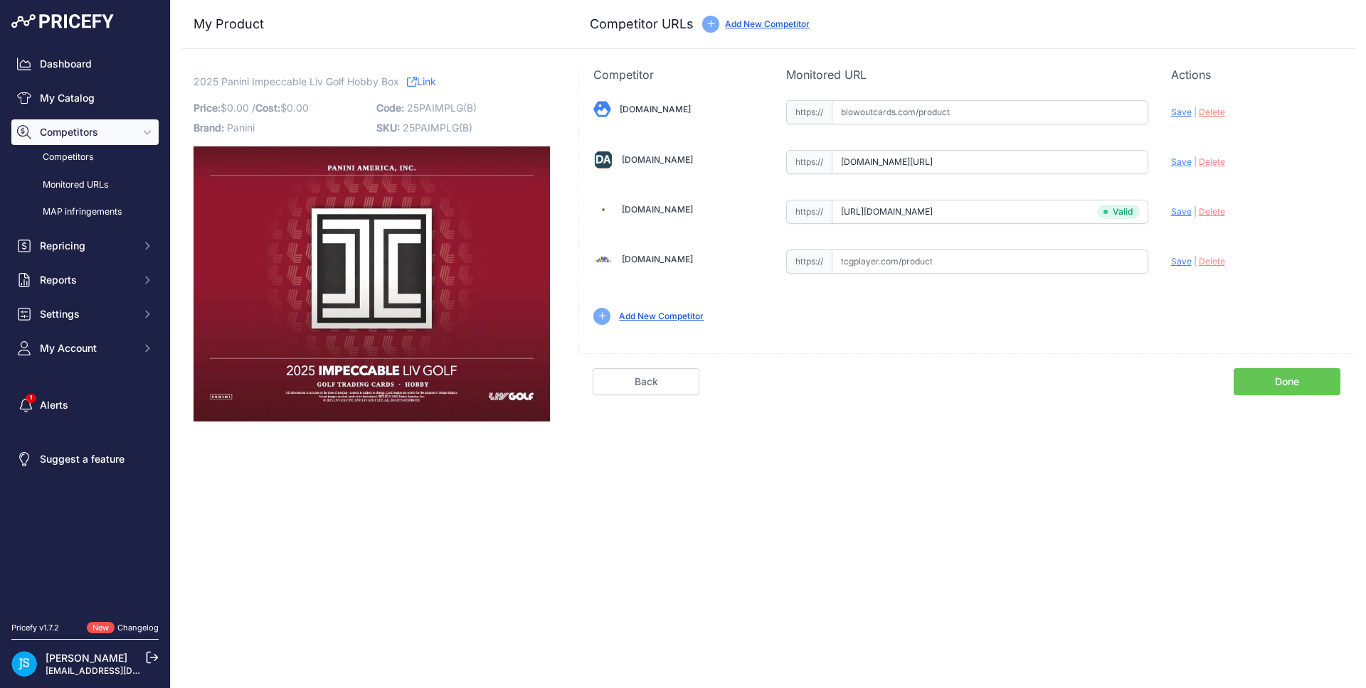
scroll to position [0, 0]
type input "https://www.dacardworld.com/sports-cards/2025-26-panini-impeccable-liv-golf-hob…"
click at [924, 119] on input "text" at bounding box center [989, 112] width 317 height 24
paste input "https://www.blowoutcards.com/2025-panini-impeccable-liv-golf-hobby-box.html"
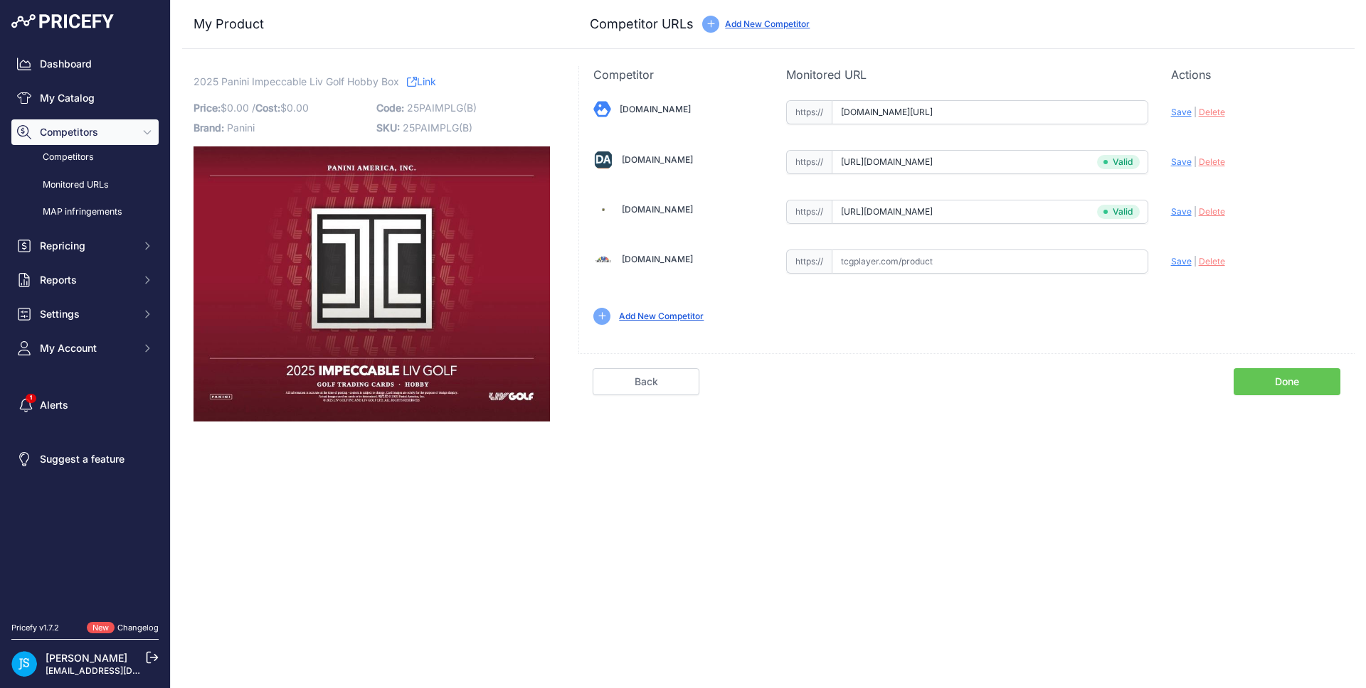
click at [1181, 110] on span "Save" at bounding box center [1181, 112] width 21 height 11
type input "https://www.blowoutcards.com/2025-panini-impeccable-liv-golf-hobby-box.html?pri…"
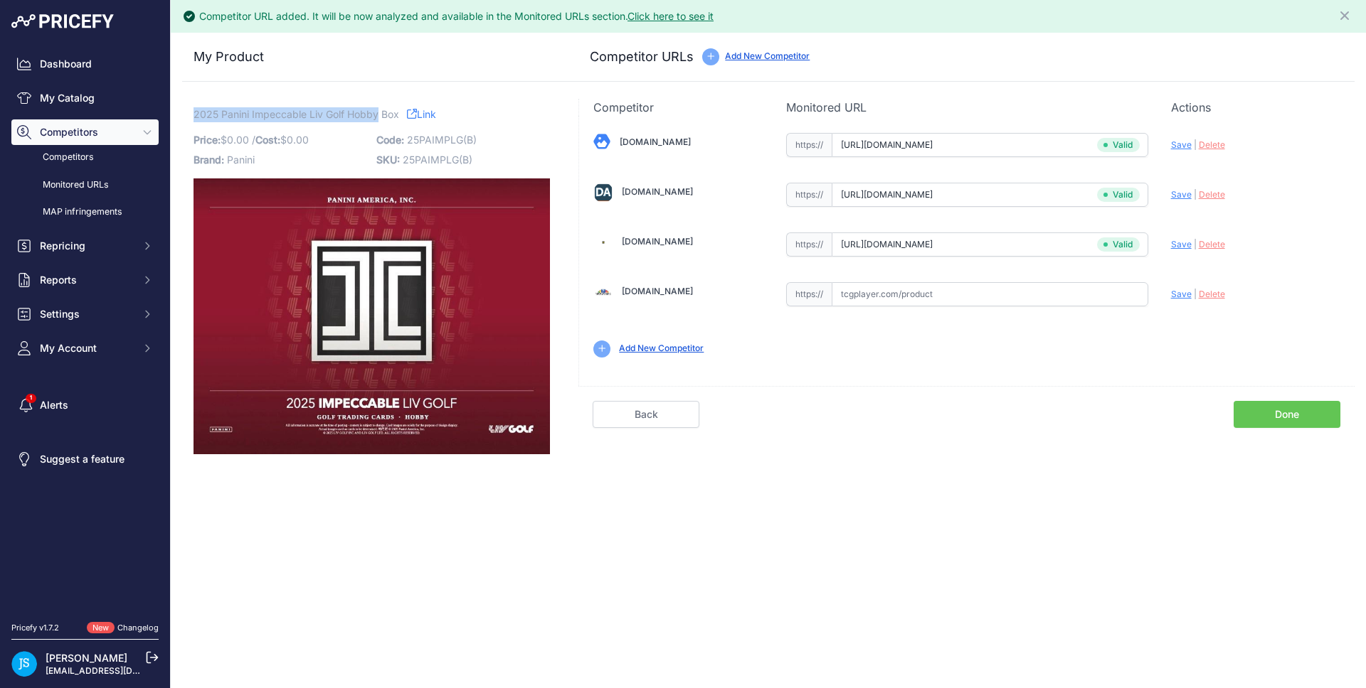
drag, startPoint x: 228, startPoint y: 114, endPoint x: 377, endPoint y: 112, distance: 149.4
click at [377, 112] on span "2025 Panini Impeccable Liv Golf Hobby Box" at bounding box center [296, 114] width 206 height 18
copy span "2025 Panini Impeccable Liv Golf Hobby"
click at [66, 97] on link "My Catalog" at bounding box center [84, 98] width 147 height 26
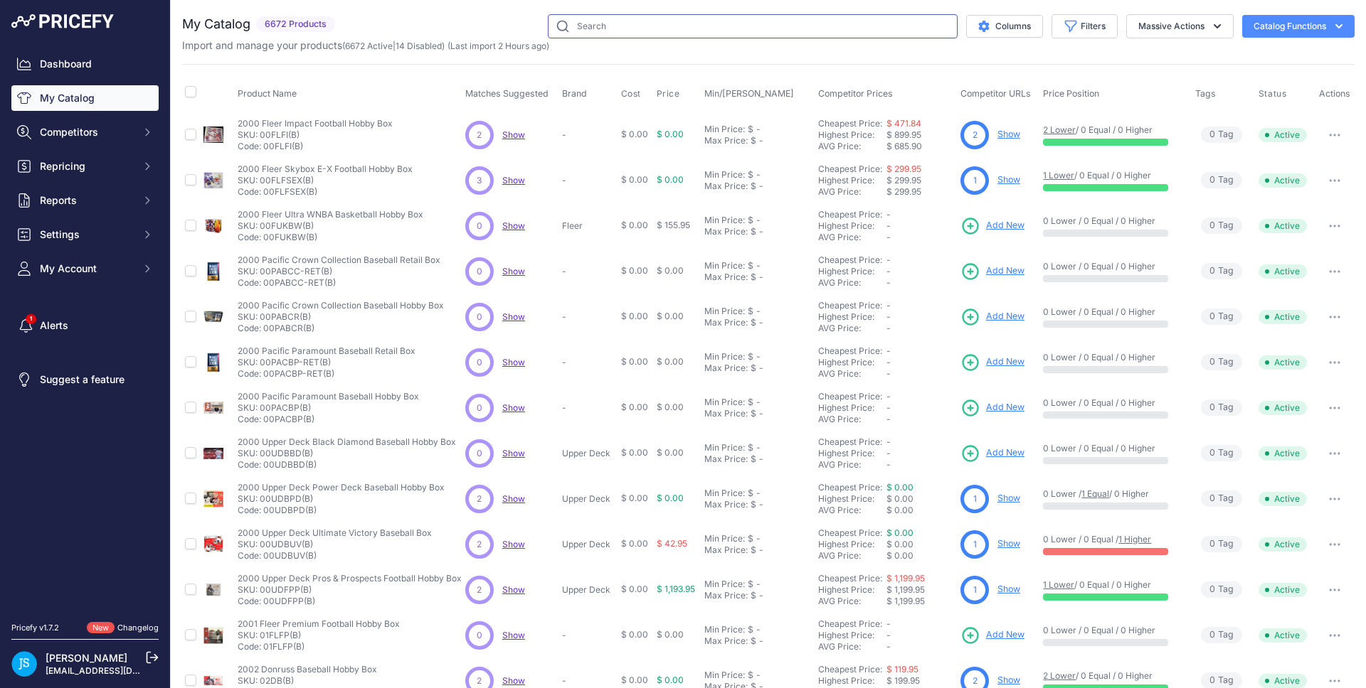
click at [713, 30] on input "text" at bounding box center [753, 26] width 410 height 24
paste input "2025 Panini Impeccable Liv Golf Hobby"
type input "2025 Panini Impeccable Liv Golf Hobby"
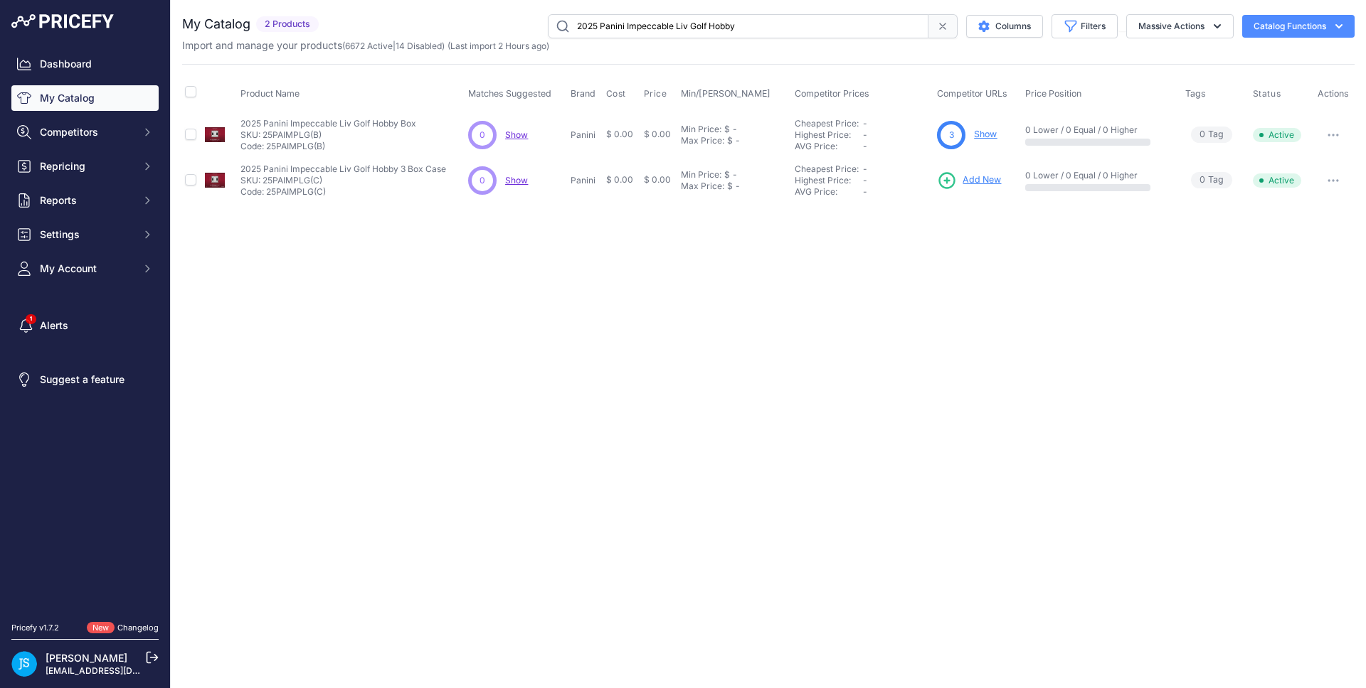
click at [982, 179] on span "Add New" at bounding box center [981, 181] width 38 height 14
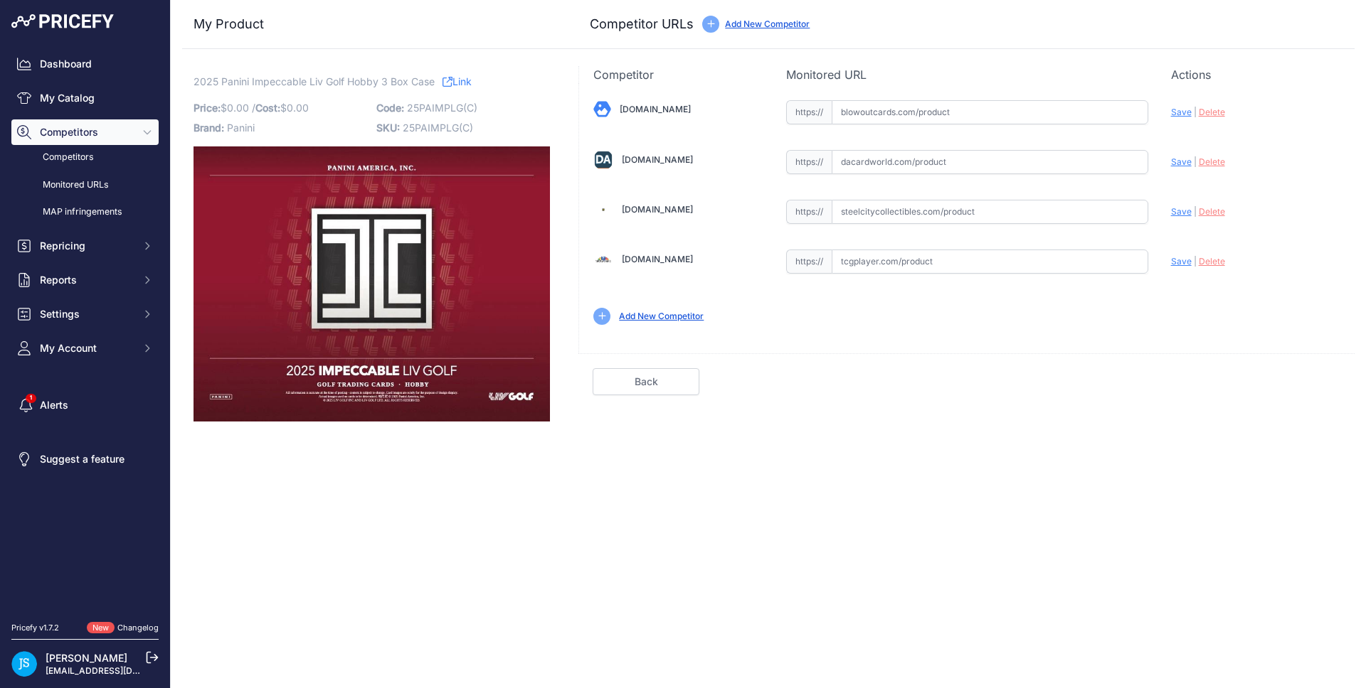
click at [889, 218] on input "text" at bounding box center [989, 212] width 317 height 24
paste input "https://www.steelcitycollectibles.com/i/2025-panini-impeccable-liv-golf-hobby-3…"
click at [1184, 211] on span "Save" at bounding box center [1181, 211] width 21 height 11
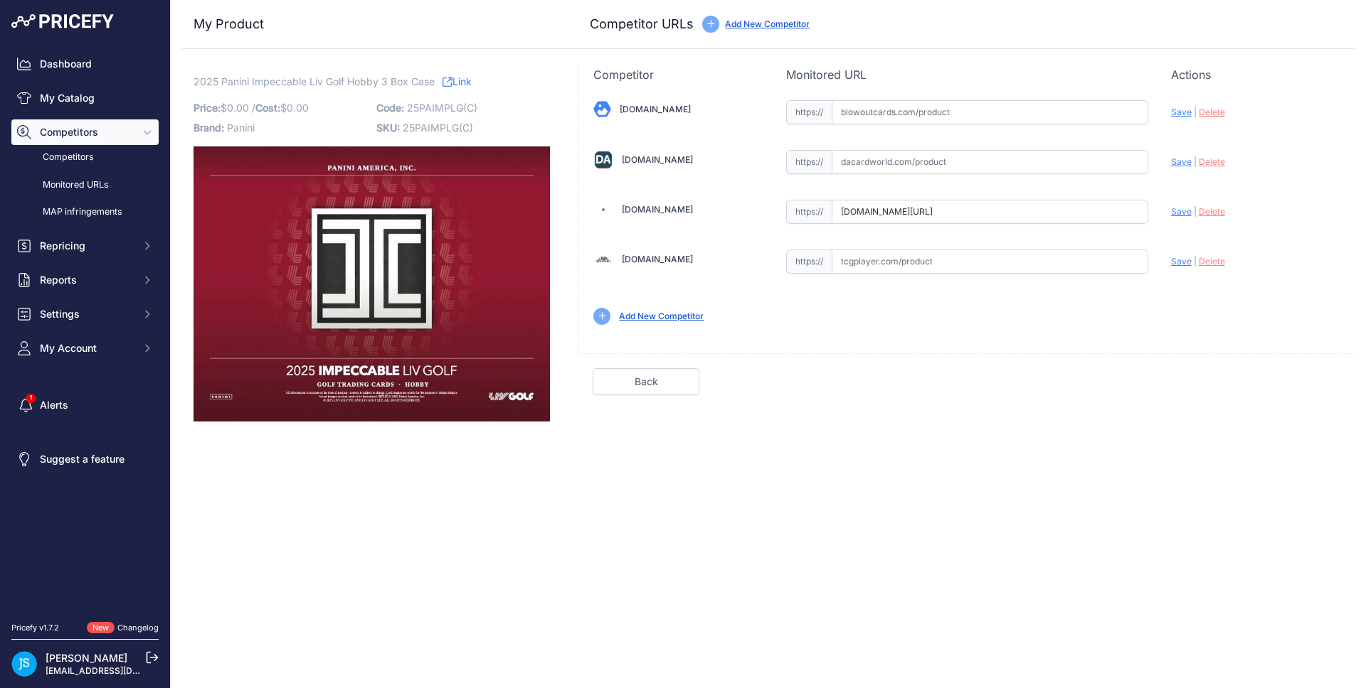
type input "https://www.steelcitycollectibles.com/i/2025-panini-impeccable-liv-golf-hobby-3…"
click at [954, 162] on input "text" at bounding box center [989, 162] width 317 height 24
paste input "https://www.dacardworld.com/sports-cards/2025-26-panini-impeccable-liv-golf-hob…"
click at [1180, 164] on span "Save" at bounding box center [1181, 161] width 21 height 11
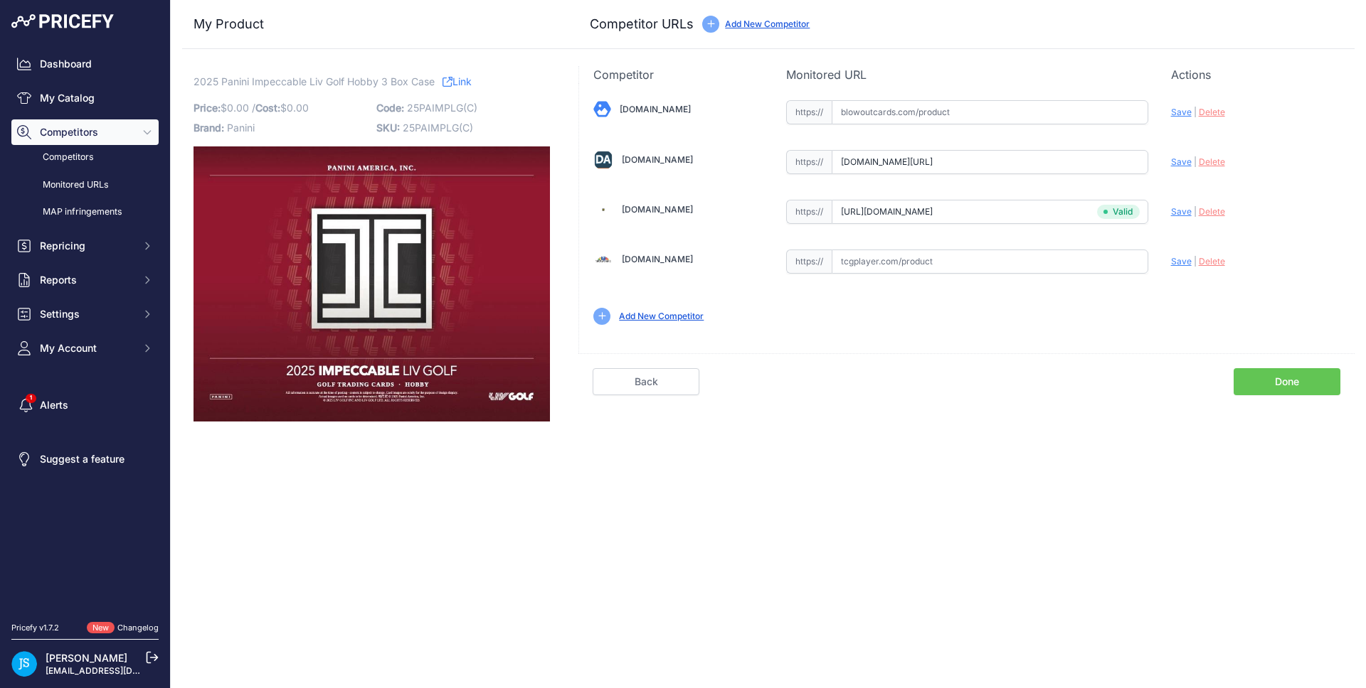
scroll to position [0, 0]
type input "https://www.dacardworld.com/sports-cards/2025-26-panini-impeccable-liv-golf-hob…"
click at [966, 113] on input "text" at bounding box center [989, 112] width 317 height 24
paste input "https://www.blowoutcards.com/2025-panini-impeccable-liv-golf-hobby-3-box-case.h…"
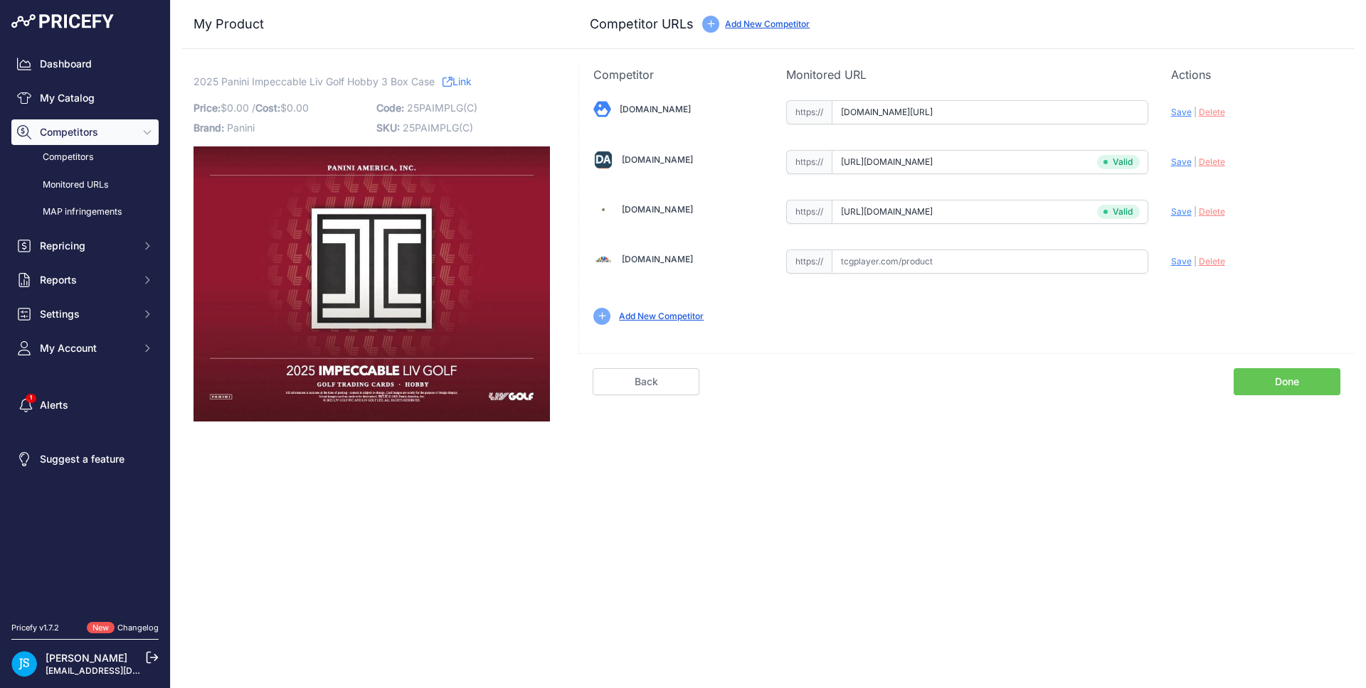
click at [1178, 109] on span "Save" at bounding box center [1181, 112] width 21 height 11
type input "https://www.blowoutcards.com/2025-panini-impeccable-liv-golf-hobby-3-box-case.h…"
click at [61, 92] on link "My Catalog" at bounding box center [84, 98] width 147 height 26
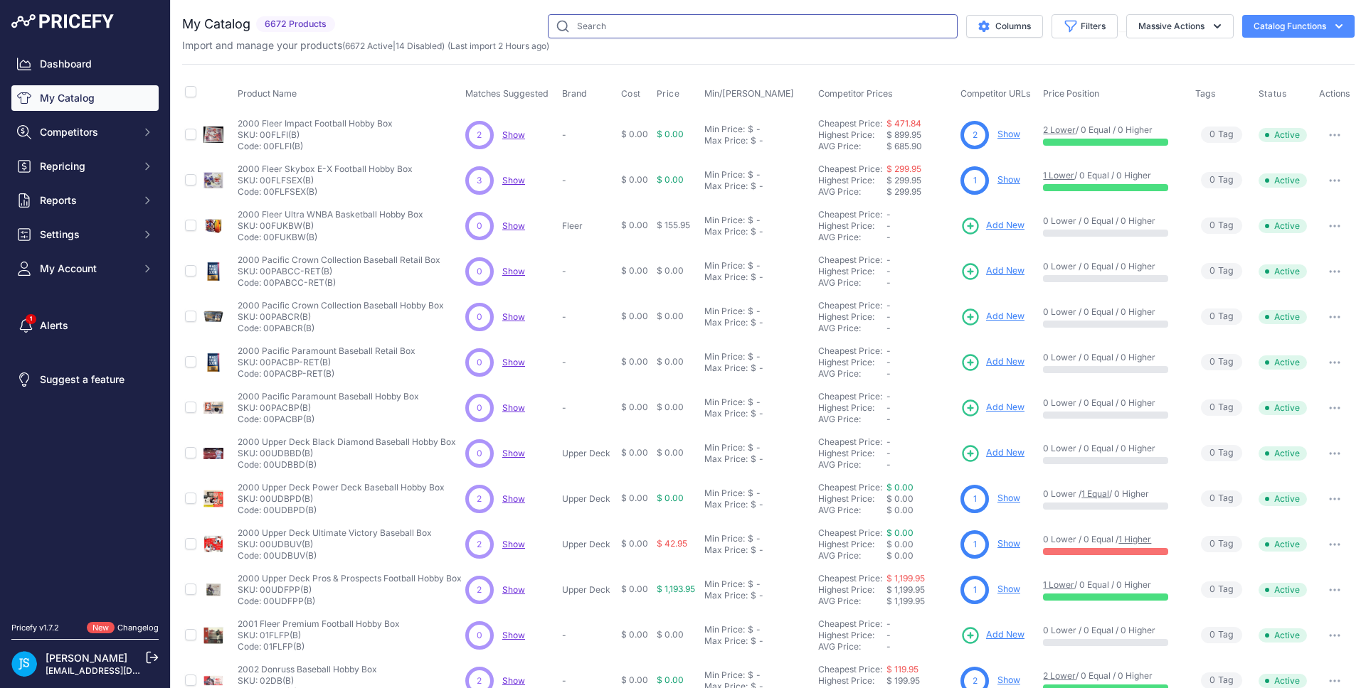
click at [669, 32] on input "text" at bounding box center [753, 26] width 410 height 24
paste input "MEGA VENUSAUR EX"
type input "MEGA VENUSAUR EX"
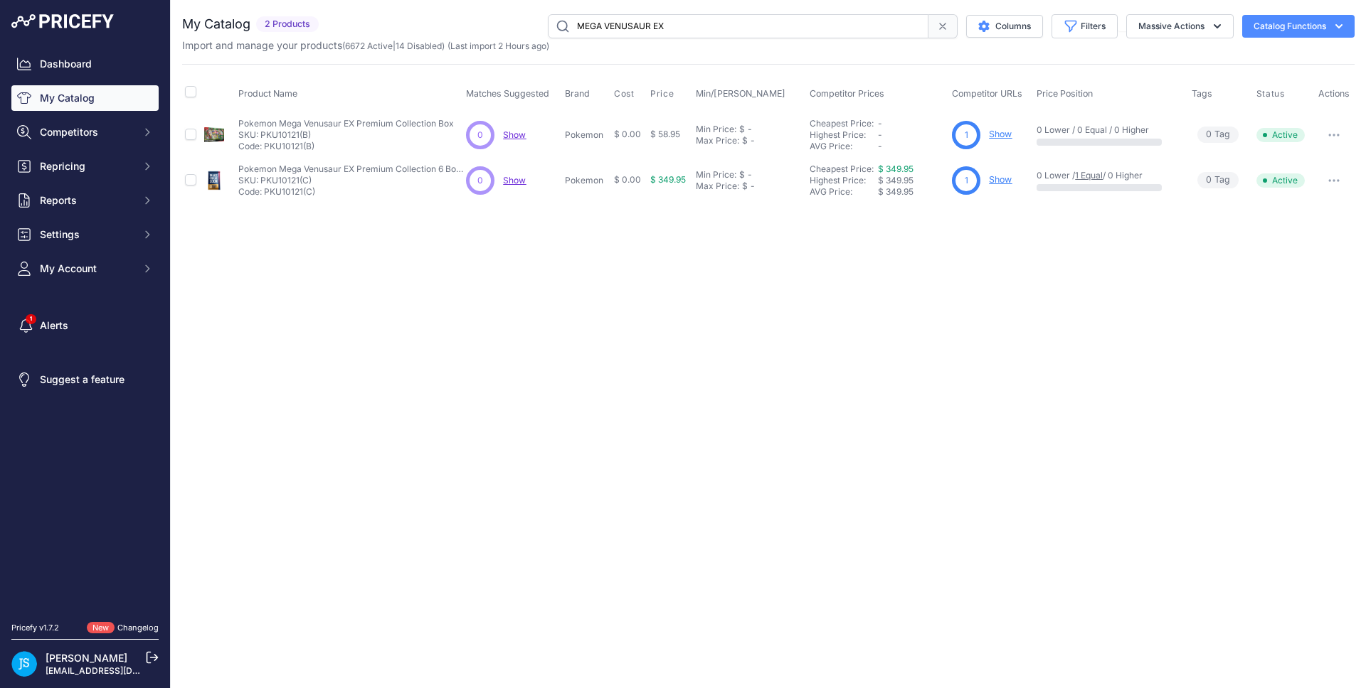
click at [998, 131] on link "Show" at bounding box center [1000, 134] width 23 height 11
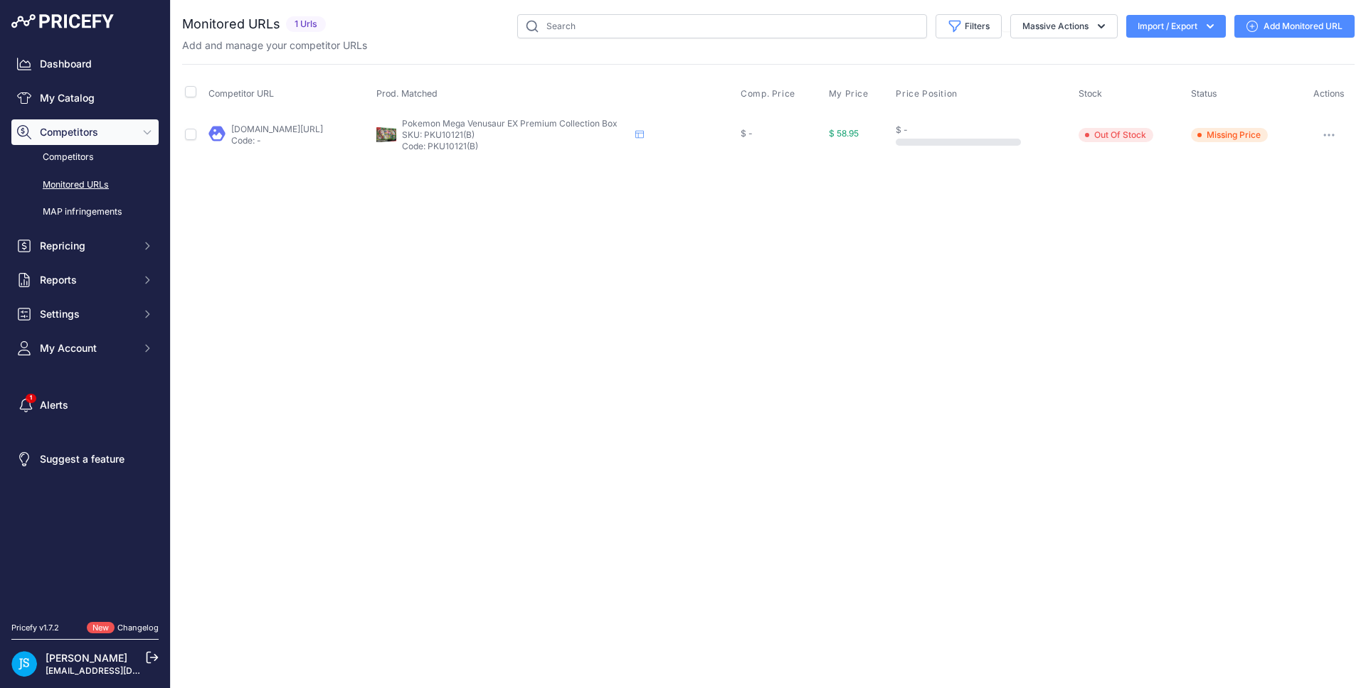
click at [1275, 35] on link "Add Monitored URL" at bounding box center [1294, 26] width 120 height 23
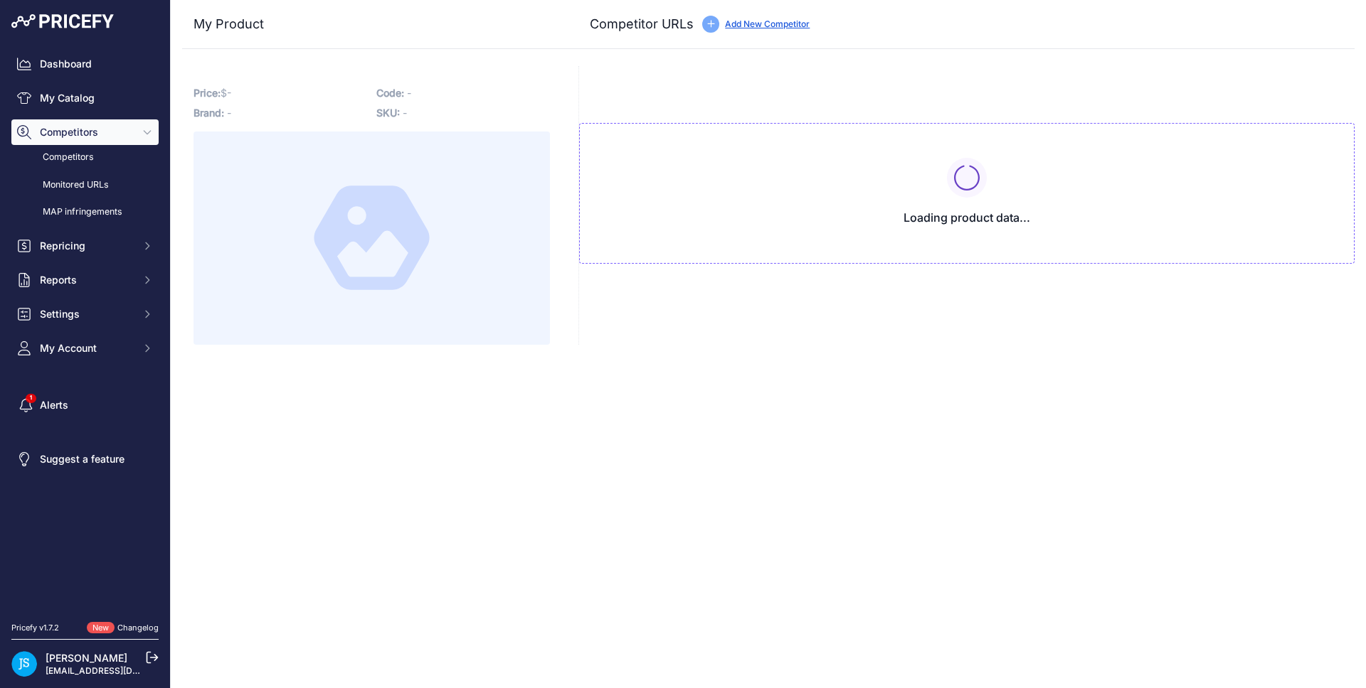
type input "[DOMAIN_NAME][URL]"
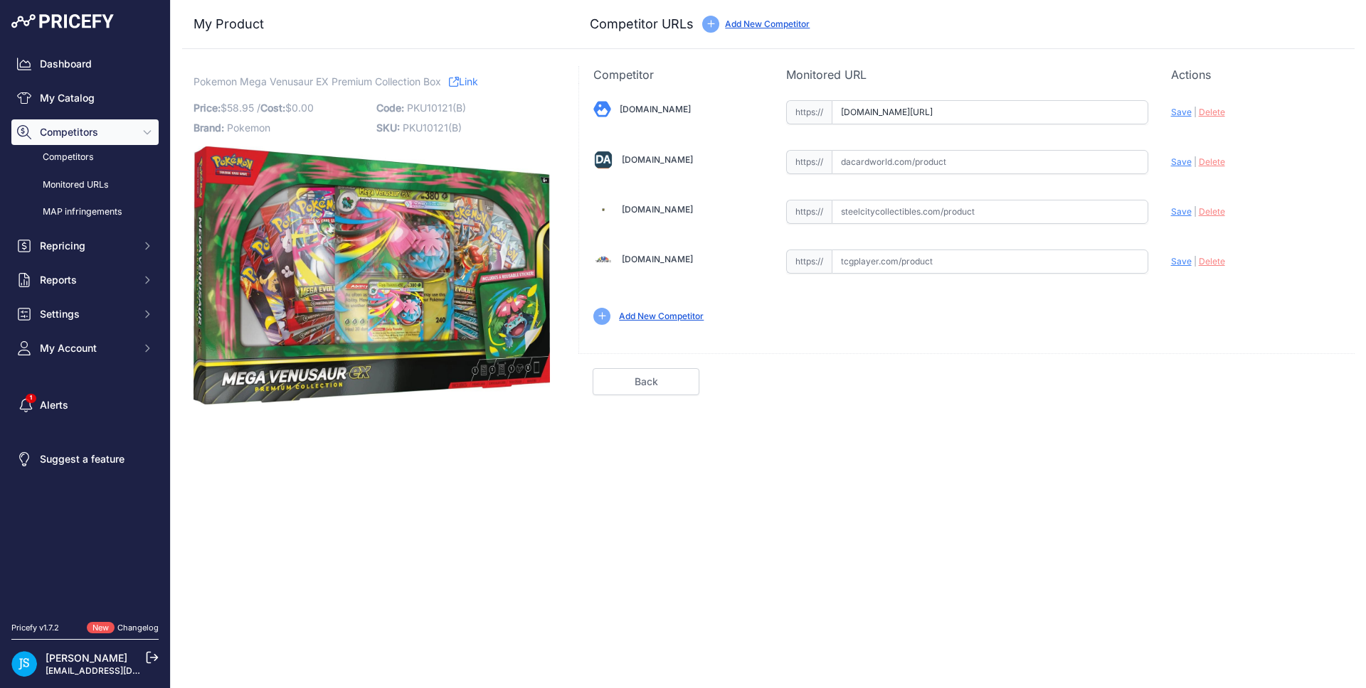
click at [1016, 157] on input "text" at bounding box center [989, 162] width 317 height 24
paste input "[URL][DOMAIN_NAME]"
click at [1179, 161] on span "Save" at bounding box center [1181, 161] width 21 height 11
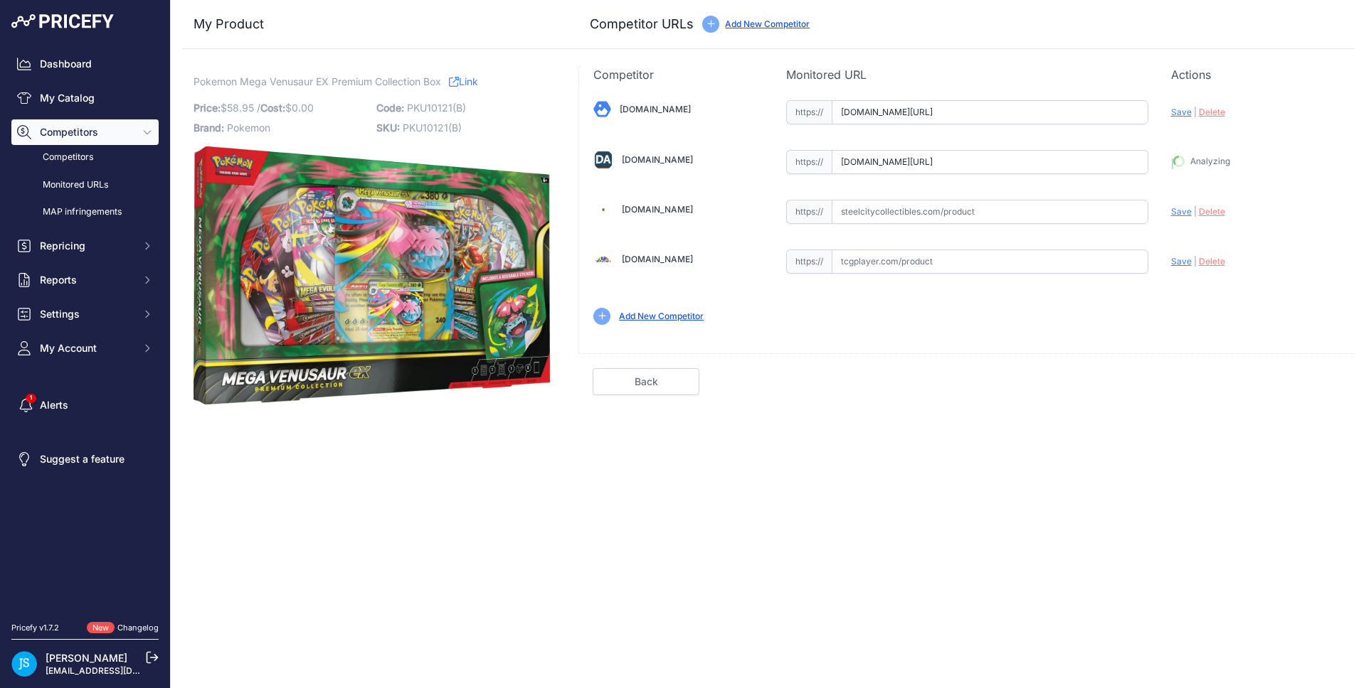
type input "[URL][DOMAIN_NAME]"
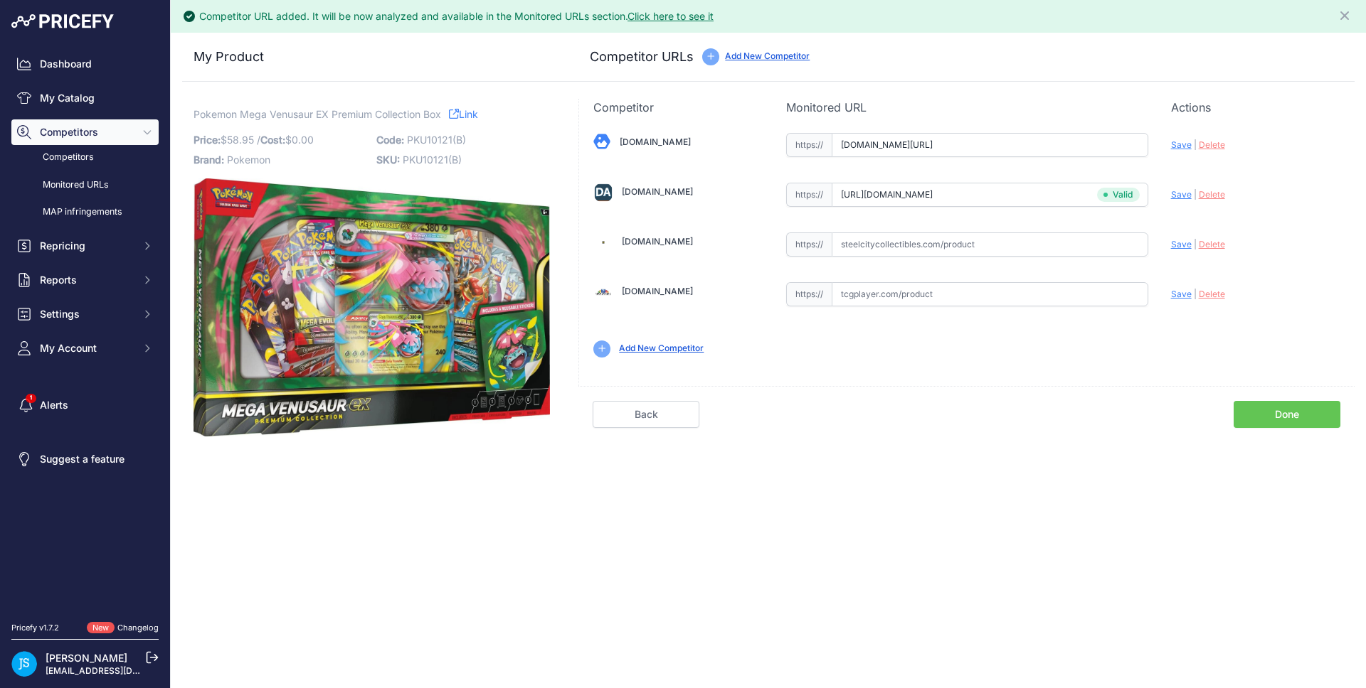
click at [1176, 144] on span "Save" at bounding box center [1181, 144] width 21 height 11
type input "[URL][DOMAIN_NAME]"
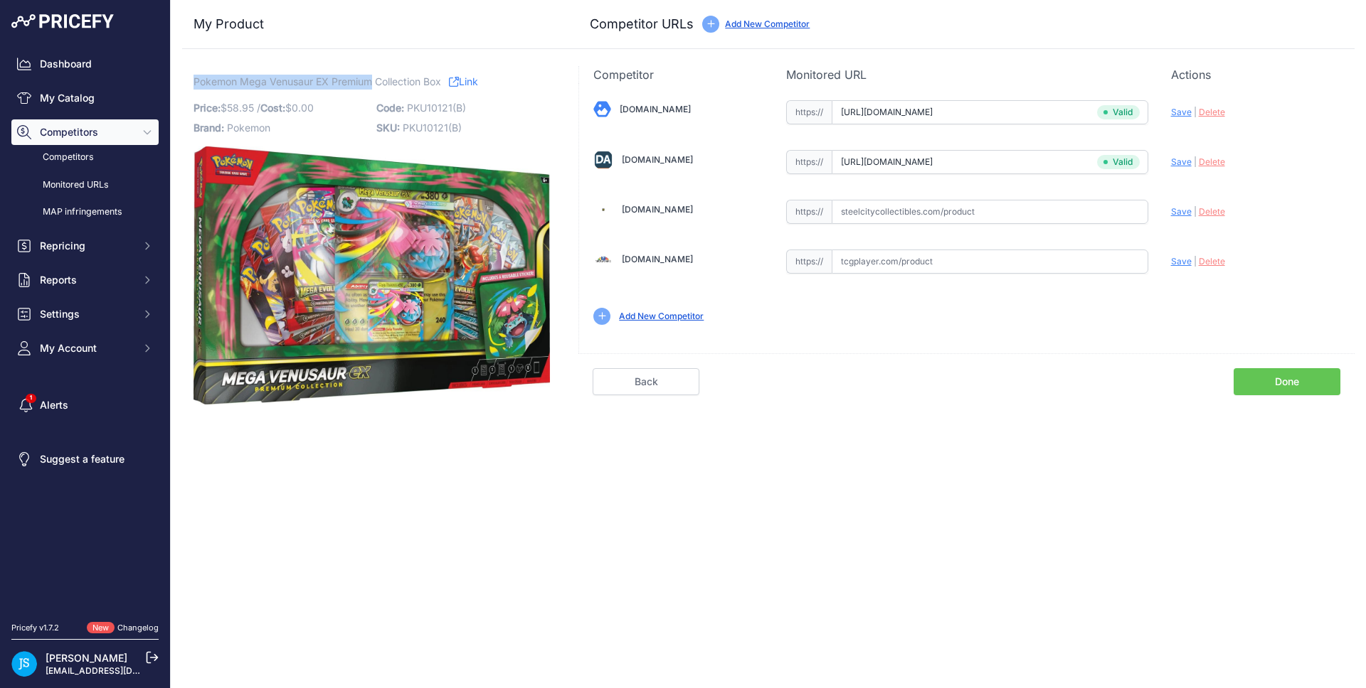
drag, startPoint x: 193, startPoint y: 78, endPoint x: 372, endPoint y: 79, distance: 178.5
click at [372, 79] on span "Pokemon Mega Venusaur EX Premium Collection Box" at bounding box center [317, 82] width 248 height 18
copy span "Pokemon Mega Venusaur EX Premium"
click at [116, 93] on link "My Catalog" at bounding box center [84, 98] width 147 height 26
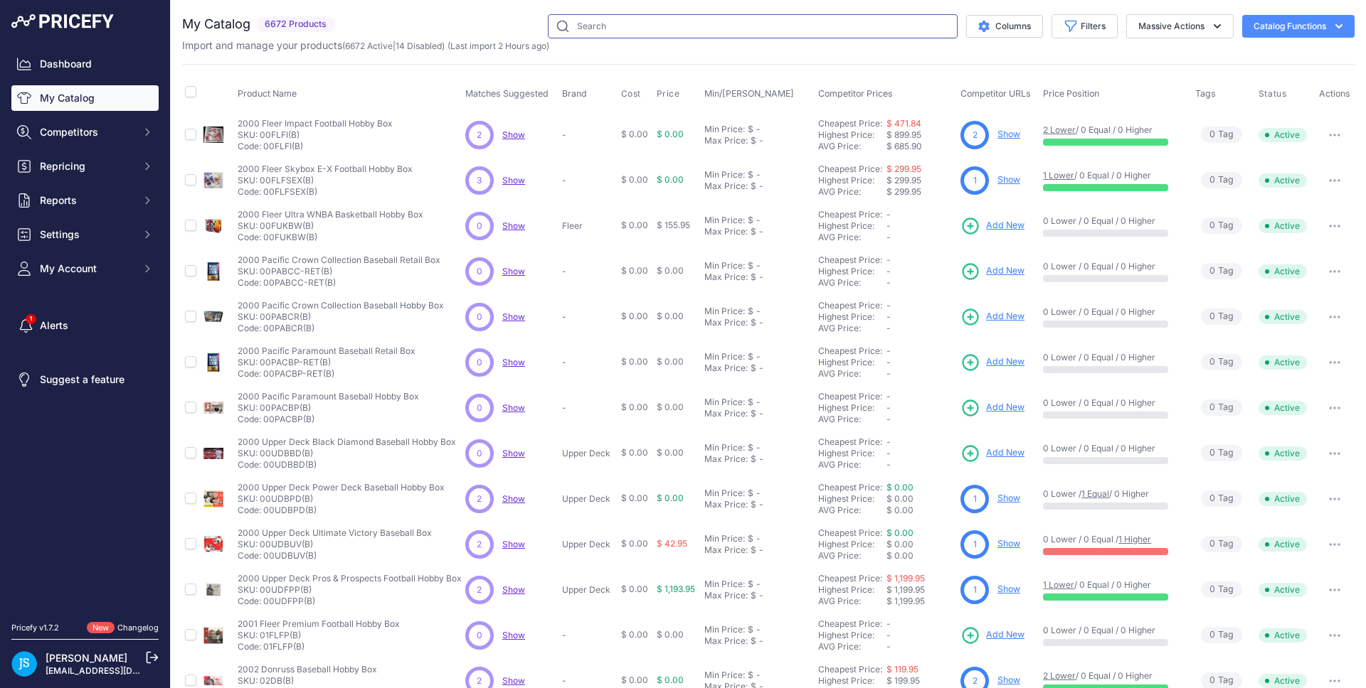
click at [664, 17] on input "text" at bounding box center [753, 26] width 410 height 24
paste input "Pokemon Mega Venusaur EX Premium"
type input "Pokemon Mega Venusaur EX Premium"
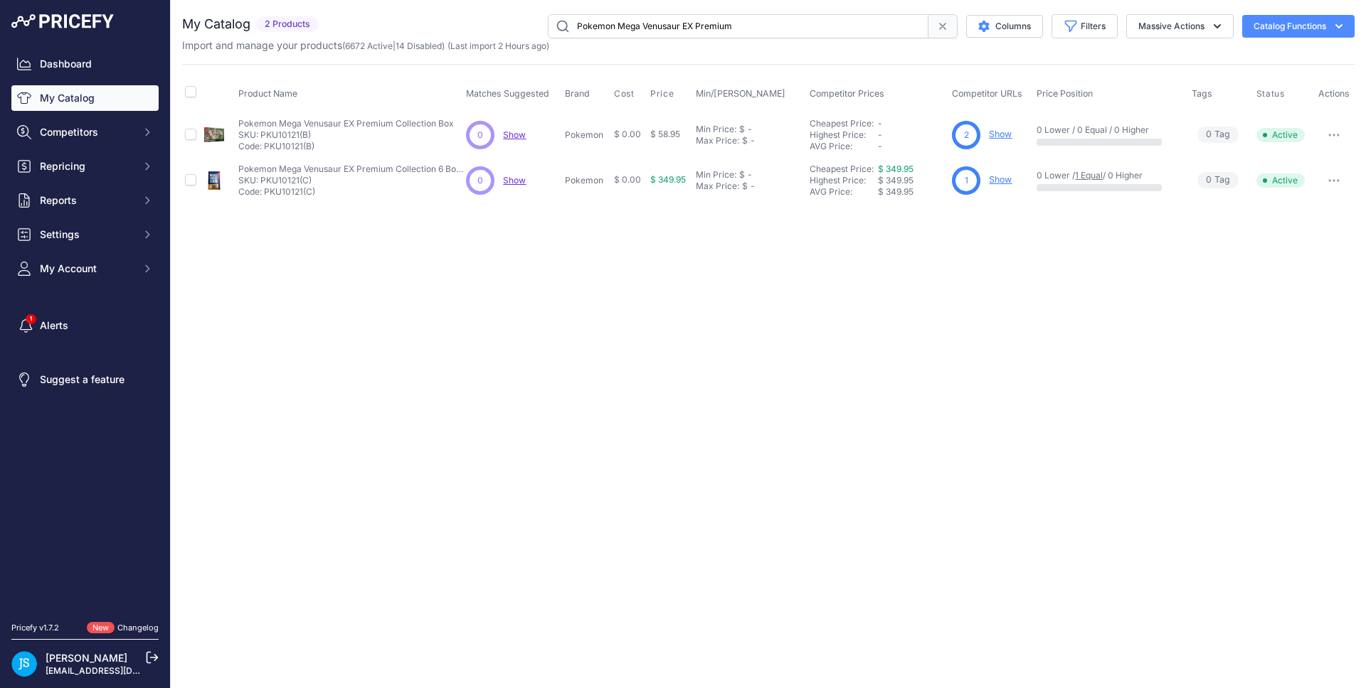
click at [1003, 181] on link "Show" at bounding box center [1000, 179] width 23 height 11
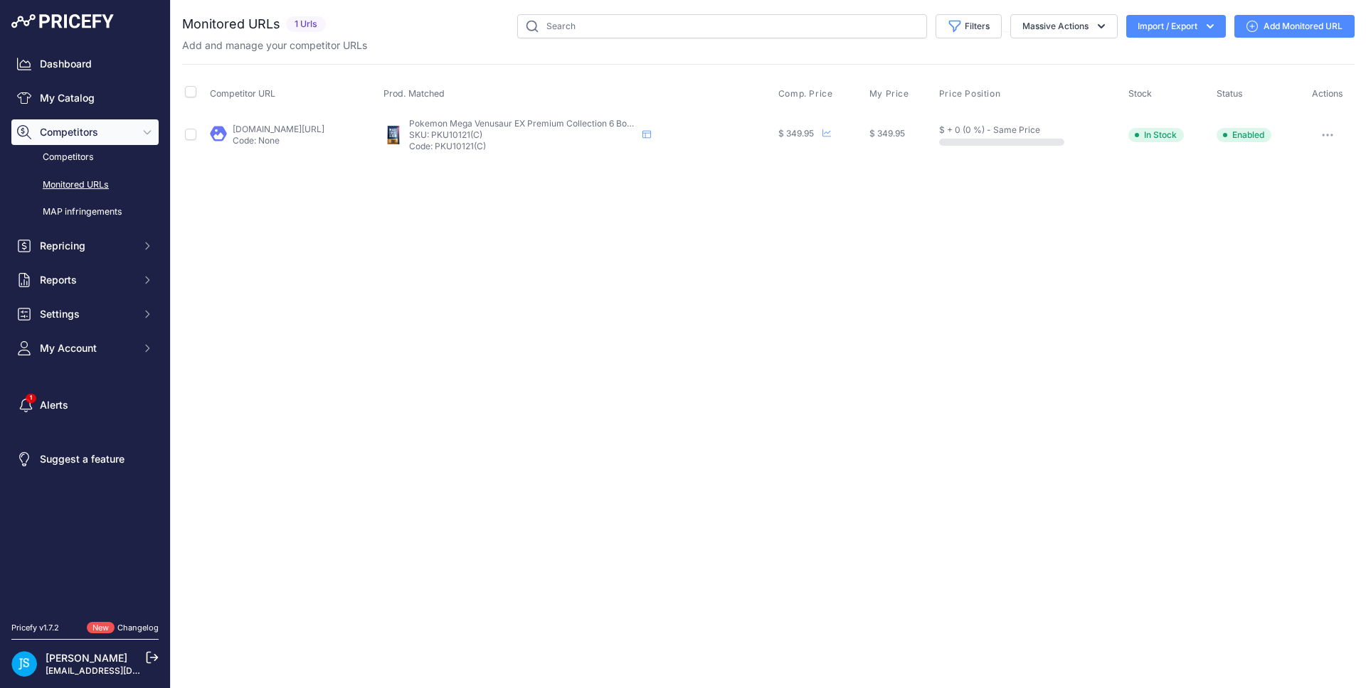
click at [1270, 23] on link "Add Monitored URL" at bounding box center [1294, 26] width 120 height 23
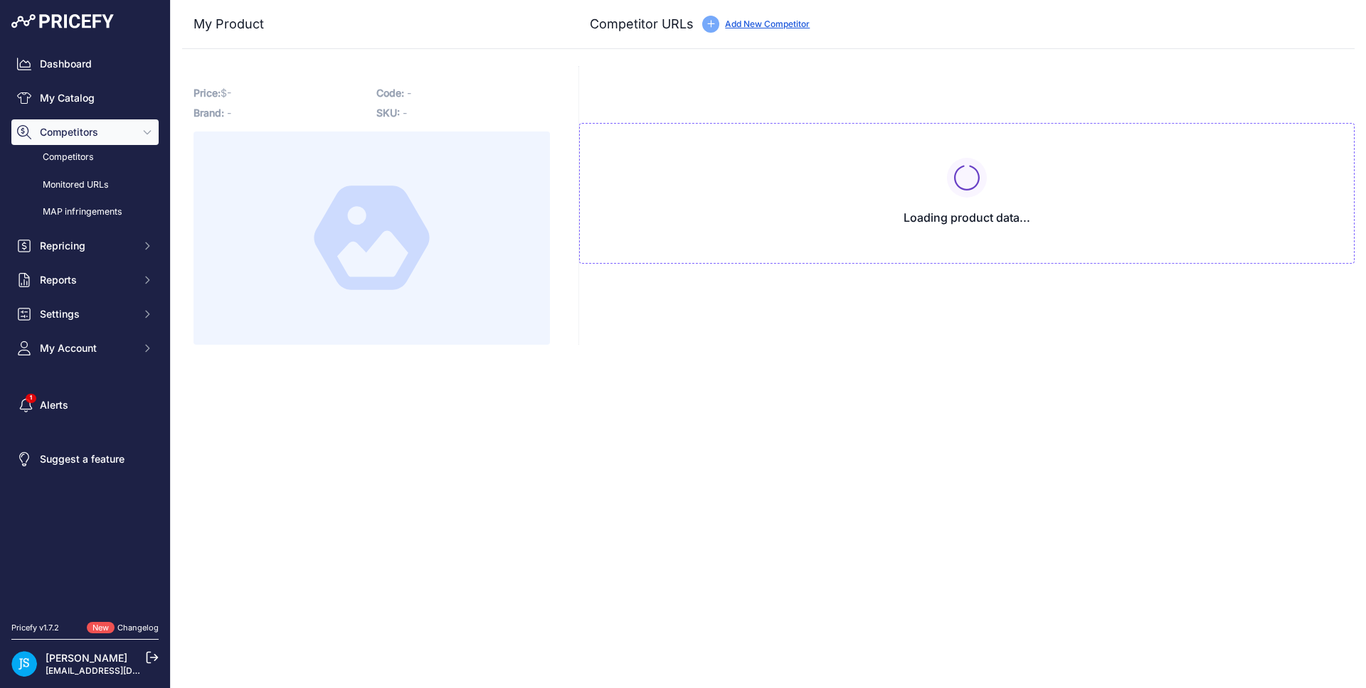
type input "[DOMAIN_NAME][URL]"
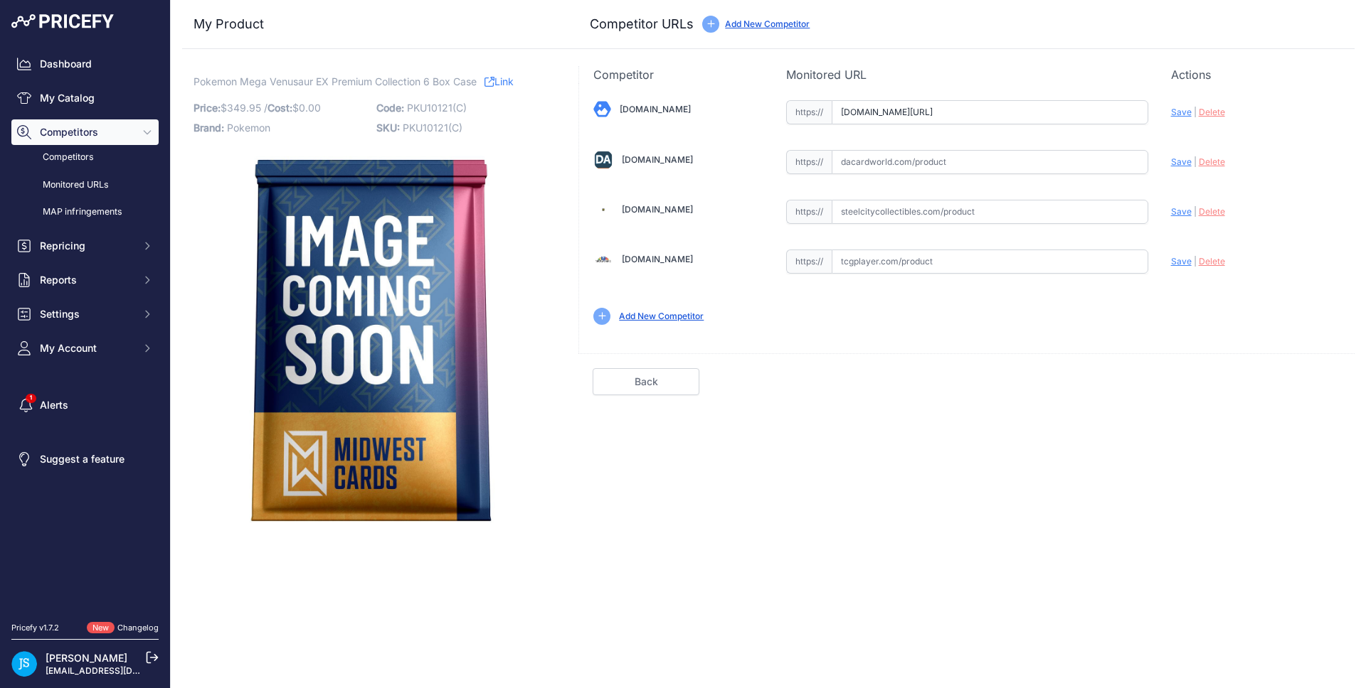
click at [932, 221] on input "text" at bounding box center [989, 212] width 317 height 24
paste input "[URL][DOMAIN_NAME]"
type input "[DOMAIN_NAME][URL]"
click at [971, 160] on input "text" at bounding box center [989, 162] width 317 height 24
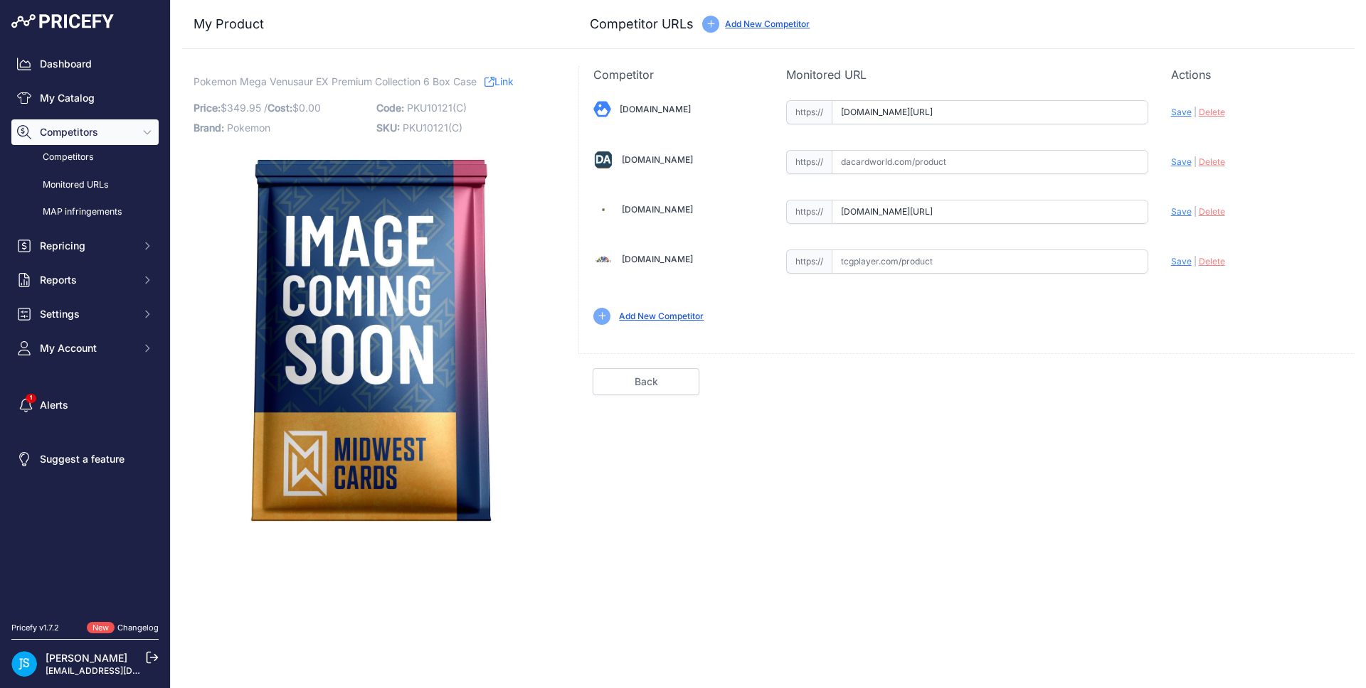
scroll to position [0, 0]
paste input "[URL][DOMAIN_NAME]"
type input "[DOMAIN_NAME][URL]"
click at [1206, 214] on span "Delete" at bounding box center [1211, 211] width 26 height 11
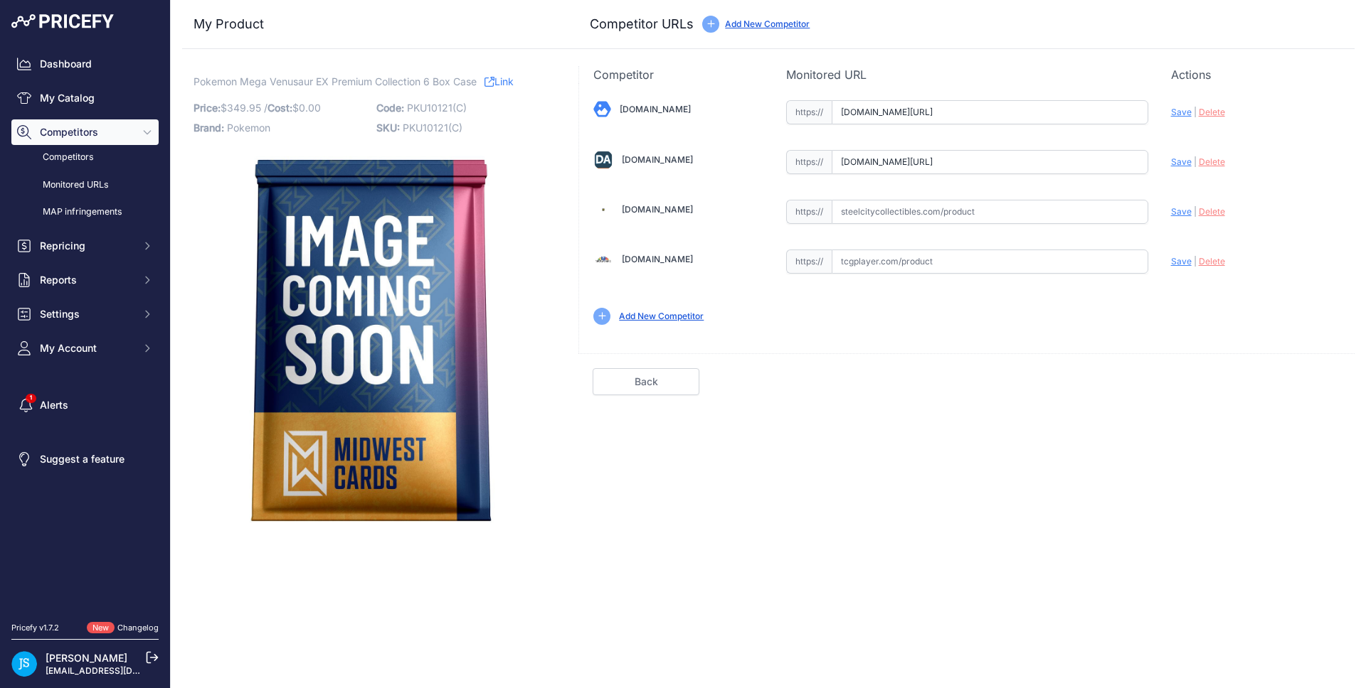
scroll to position [0, 0]
click at [1180, 160] on span "Save" at bounding box center [1181, 161] width 21 height 11
type input "[URL][DOMAIN_NAME]"
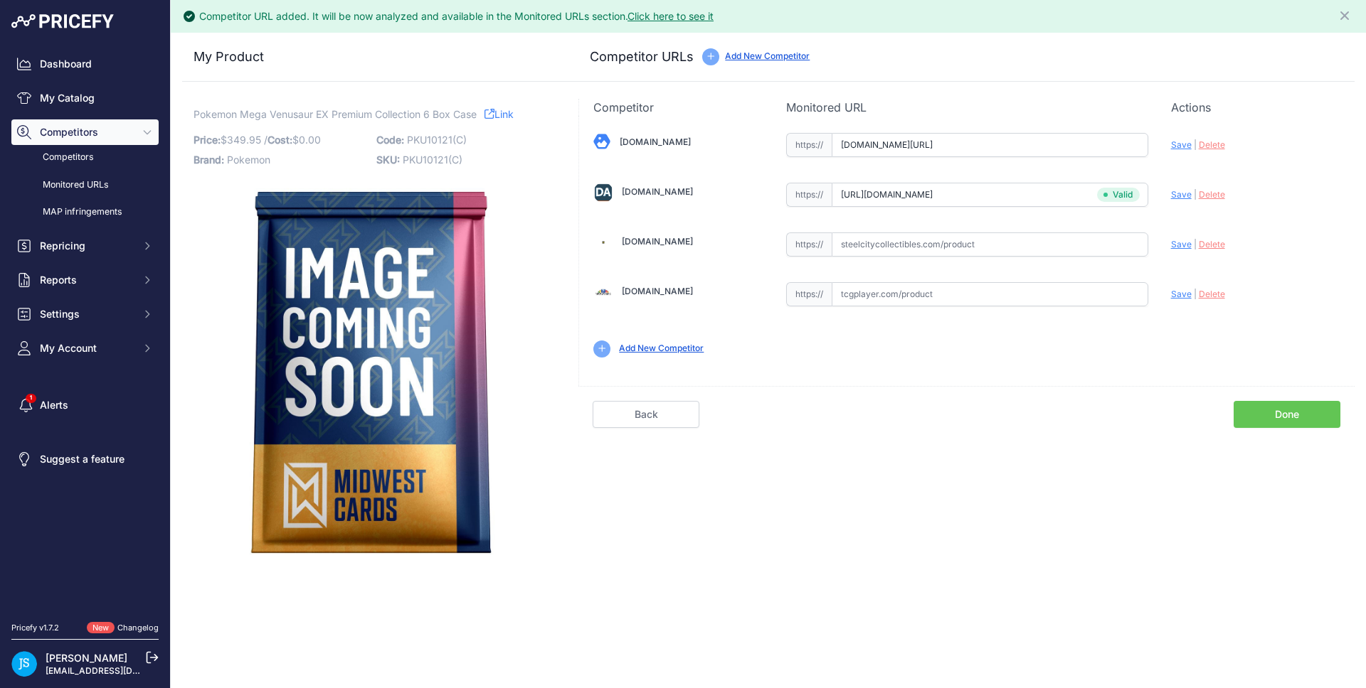
click at [1181, 141] on span "Save" at bounding box center [1181, 144] width 21 height 11
type input "[URL][DOMAIN_NAME]"
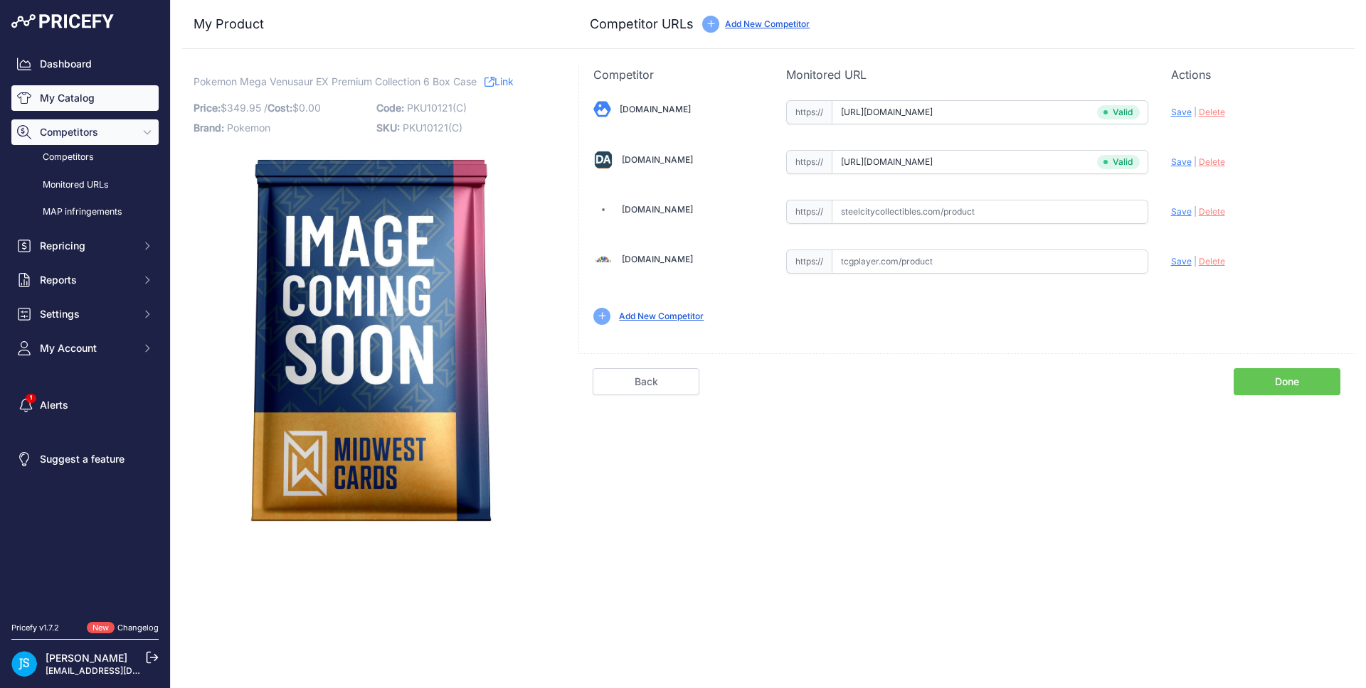
click at [110, 97] on link "My Catalog" at bounding box center [84, 98] width 147 height 26
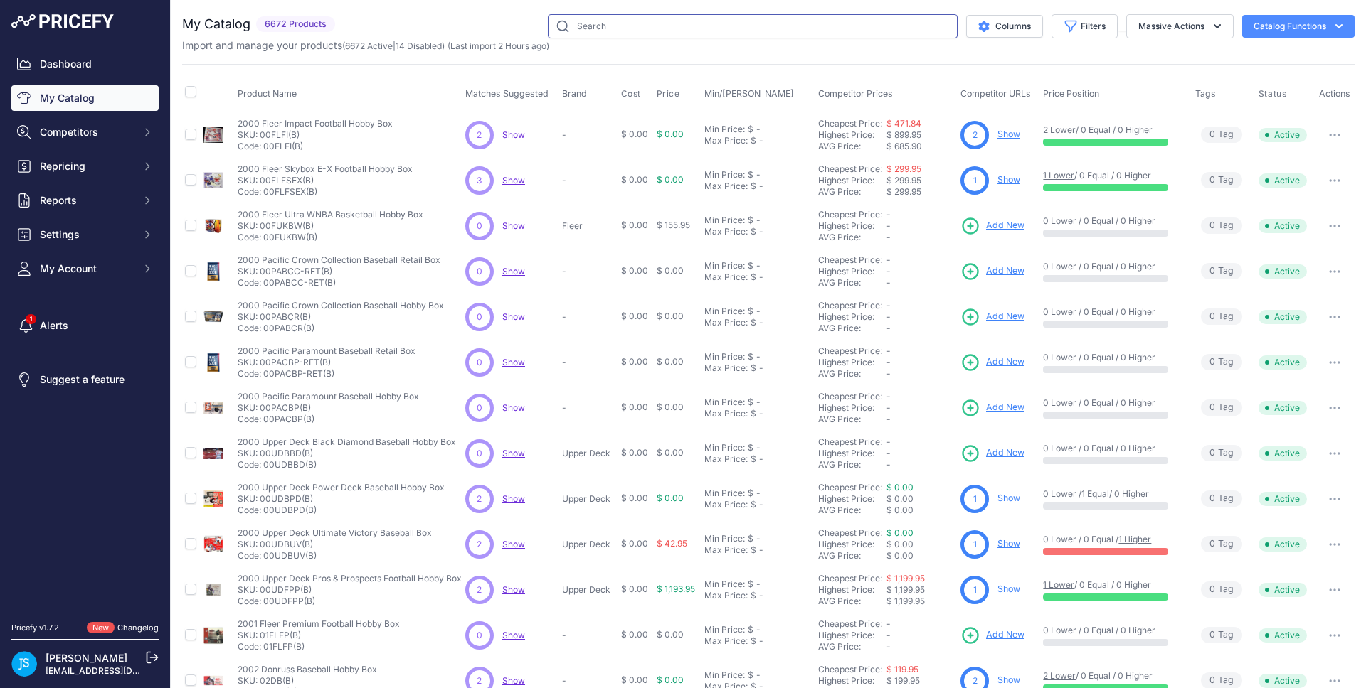
click at [728, 33] on input "text" at bounding box center [753, 26] width 410 height 24
paste input "Mega Kangaskhan"
type input "Mega Kangaskhan"
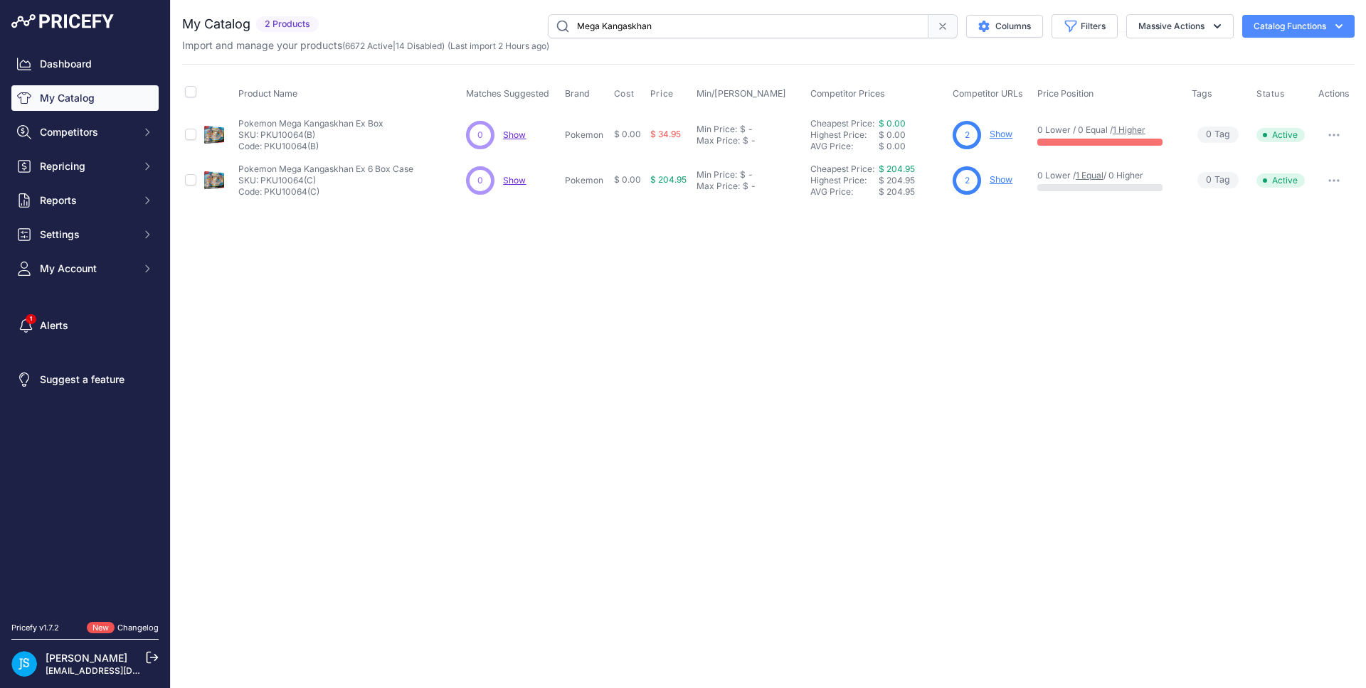
click at [1008, 137] on link "Show" at bounding box center [1000, 134] width 23 height 11
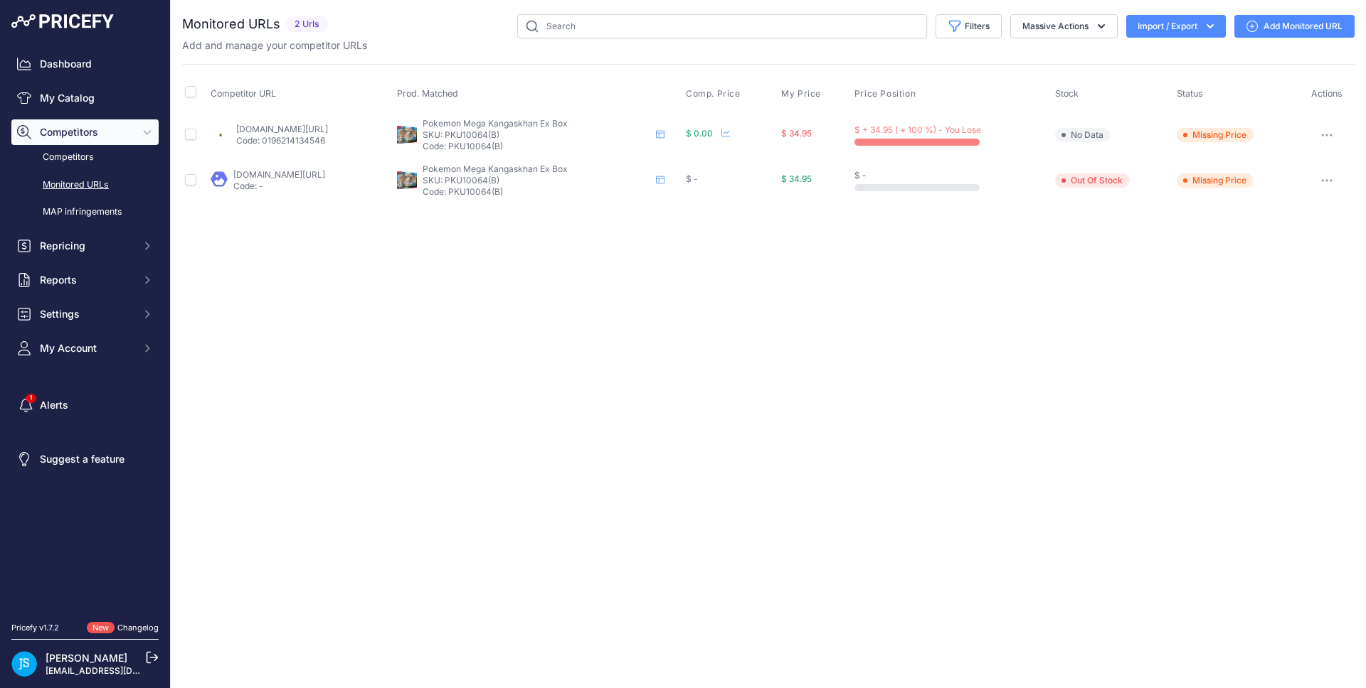
click at [1284, 28] on link "Add Monitored URL" at bounding box center [1294, 26] width 120 height 23
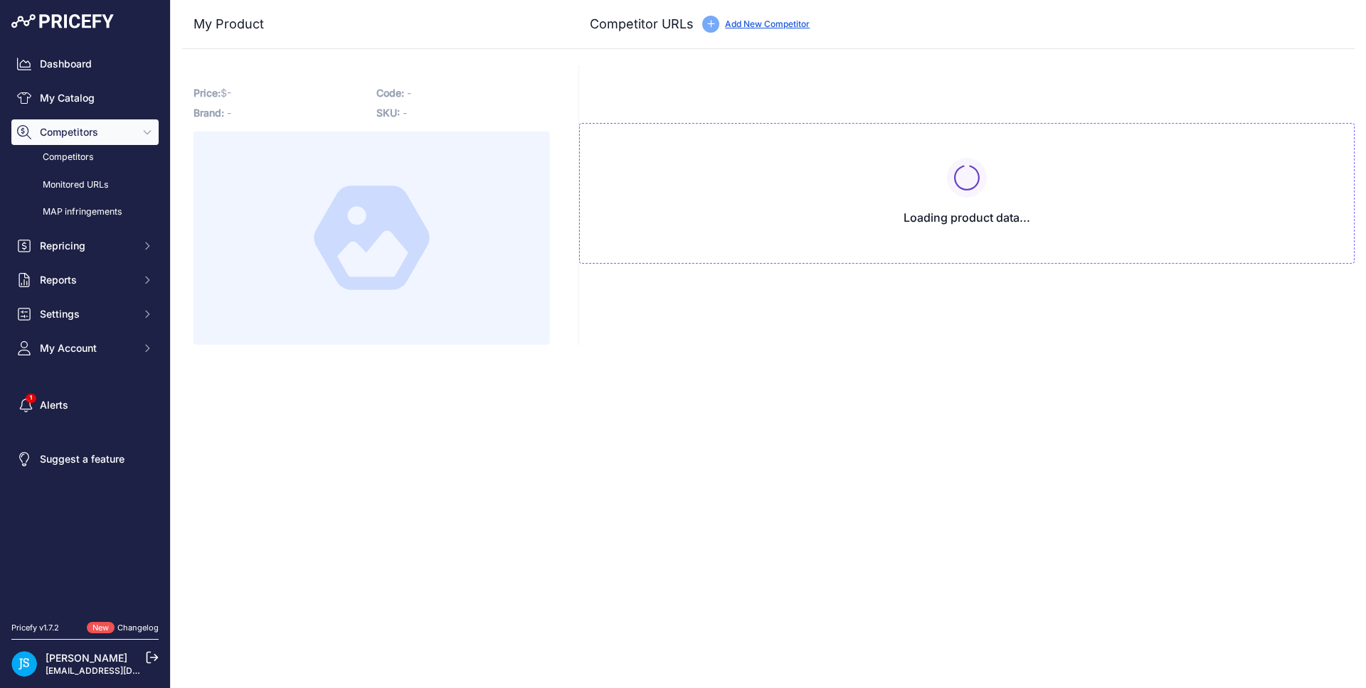
type input "[DOMAIN_NAME][URL]"
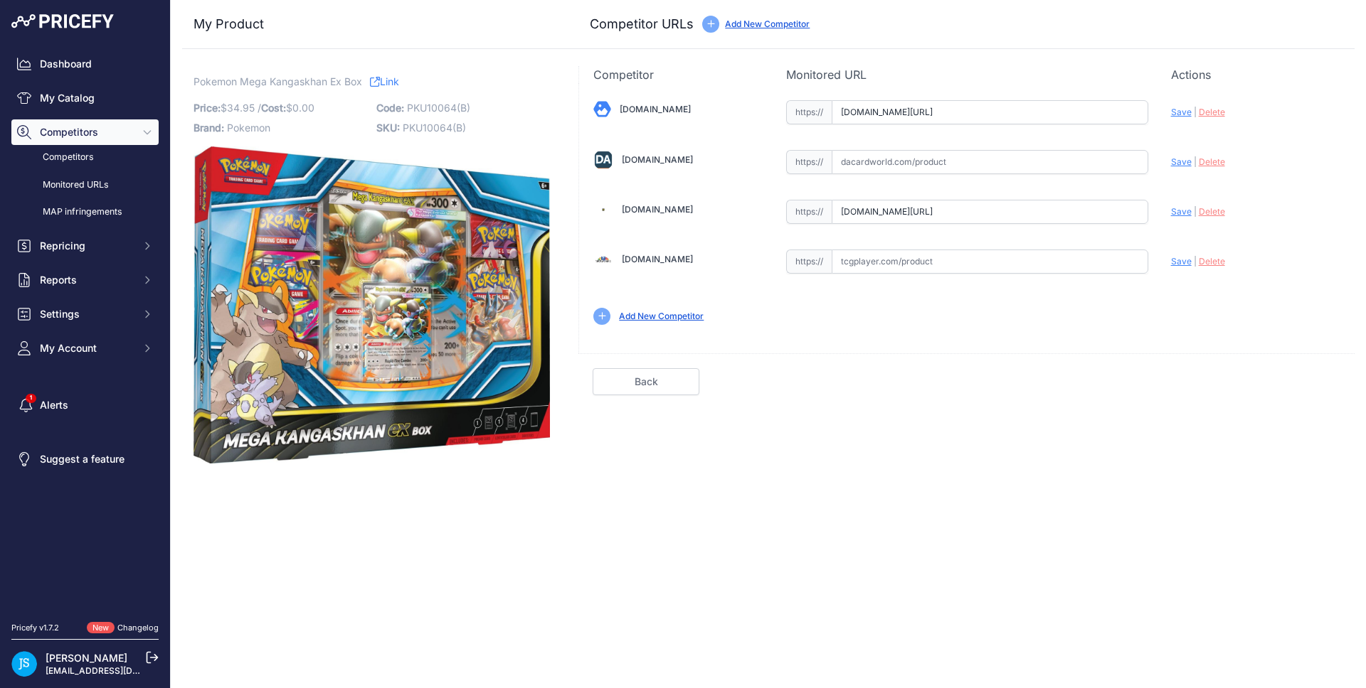
click at [959, 161] on input "text" at bounding box center [989, 162] width 317 height 24
paste input "[URL][DOMAIN_NAME]"
click at [1182, 159] on span "Save" at bounding box center [1181, 161] width 21 height 11
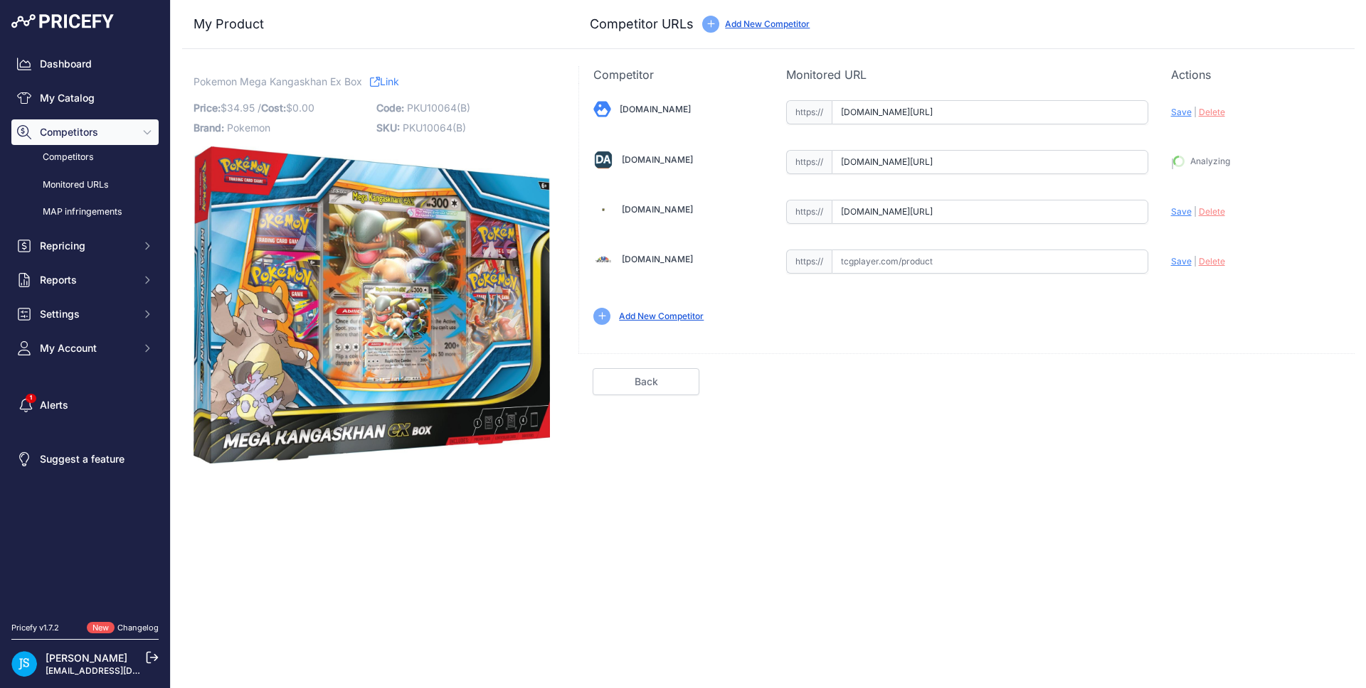
type input "[URL][DOMAIN_NAME]"
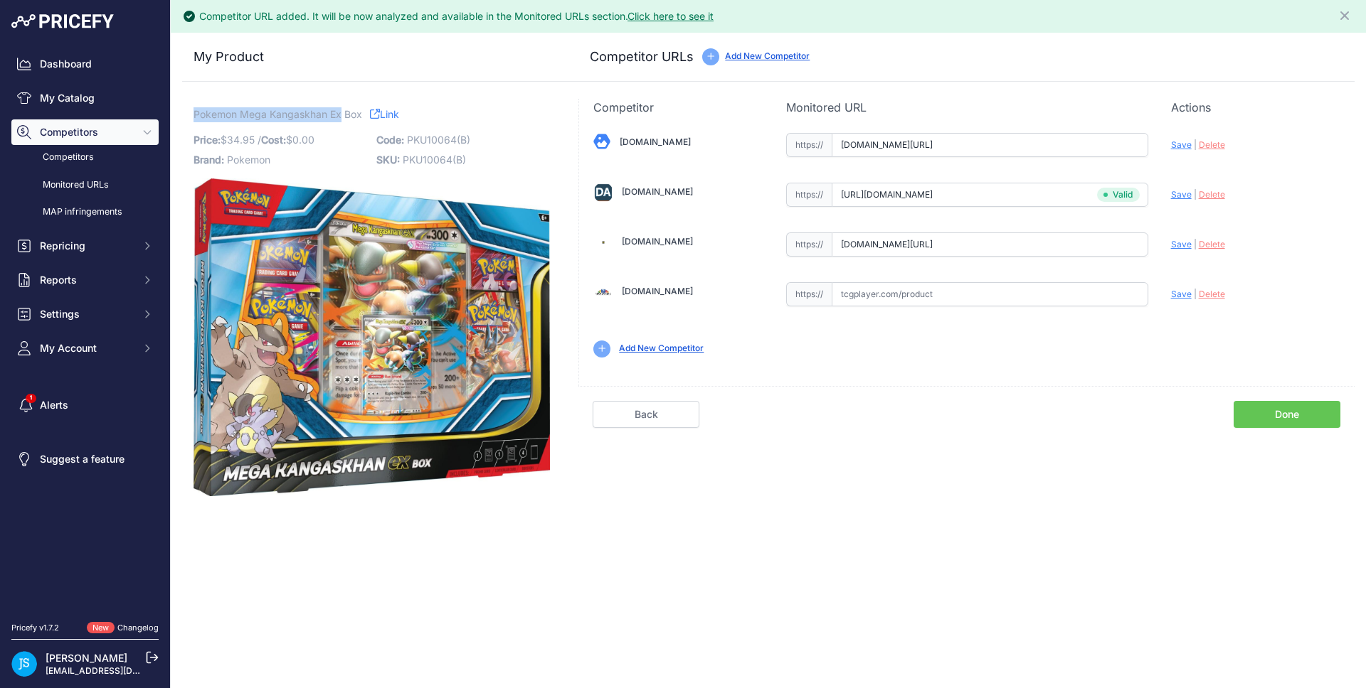
drag, startPoint x: 194, startPoint y: 117, endPoint x: 340, endPoint y: 111, distance: 145.9
click at [340, 111] on span "Pokemon Mega Kangaskhan Ex Box" at bounding box center [277, 114] width 169 height 18
copy span "Pokemon Mega Kangaskhan Ex"
click at [109, 87] on link "My Catalog" at bounding box center [84, 98] width 147 height 26
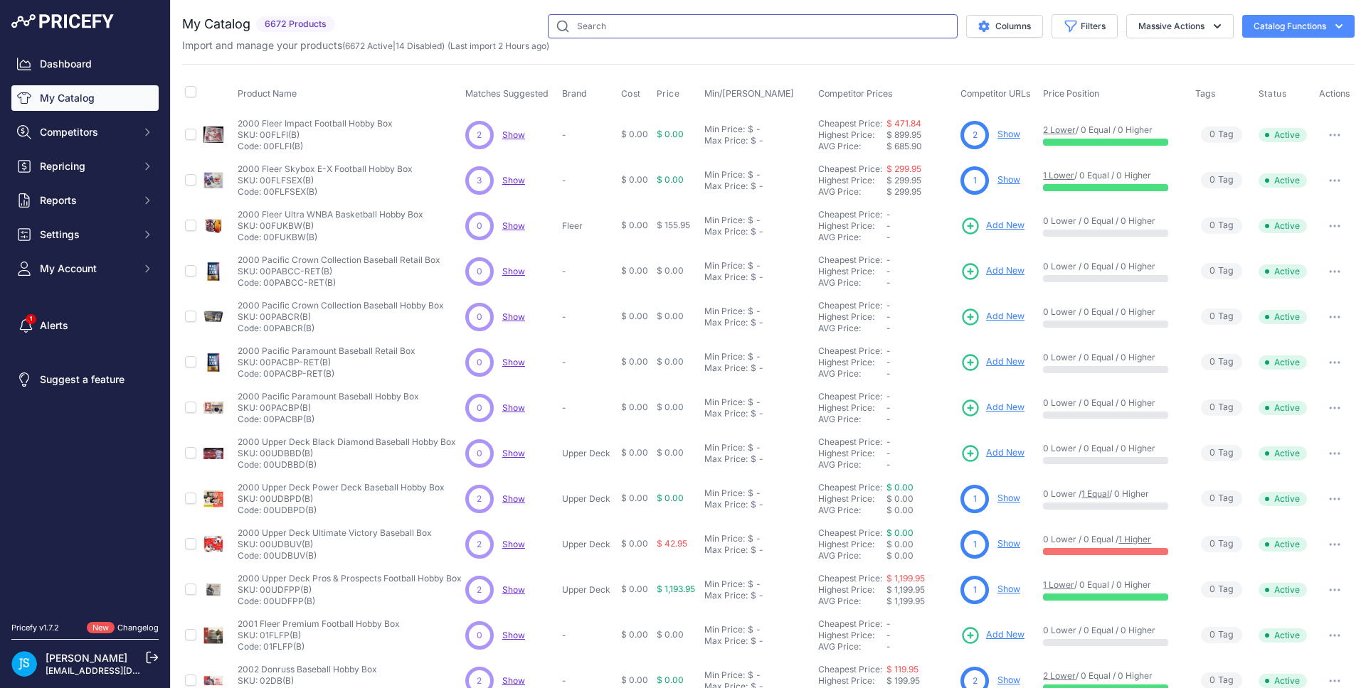
click at [661, 26] on input "text" at bounding box center [753, 26] width 410 height 24
paste input "Pokemon Mega Kangaskhan Ex"
type input "Pokemon Mega Kangaskhan Ex"
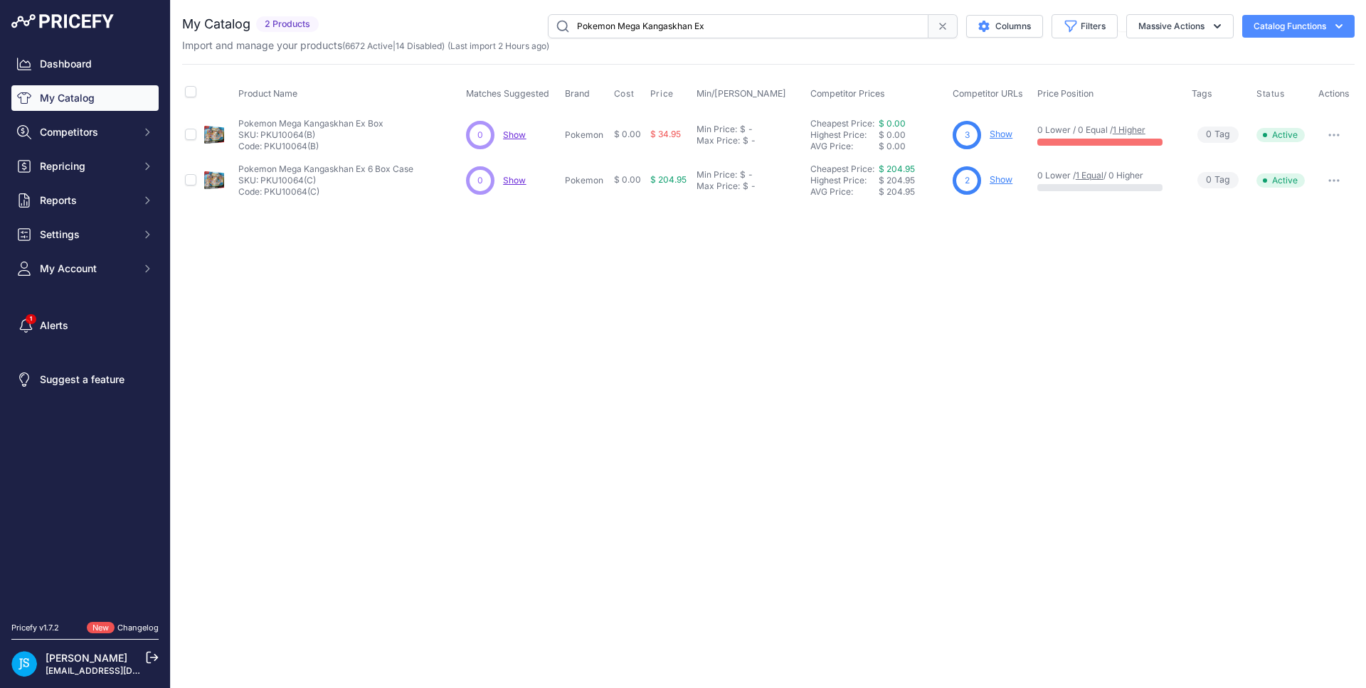
click at [1006, 178] on link "Show" at bounding box center [1000, 179] width 23 height 11
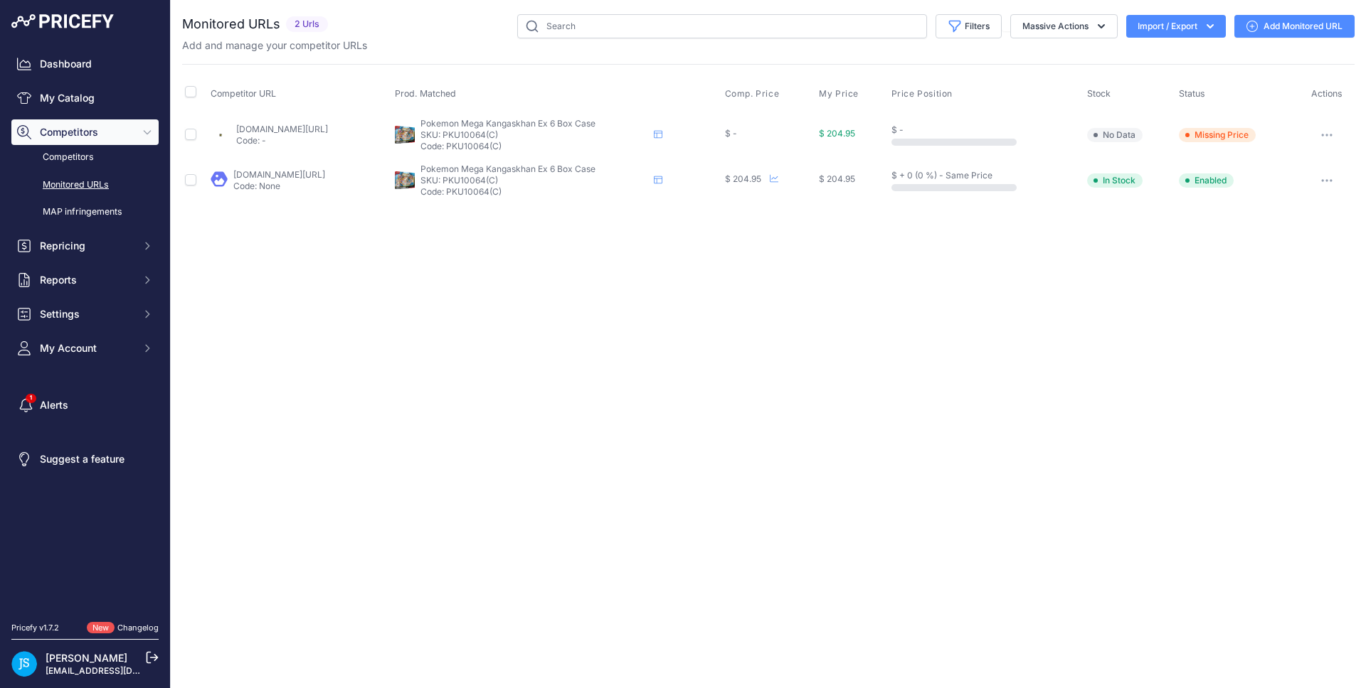
click at [1304, 25] on link "Add Monitored URL" at bounding box center [1294, 26] width 120 height 23
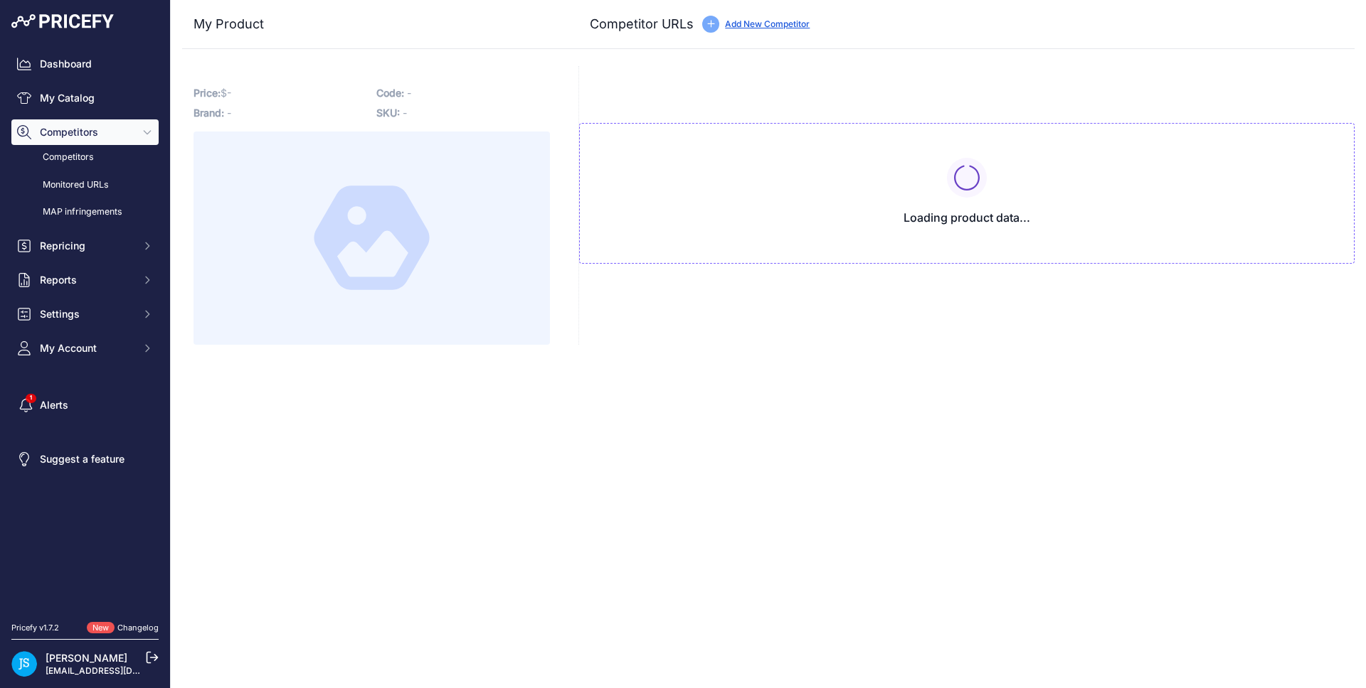
type input "[DOMAIN_NAME][URL]"
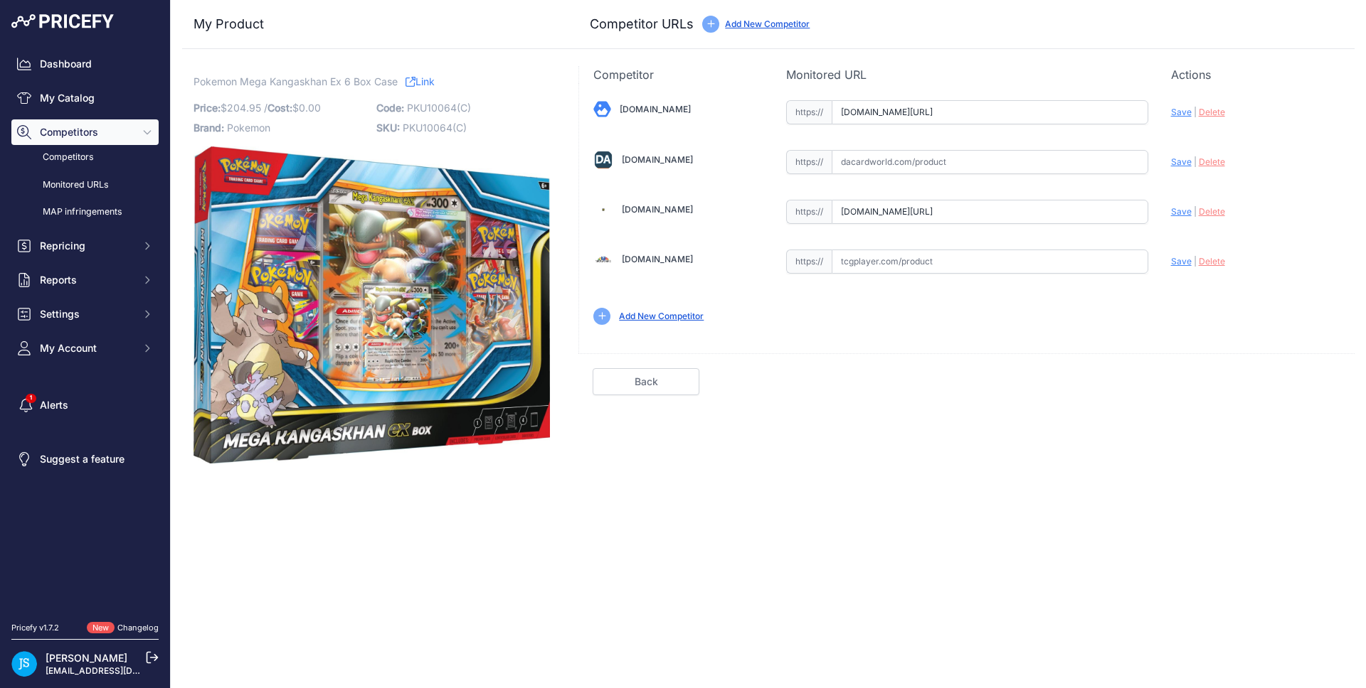
click at [962, 172] on input "text" at bounding box center [989, 162] width 317 height 24
paste input "https://www.dacardworld.com/gaming/pokemon-mega-kangaskhan-ex-collection-6-box-…"
click at [1177, 165] on span "Save" at bounding box center [1181, 161] width 21 height 11
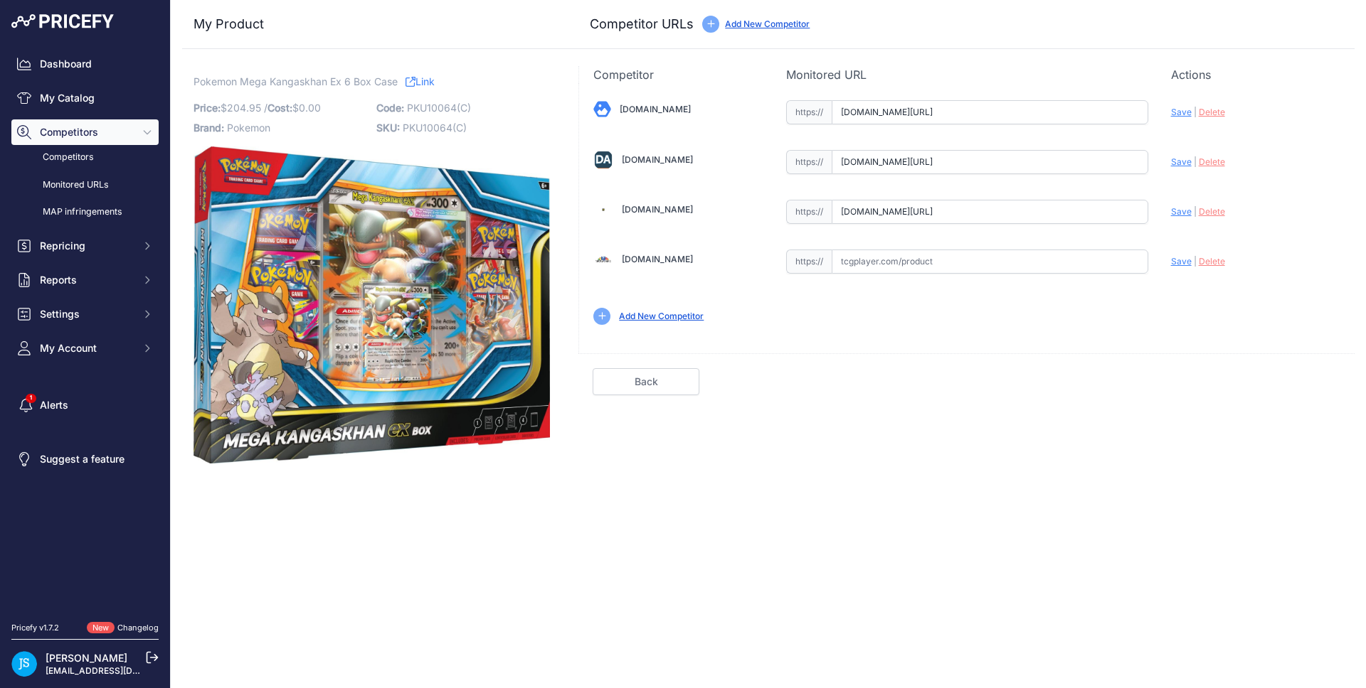
type input "https://www.dacardworld.com/gaming/pokemon-mega-kangaskhan-ex-collection-6-box-…"
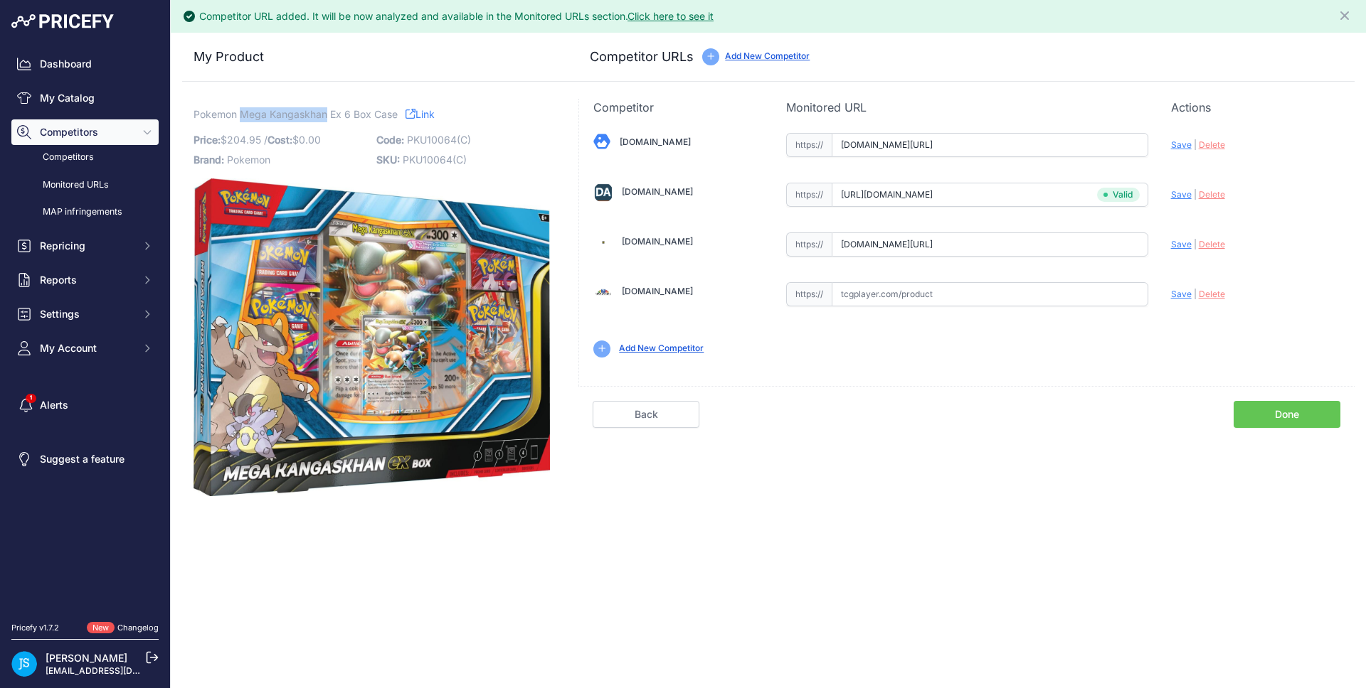
drag, startPoint x: 241, startPoint y: 114, endPoint x: 326, endPoint y: 112, distance: 84.7
click at [326, 112] on span "Pokemon Mega Kangaskhan Ex 6 Box Case" at bounding box center [295, 114] width 204 height 18
copy span "Mega Kangaskhan"
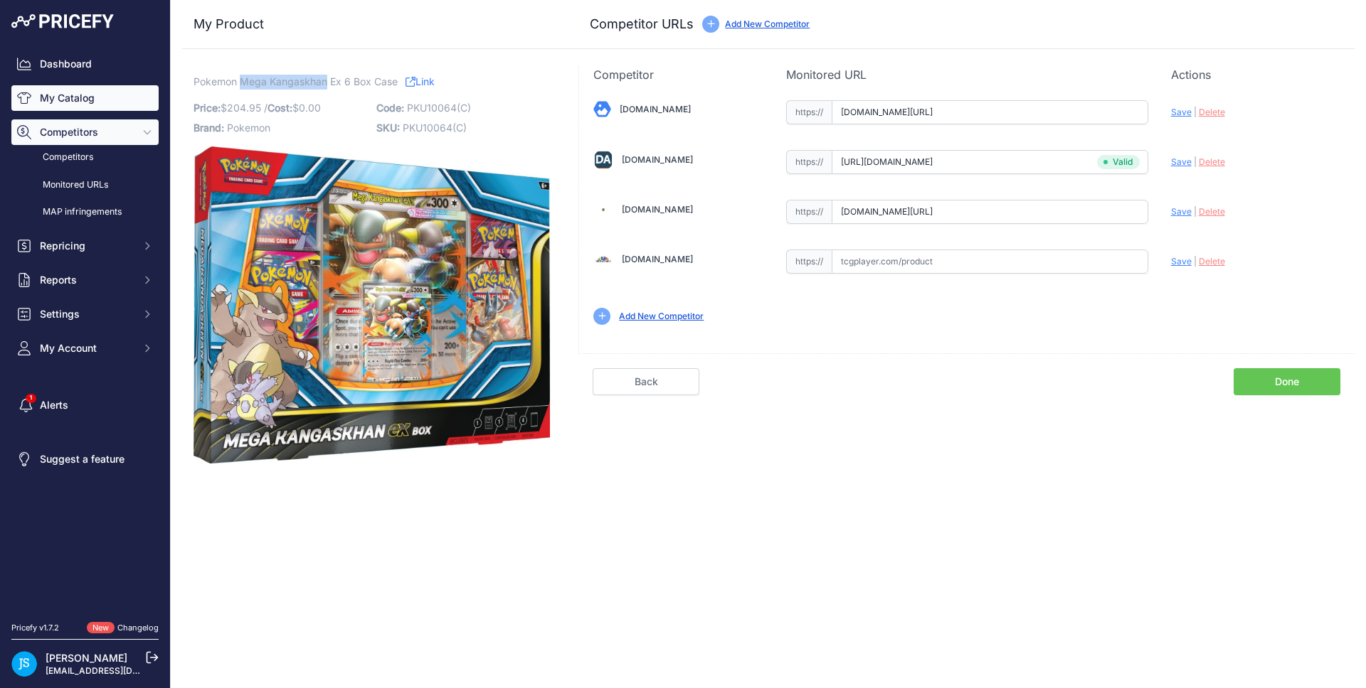
click at [100, 97] on link "My Catalog" at bounding box center [84, 98] width 147 height 26
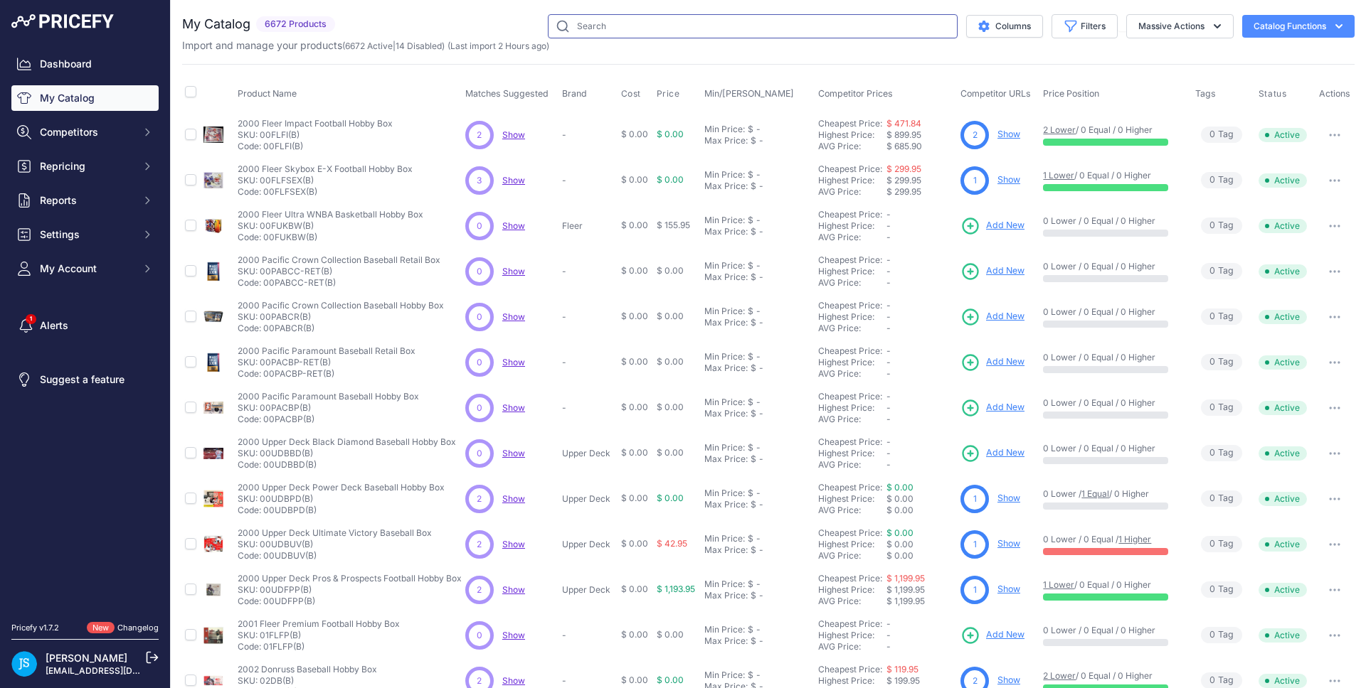
click at [693, 31] on input "text" at bounding box center [753, 26] width 410 height 24
paste input "2024 Panini Eminence Football Hobby"
type input "2024 Panini Eminence Football Hobby"
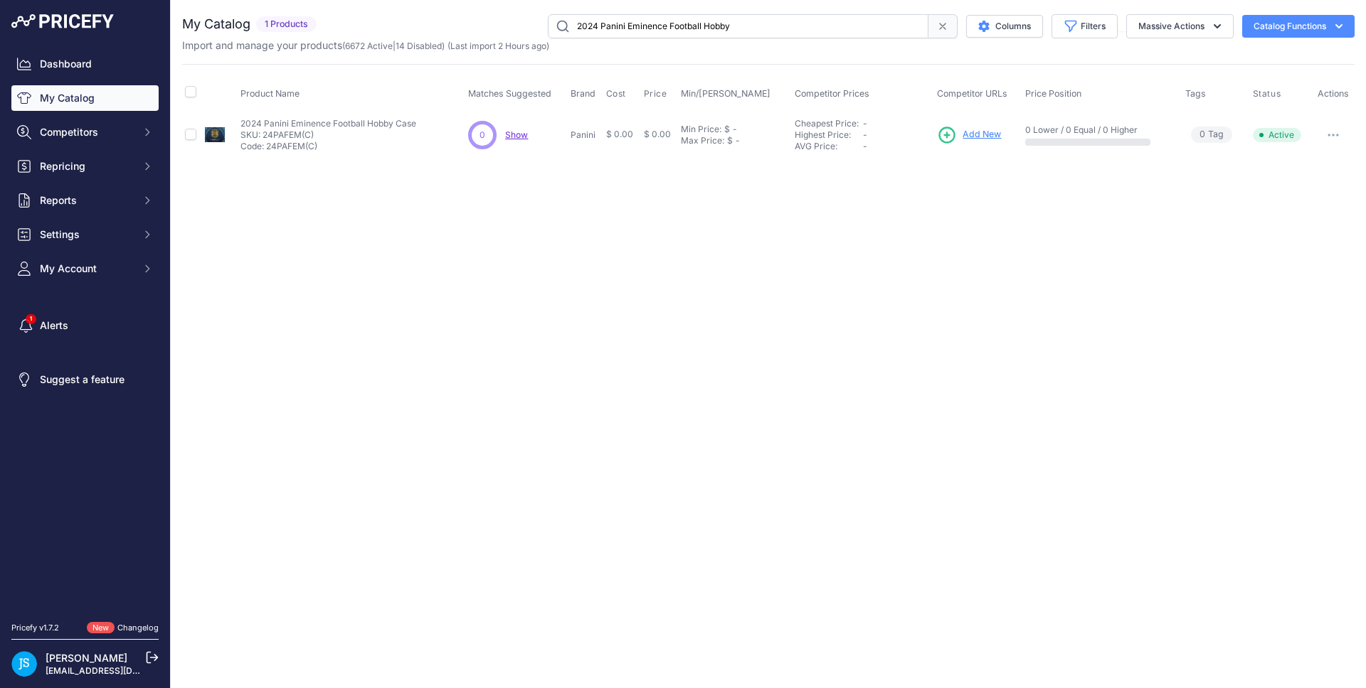
click at [984, 132] on span "Add New" at bounding box center [981, 135] width 38 height 14
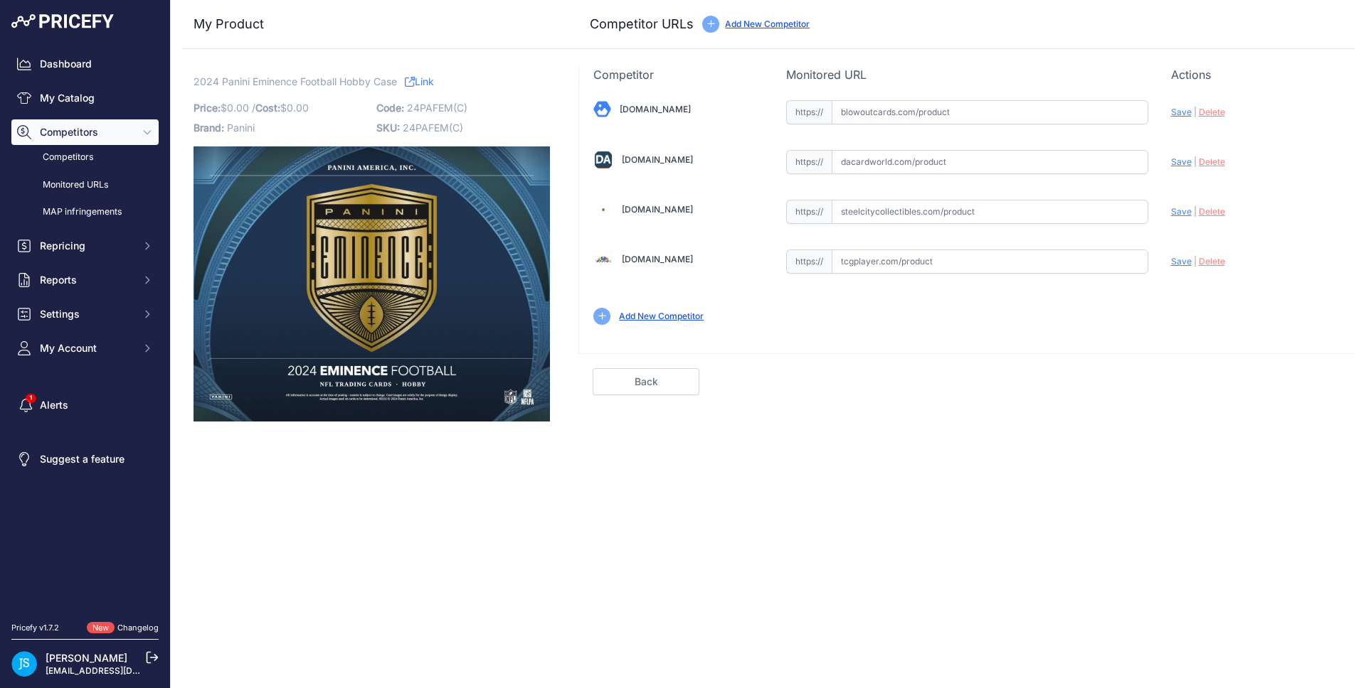
click at [957, 209] on input "text" at bounding box center [989, 212] width 317 height 24
paste input "https://www.steelcitycollectibles.com/i/2024-panini-eminence-football-hobby-box"
click at [1176, 211] on span "Save" at bounding box center [1181, 211] width 21 height 11
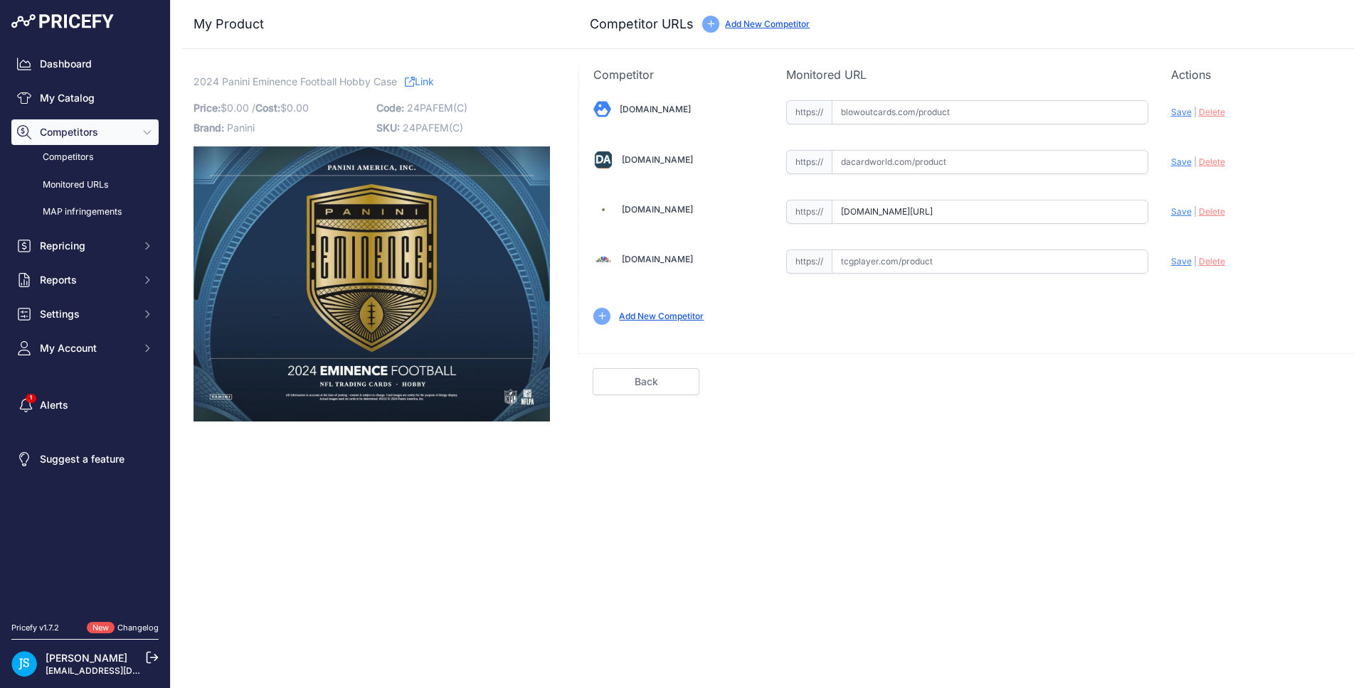
type input "https://www.steelcitycollectibles.com/i/2024-panini-eminence-football-hobby-box…"
click at [931, 157] on input "text" at bounding box center [989, 162] width 317 height 24
paste input "https://www.dacardworld.com/sports-cards/2024-panini-eminence-football-hobby-ca…"
click at [1179, 159] on span "Save" at bounding box center [1181, 161] width 21 height 11
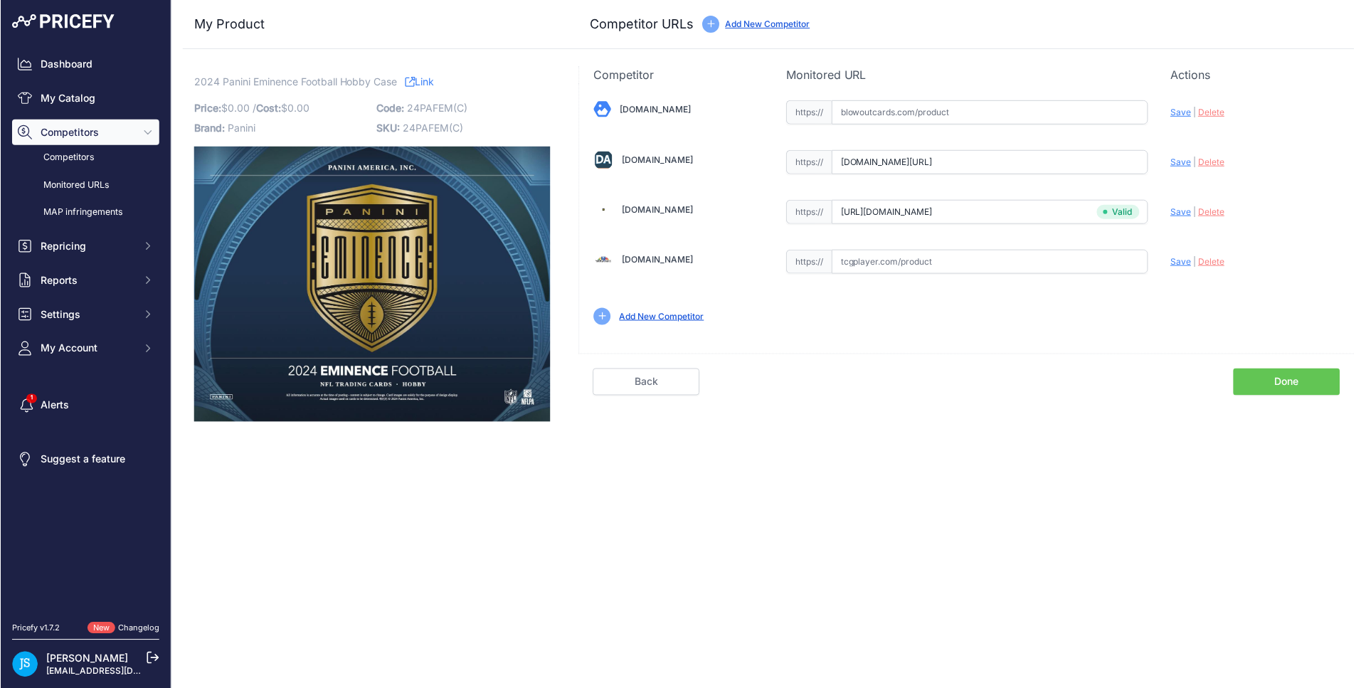
scroll to position [0, 0]
type input "https://www.dacardworld.com/sports-cards/2024-panini-eminence-football-hobby-ca…"
click at [938, 111] on input "text" at bounding box center [989, 112] width 317 height 24
paste input "https://www.blowoutcards.com/2021-panini-eminence-football-hobby-case-26620.html"
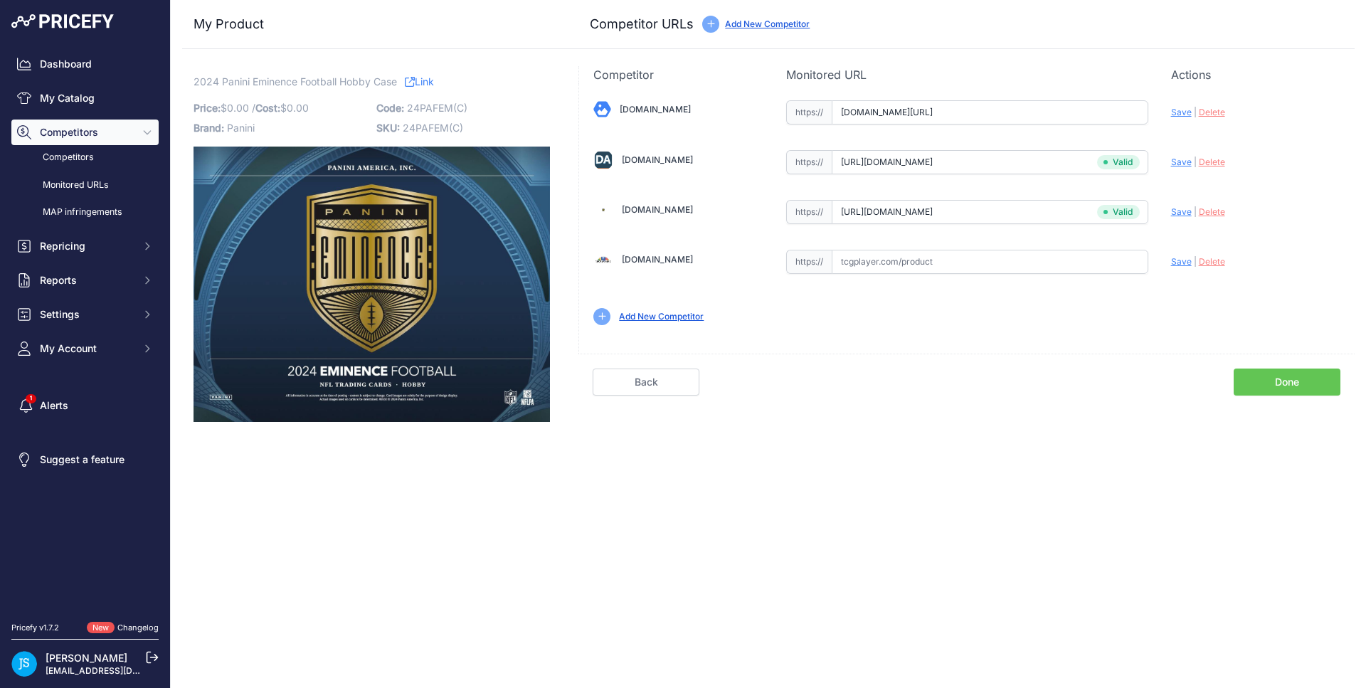
click at [1179, 115] on span "Save" at bounding box center [1181, 112] width 21 height 11
type input "https://www.blowoutcards.com/2021-panini-eminence-football-hobby-case-26620.htm…"
click at [86, 96] on link "My Catalog" at bounding box center [84, 98] width 147 height 26
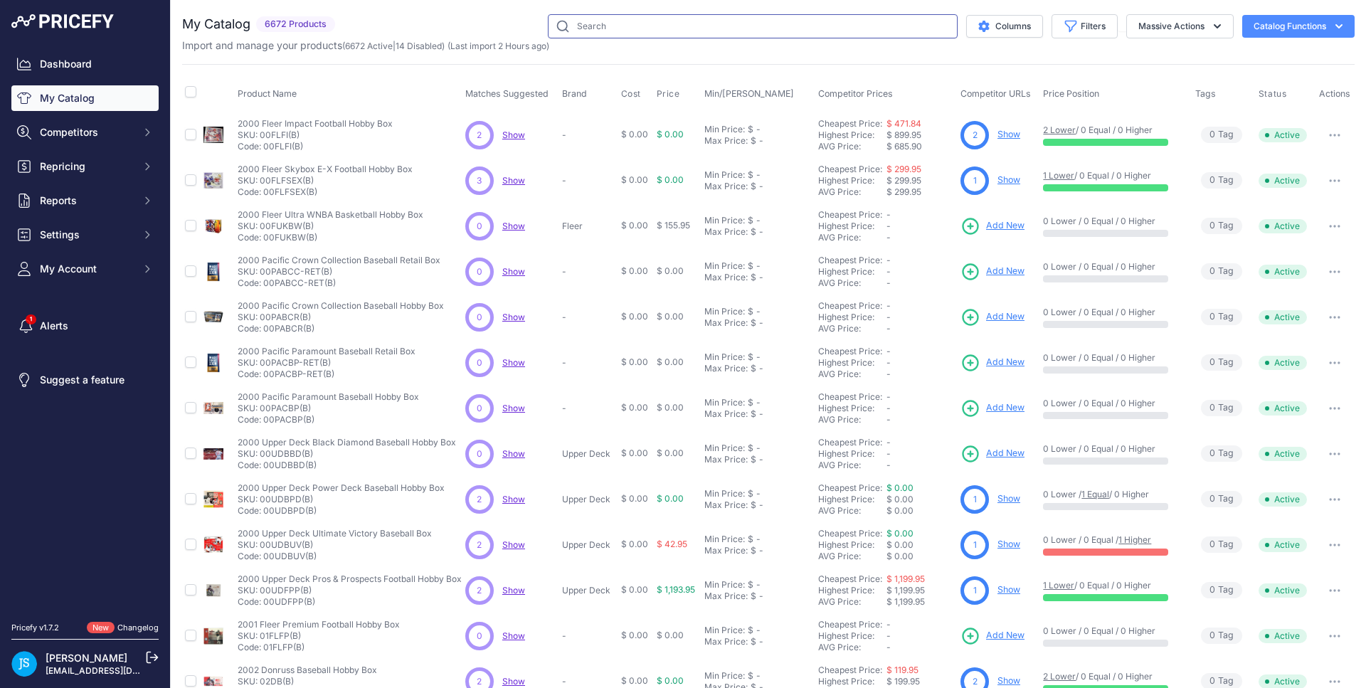
click at [579, 33] on input "text" at bounding box center [753, 26] width 410 height 24
paste input "2024/25 Panini Eminence Basketball Hobby"
type input "2024/25 Panini Eminence Basketball Hobby"
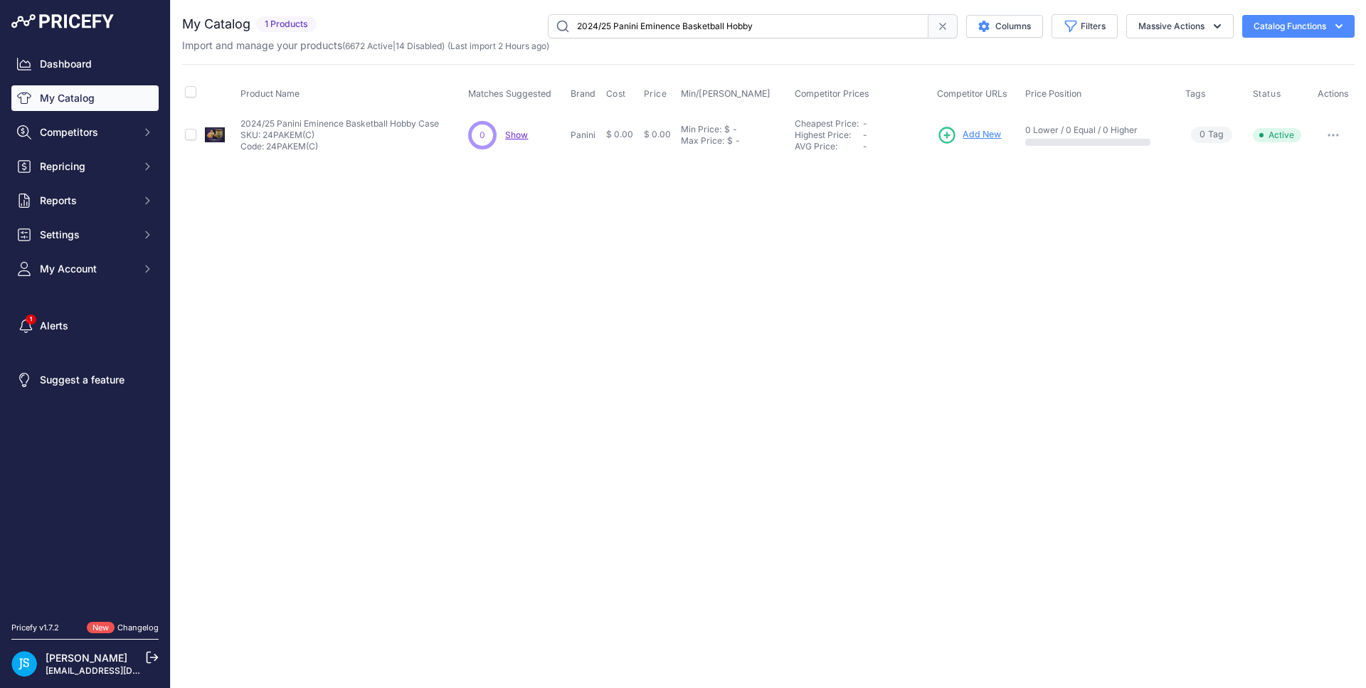
click at [993, 132] on span "Add New" at bounding box center [981, 135] width 38 height 14
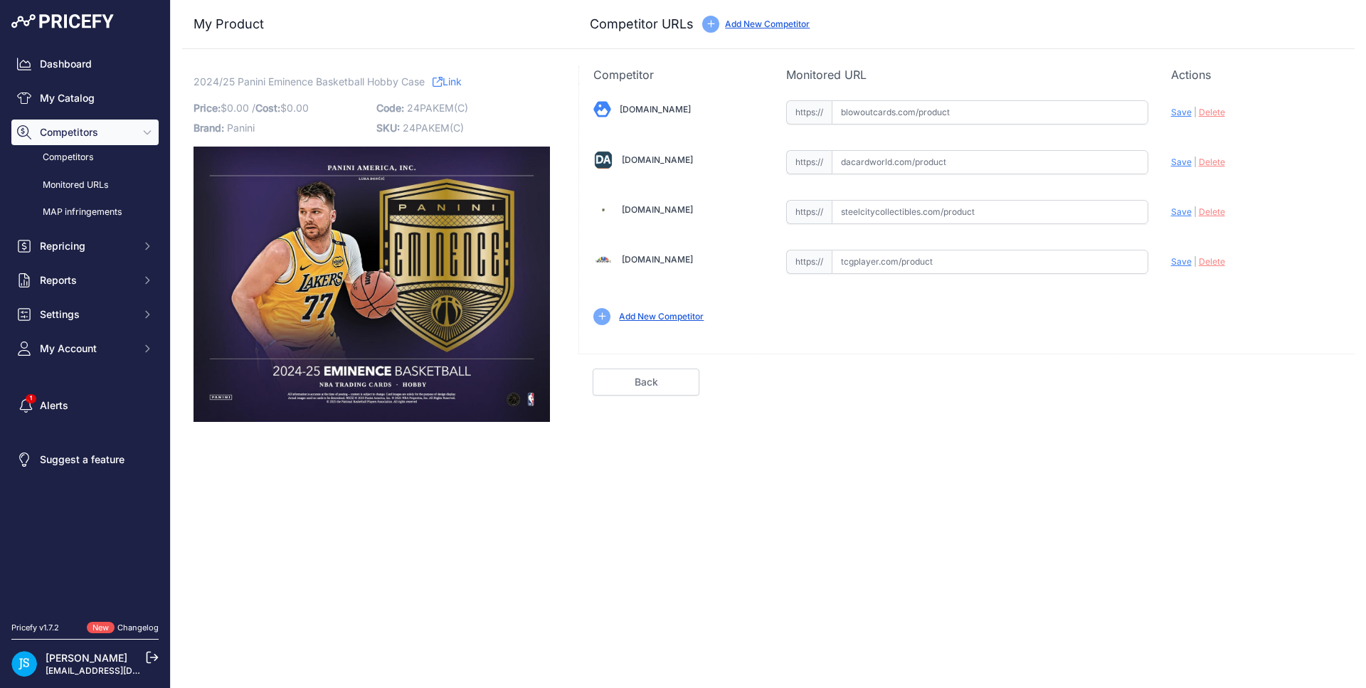
click at [963, 159] on input "text" at bounding box center [989, 162] width 317 height 24
paste input "[URL][DOMAIN_NAME]"
type input "[DOMAIN_NAME][URL]"
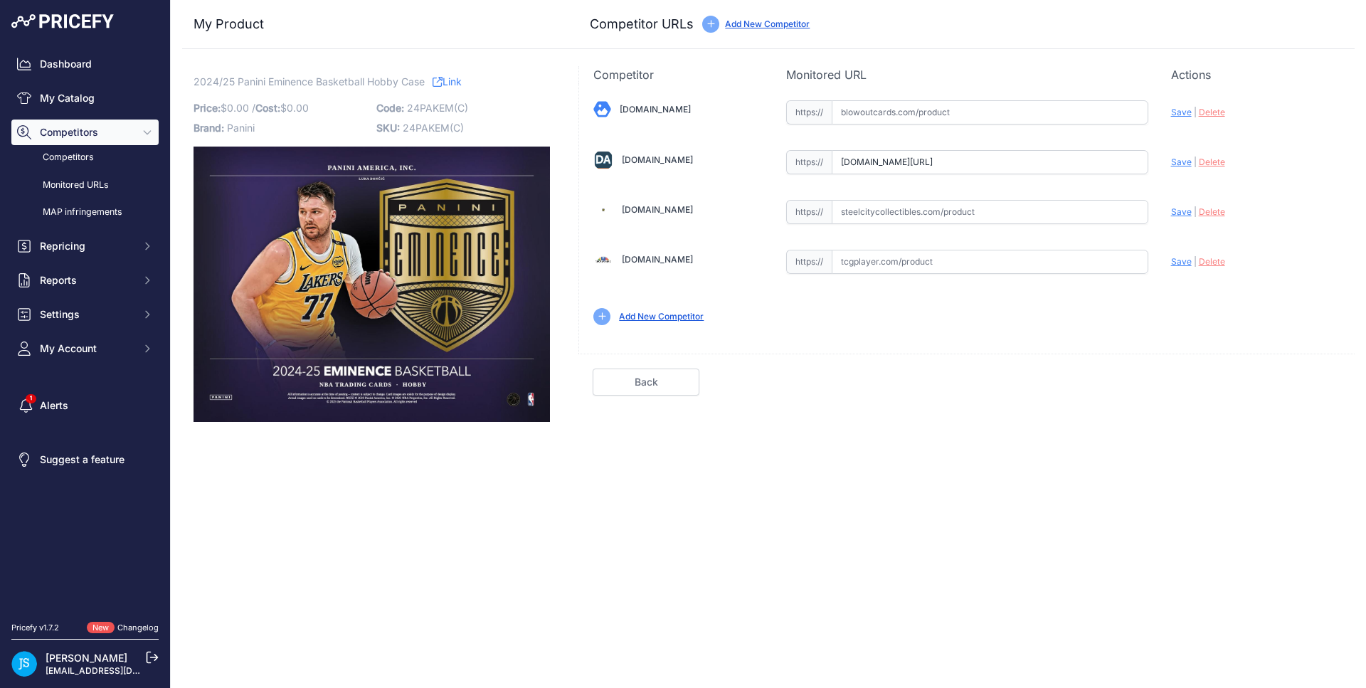
click at [951, 214] on input "text" at bounding box center [989, 212] width 317 height 24
paste input "[URL][DOMAIN_NAME]"
click at [1182, 209] on span "Save" at bounding box center [1181, 211] width 21 height 11
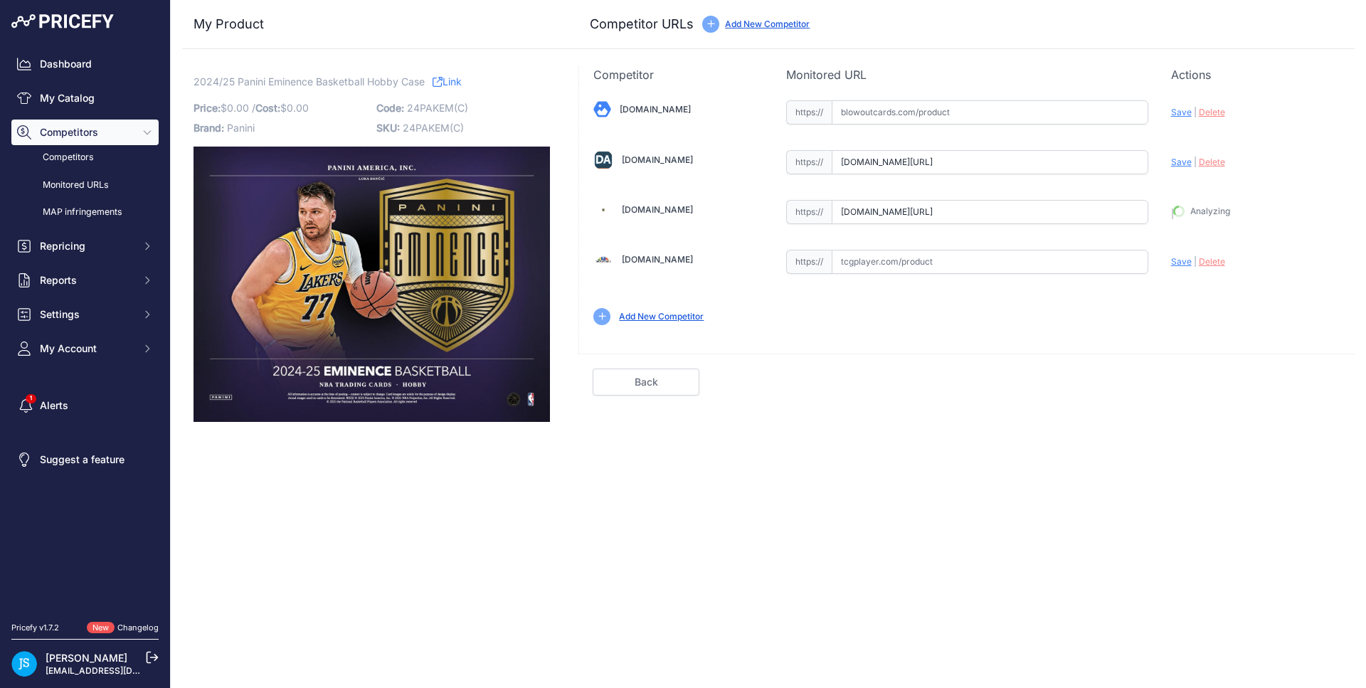
type input "[URL][DOMAIN_NAME]"
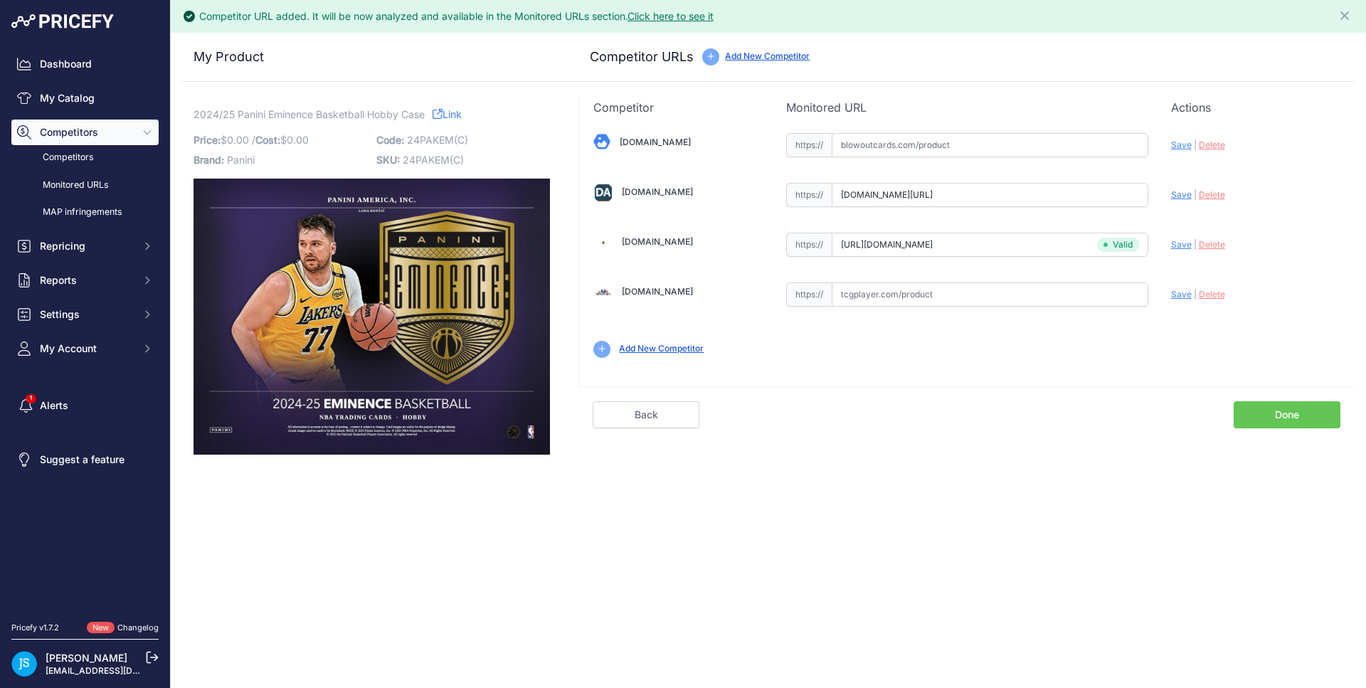
click at [1177, 196] on span "Save" at bounding box center [1181, 194] width 21 height 11
type input "[URL][DOMAIN_NAME]"
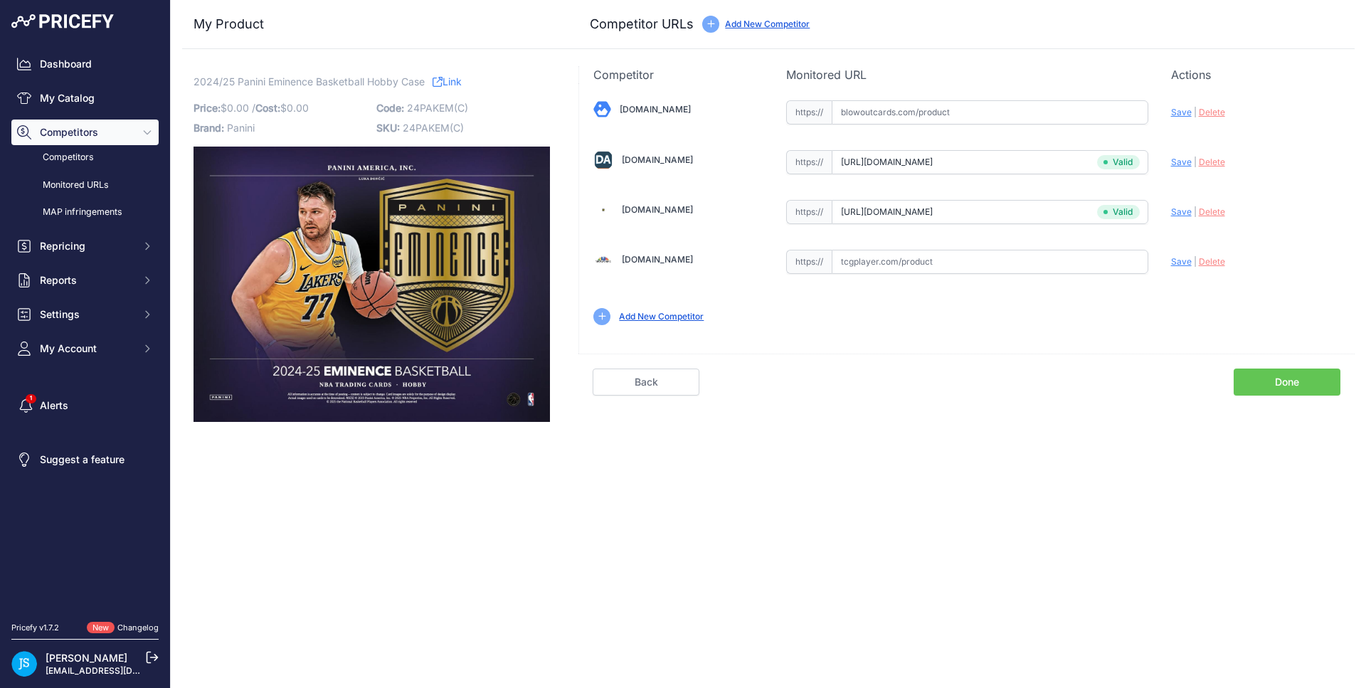
click at [910, 117] on input "text" at bounding box center [989, 112] width 317 height 24
paste input "[URL][DOMAIN_NAME]"
click at [1187, 110] on span "Save" at bounding box center [1181, 112] width 21 height 11
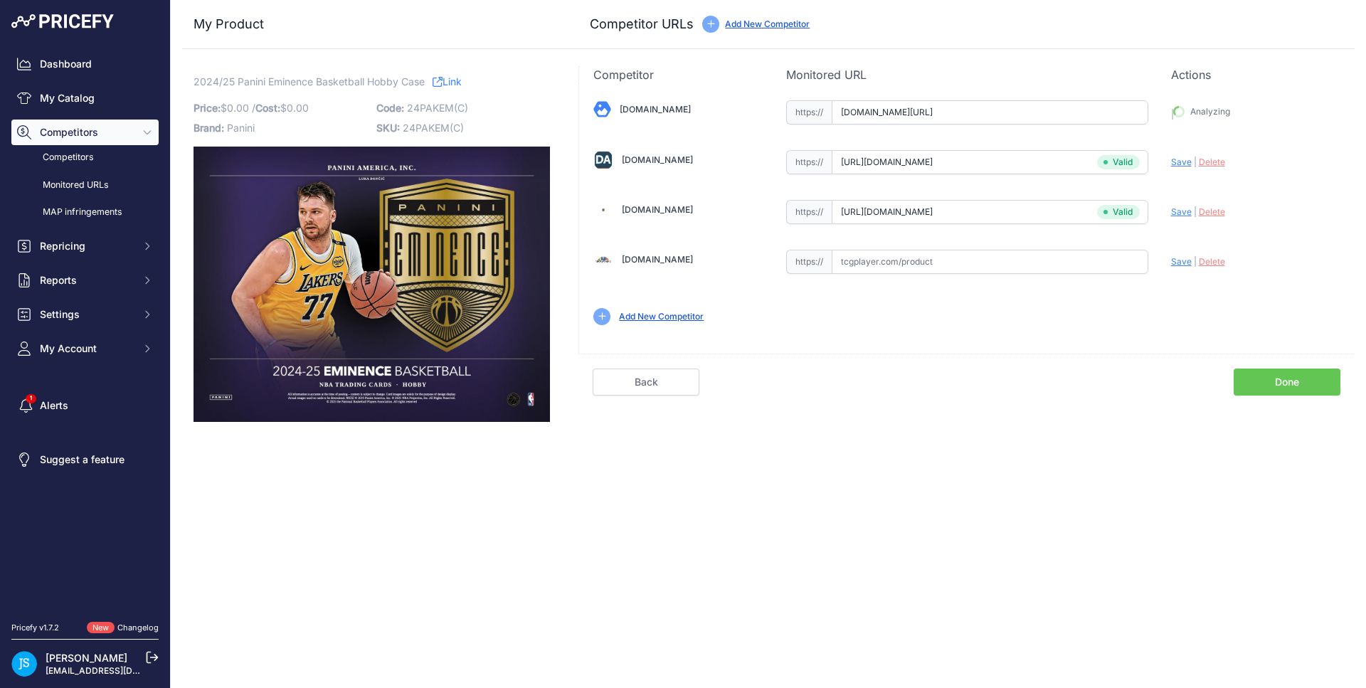
type input "[URL][DOMAIN_NAME]"
